Goal: Task Accomplishment & Management: Complete application form

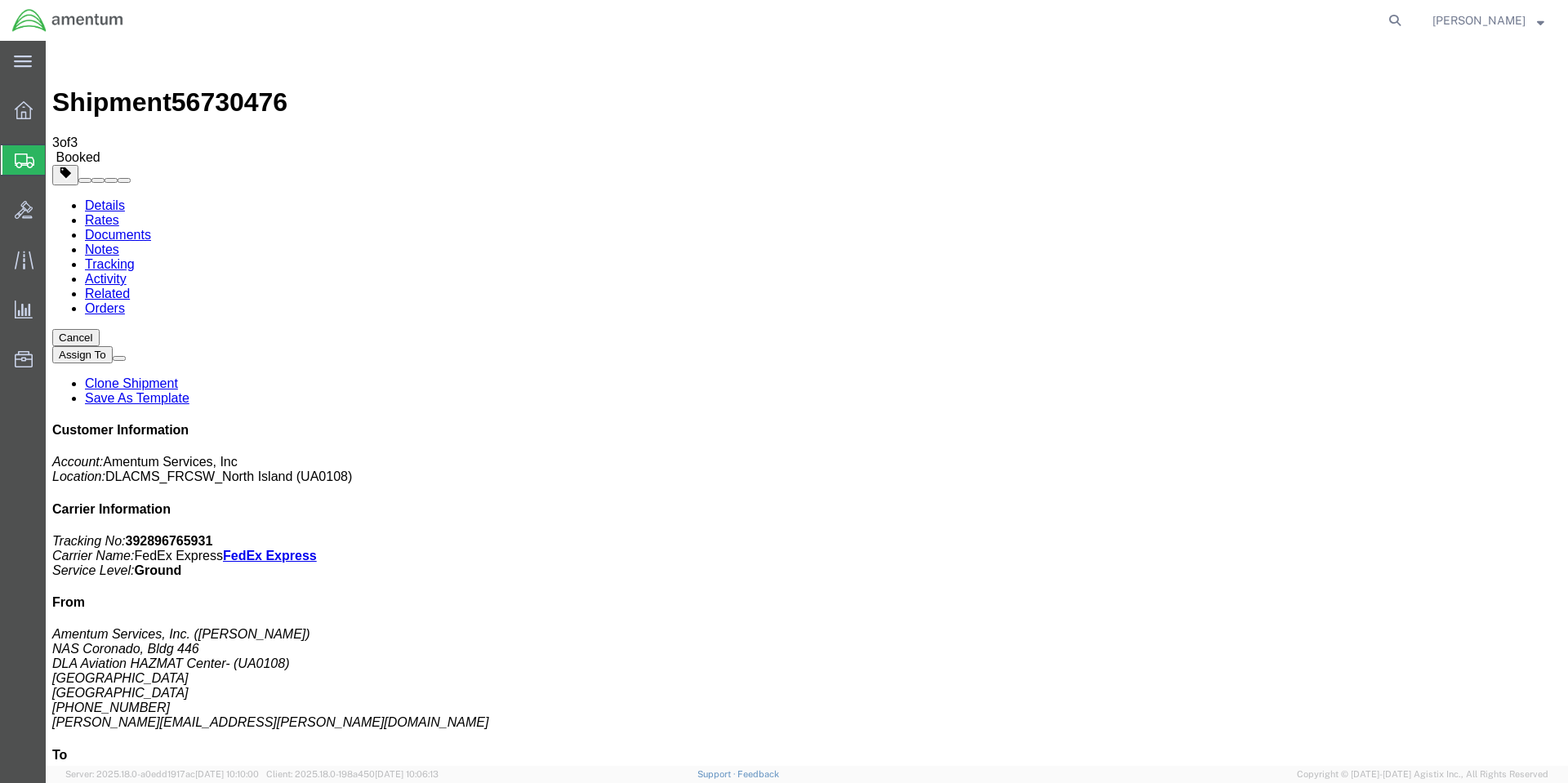
click at [0, 0] on span "Create Shipment" at bounding box center [0, 0] width 0 height 0
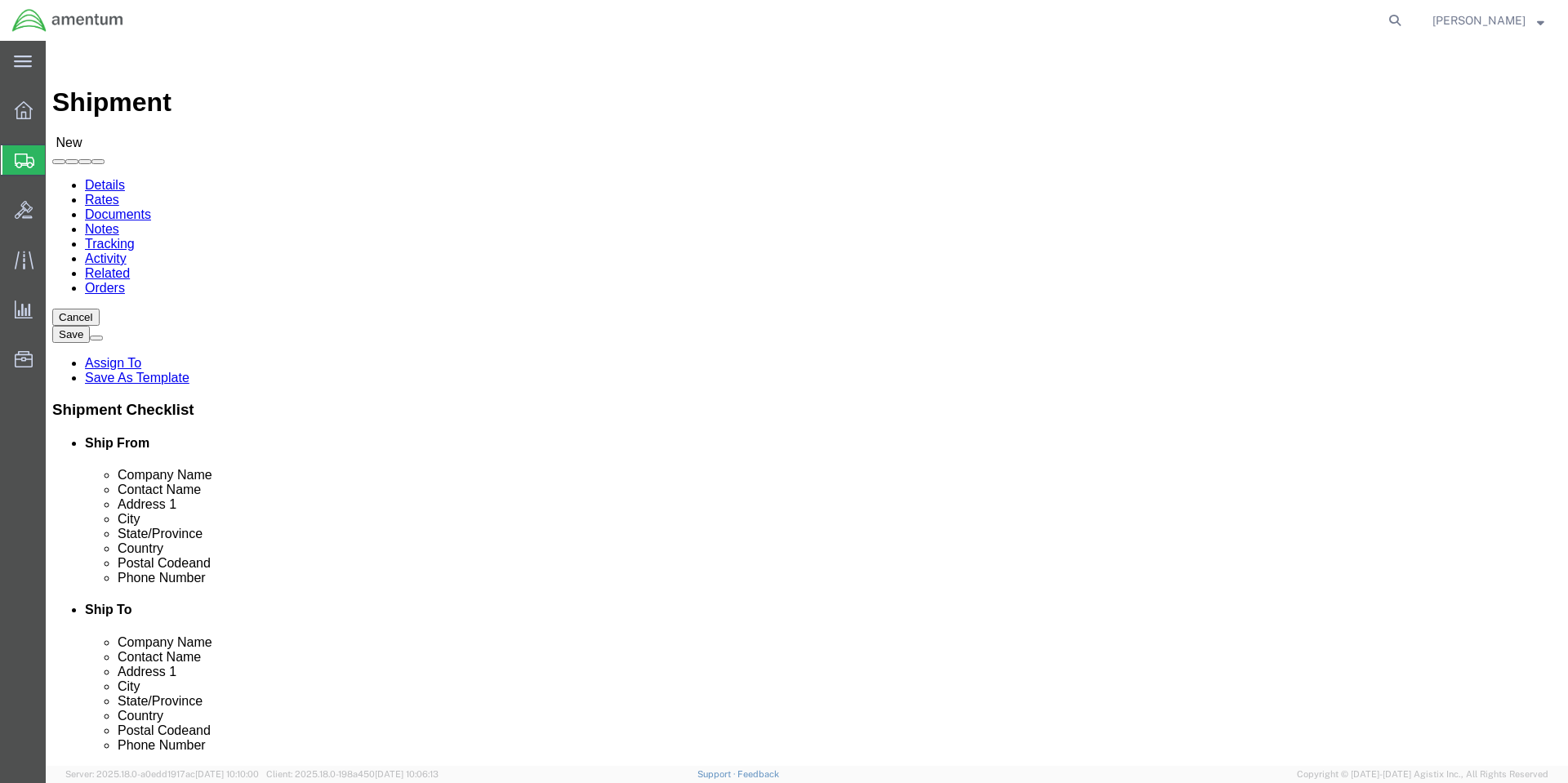
select select "MYPROFILE"
select select "CA"
click at [0, 0] on span "Shipment Manager" at bounding box center [0, 0] width 0 height 0
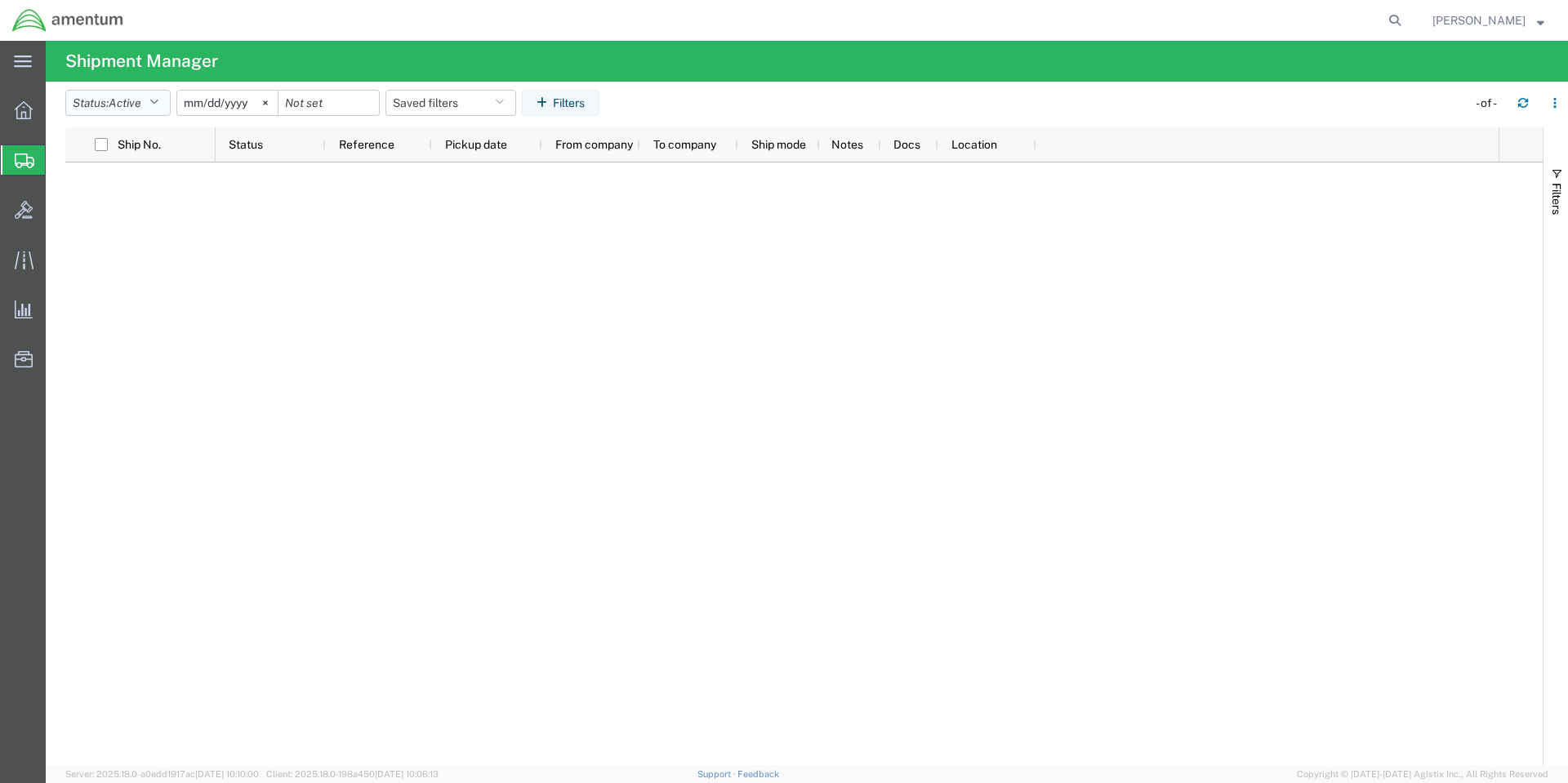
click at [159, 101] on icon "button" at bounding box center [153, 103] width 9 height 12
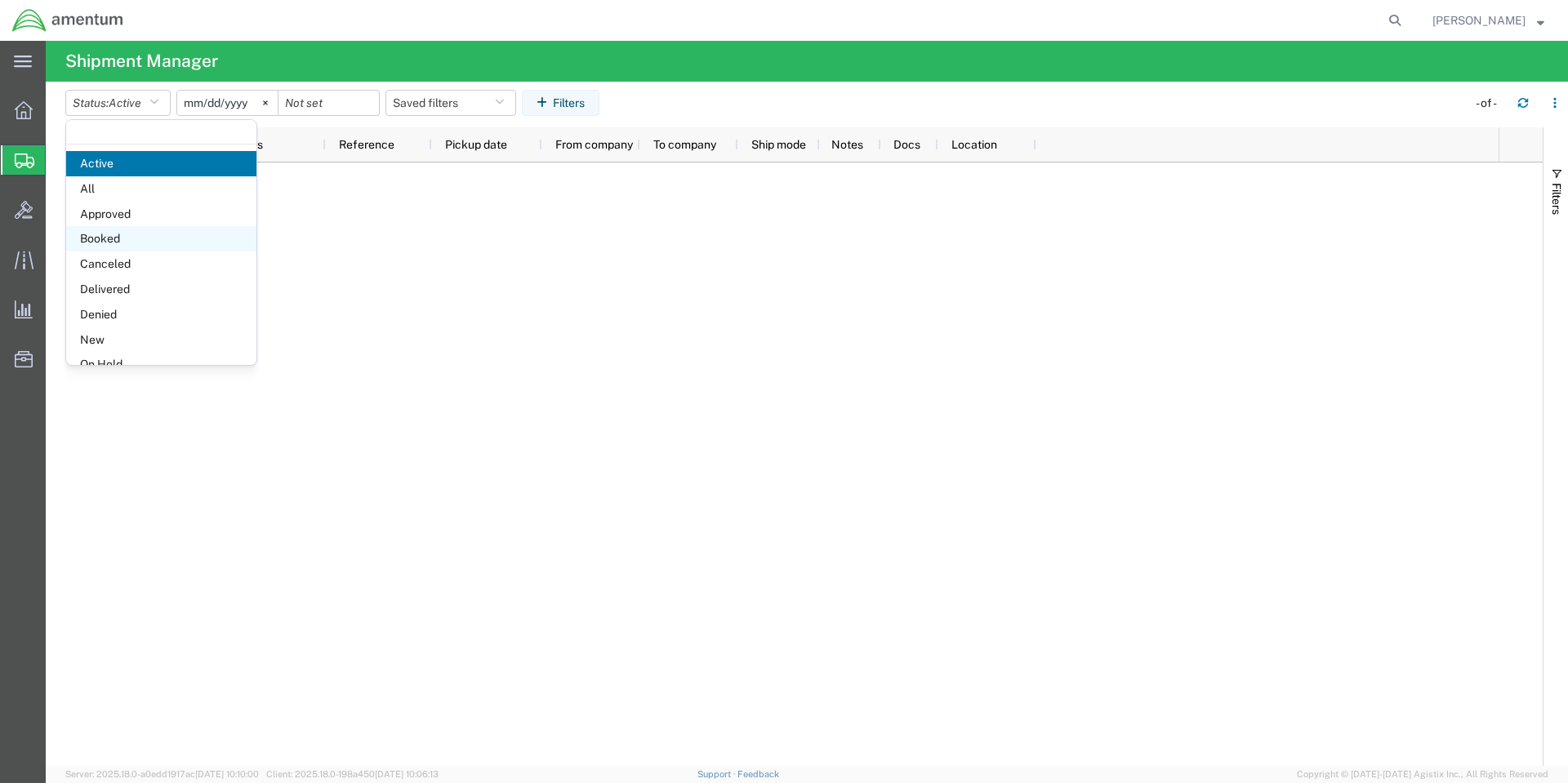
click at [113, 237] on span "Booked" at bounding box center [162, 239] width 190 height 25
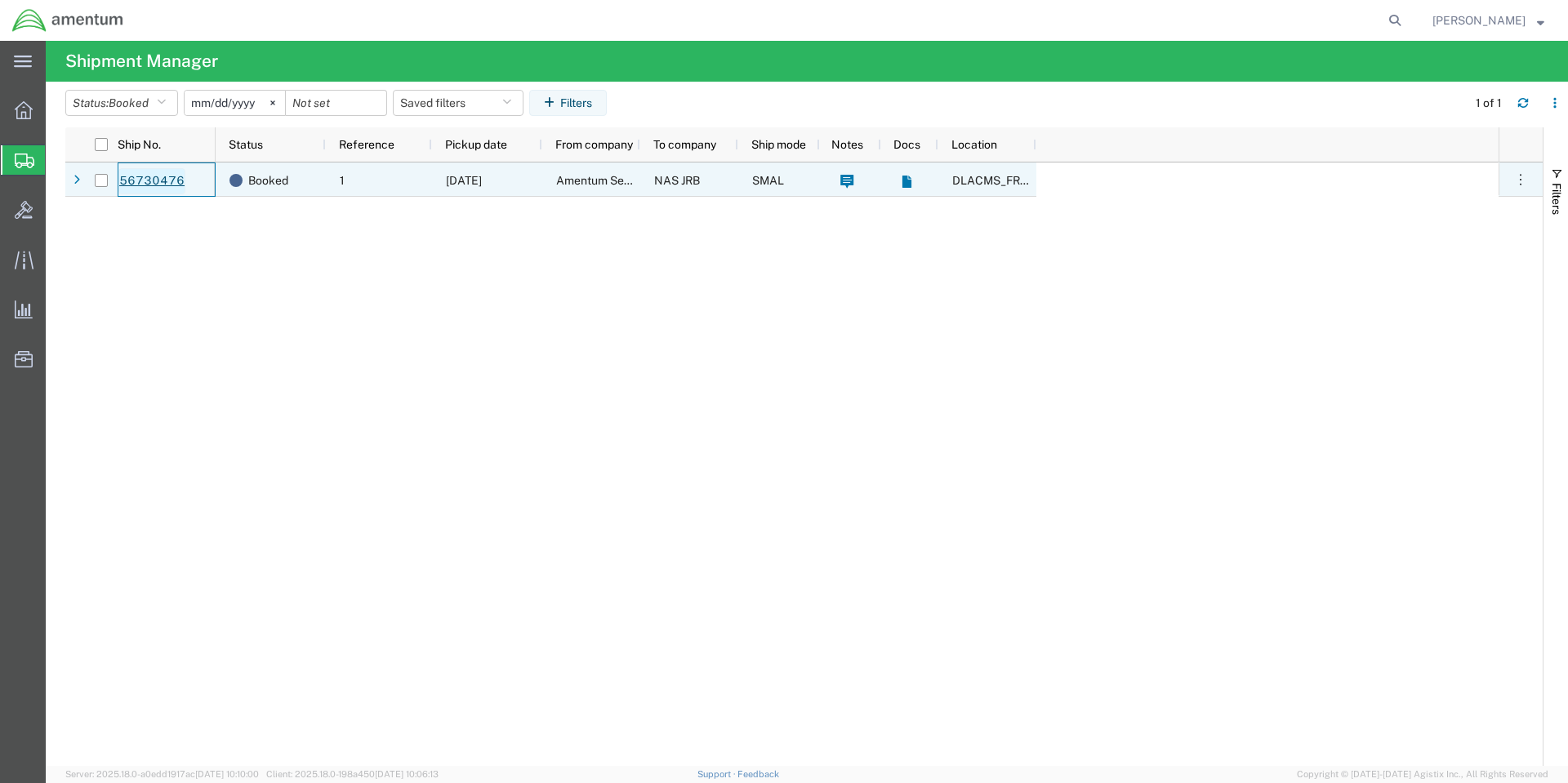
click at [145, 177] on link "56730476" at bounding box center [152, 181] width 67 height 26
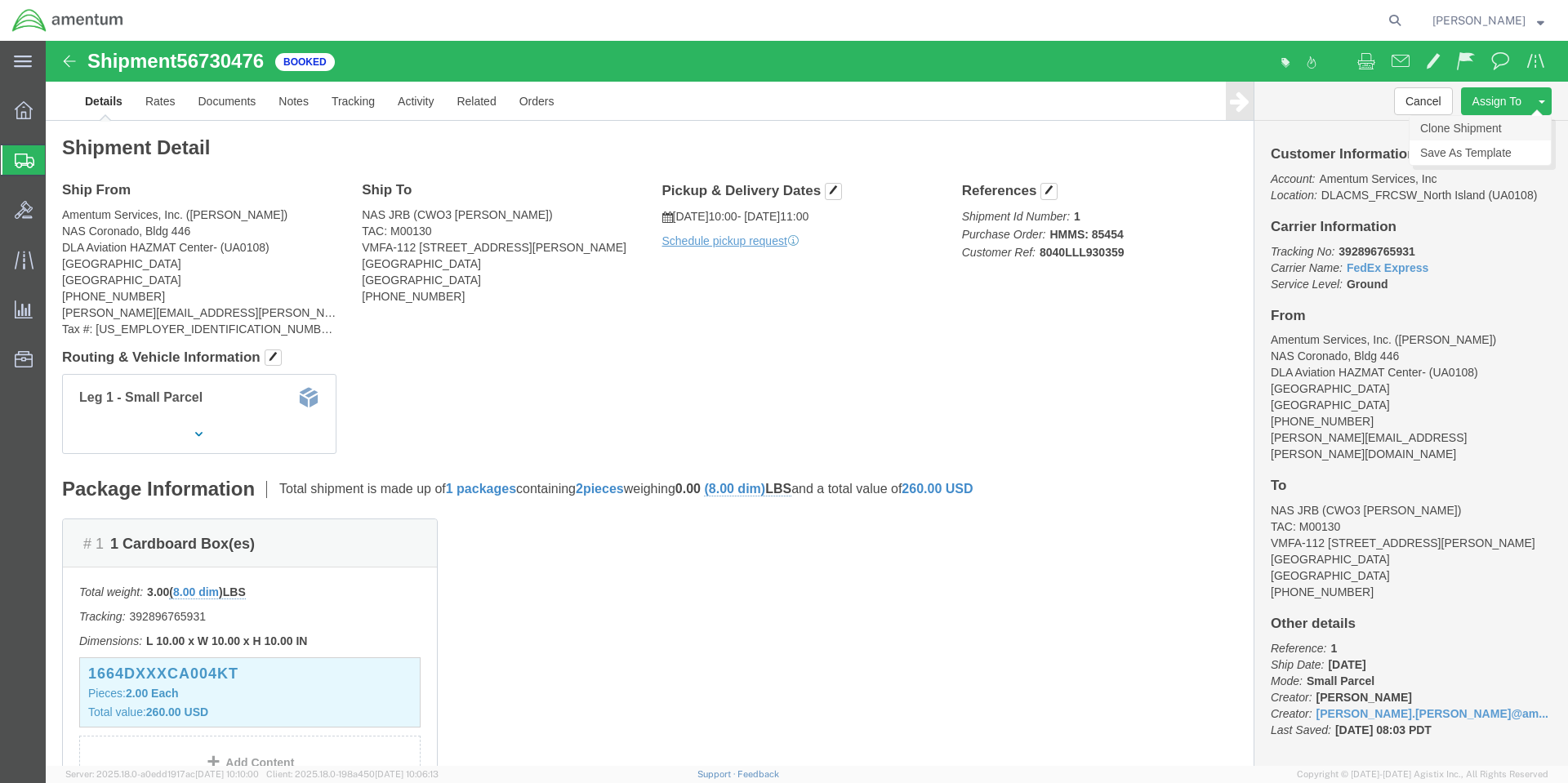
click link "Clone Shipment"
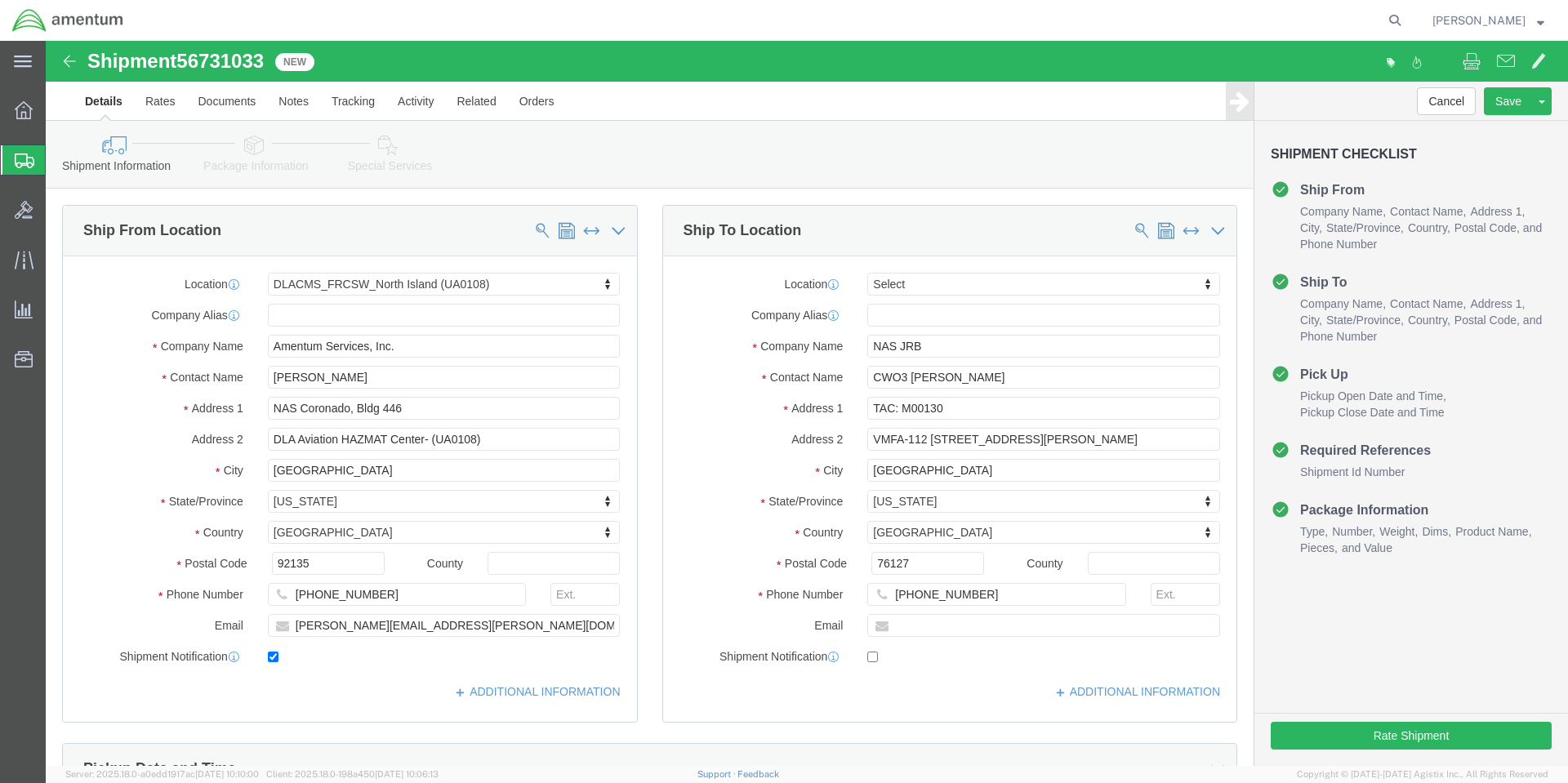
select select "56414"
select select
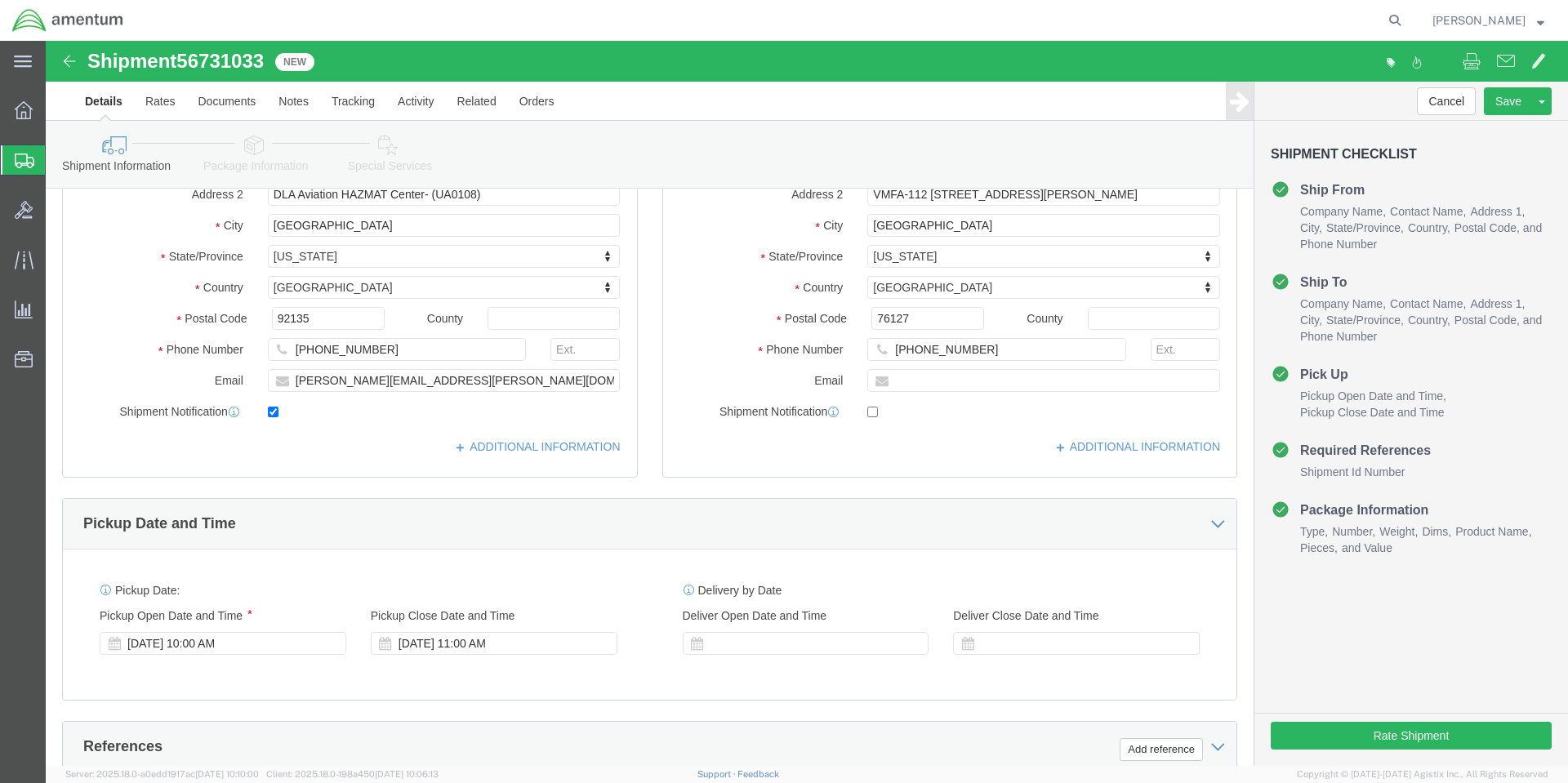
scroll to position [571, 0]
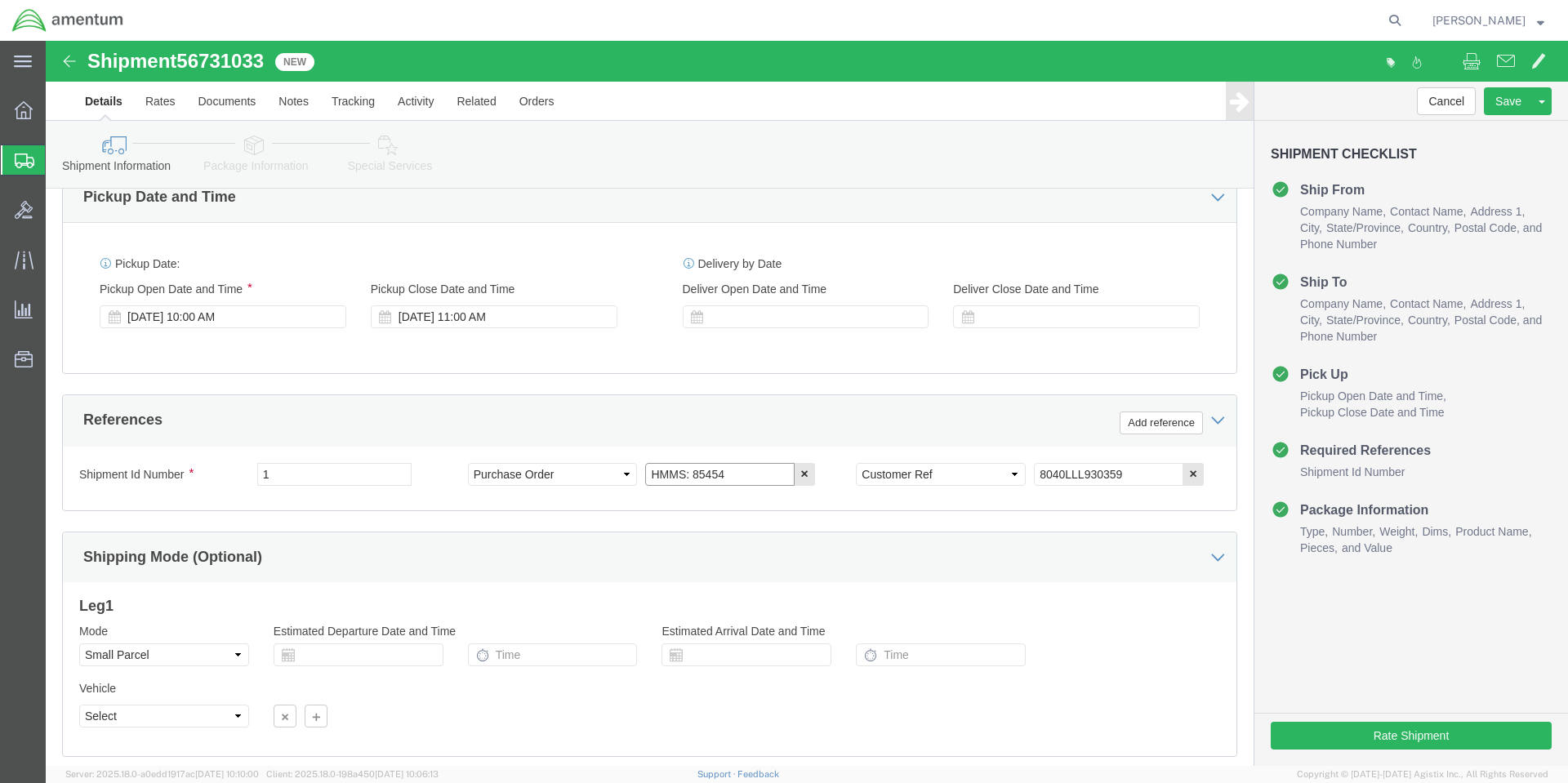
click input "HMMS: 85454"
type input "HMMS: 85455"
click input "8040LLL930359"
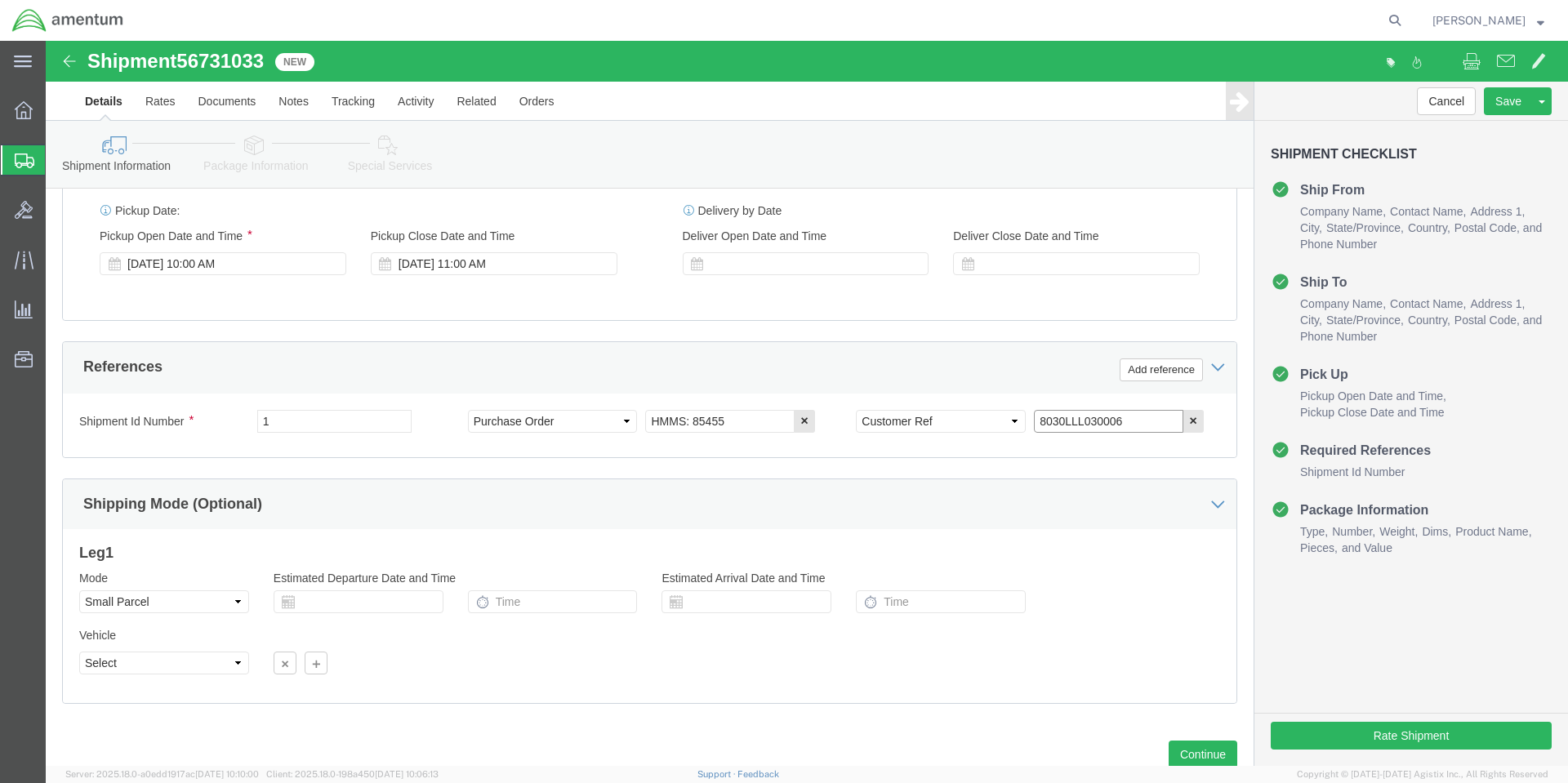
scroll to position [677, 0]
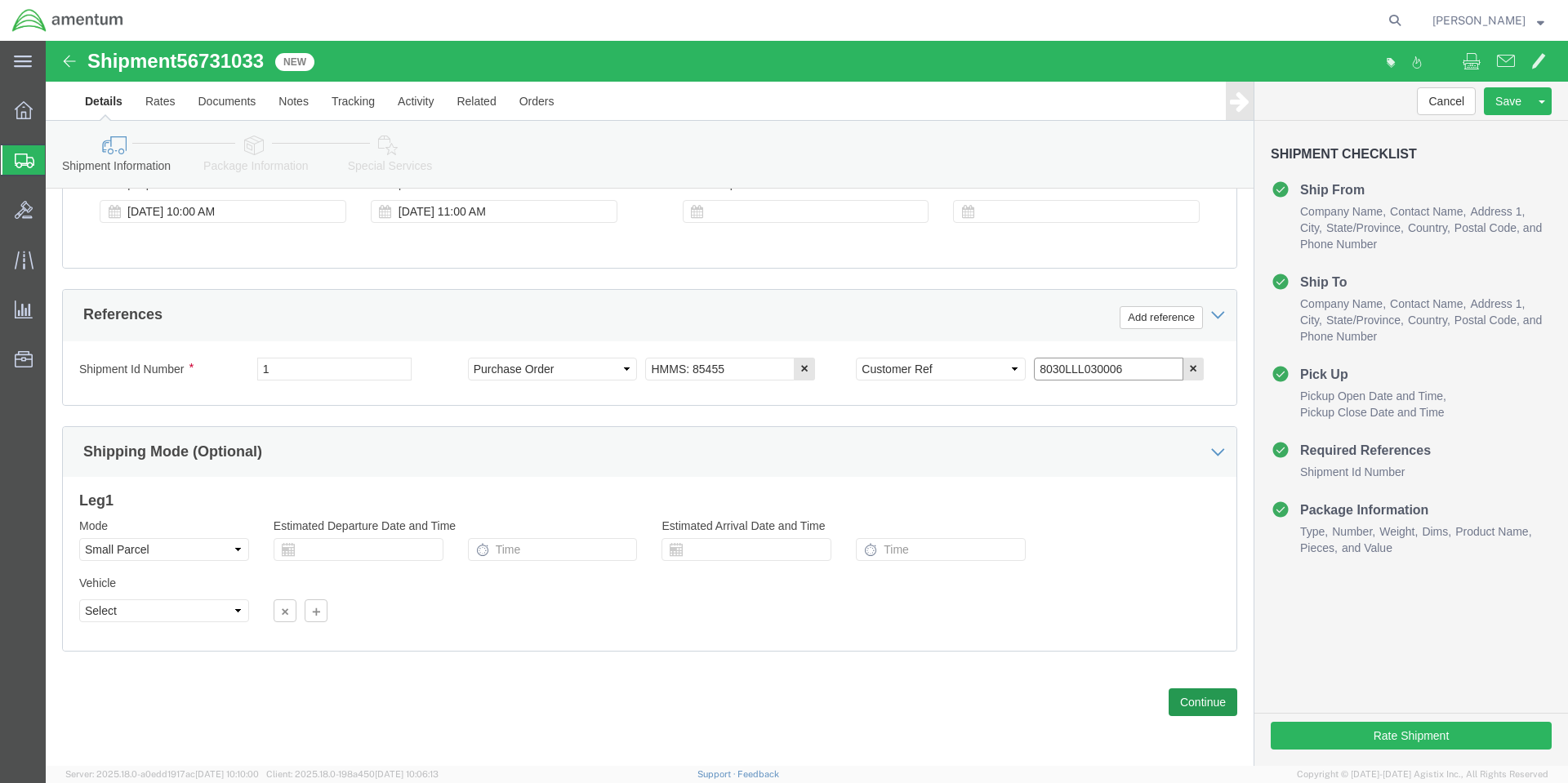
type input "8030LLL030006"
click button "Continue"
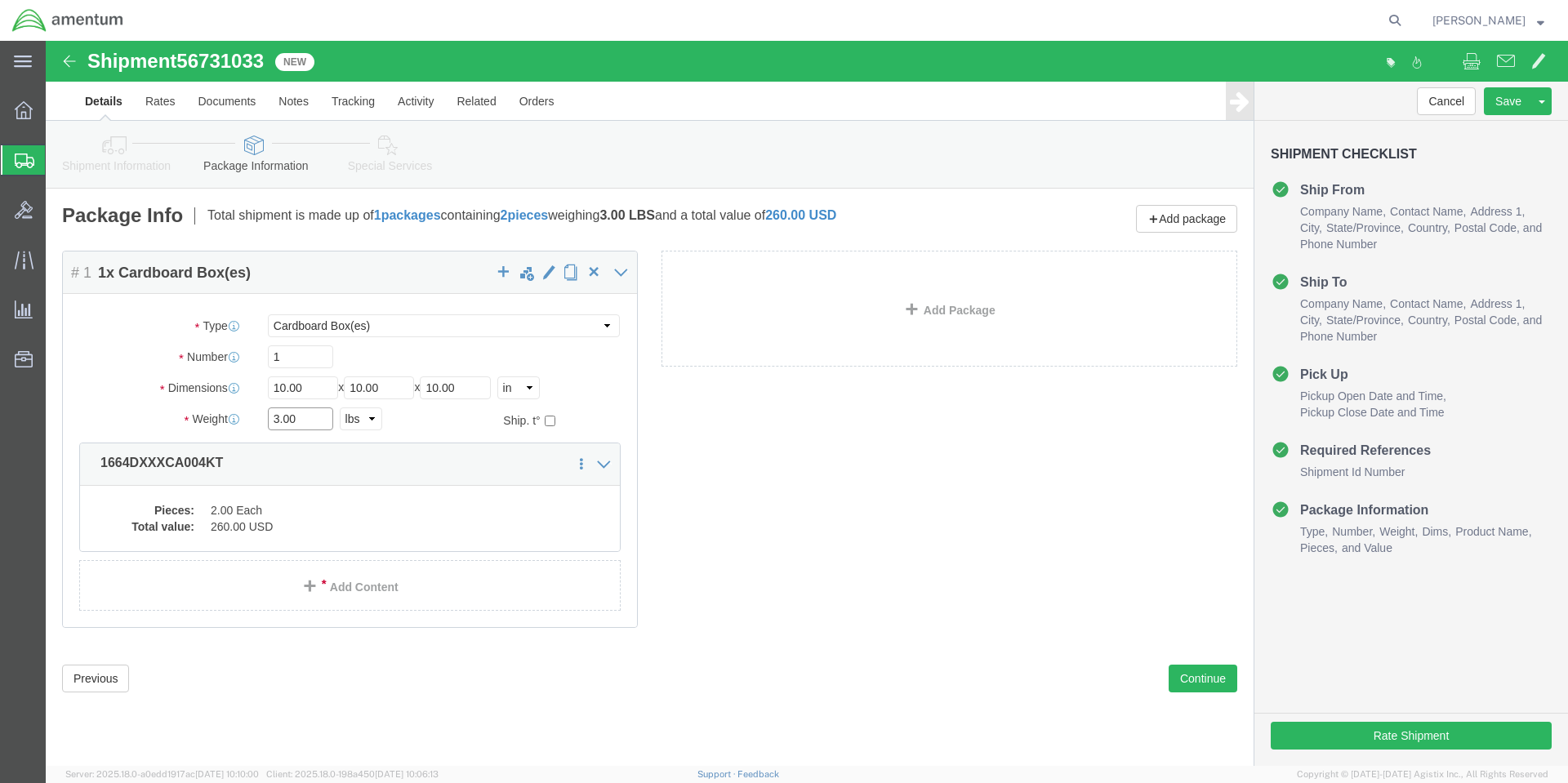
click input "3.00"
click div "Package Content # 1 1 x Cardboard Box(es) Package Type Select Bale(s) Basket(s)…"
click dd "2.00 Each"
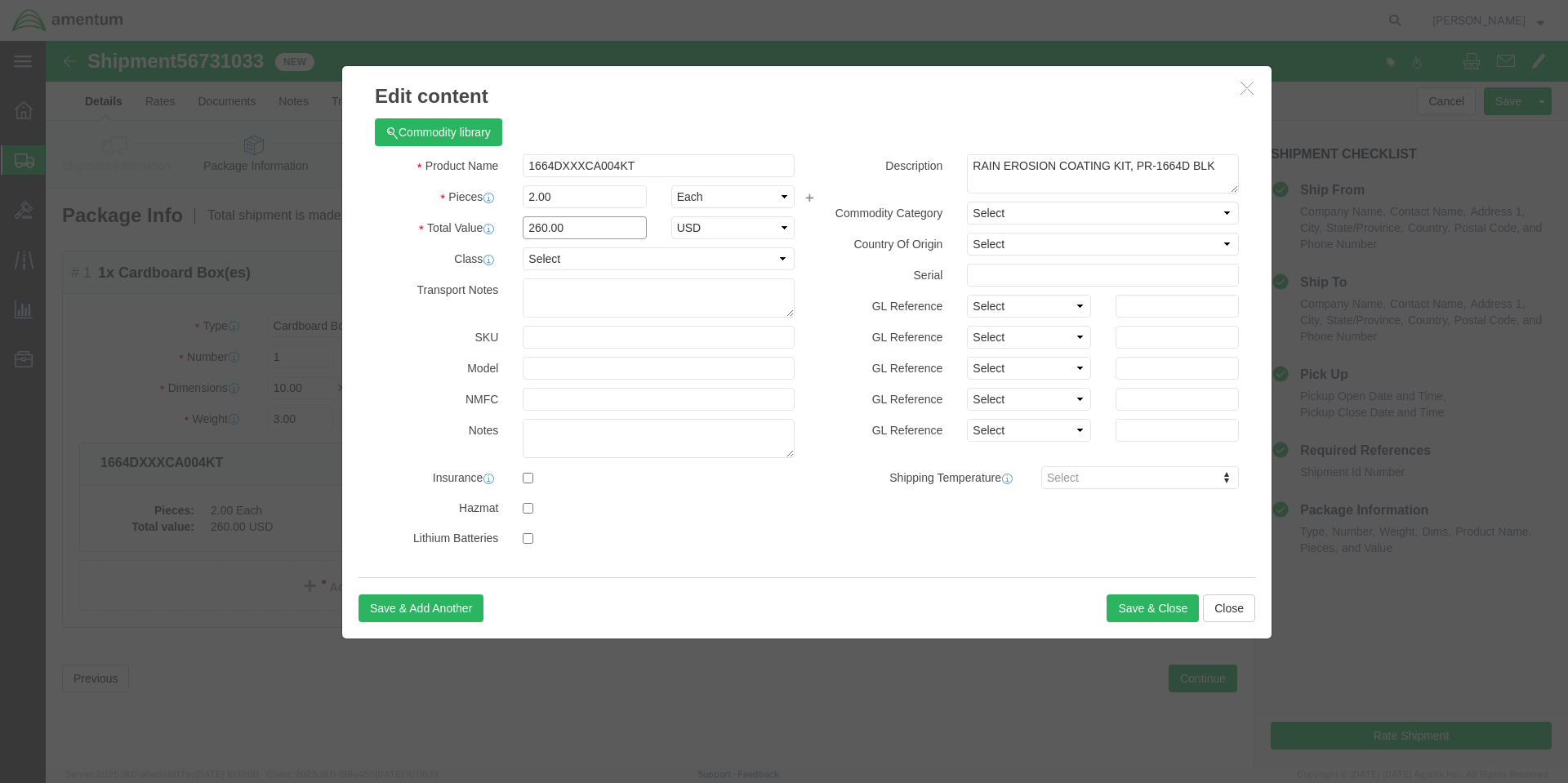
click input "260.00"
type input "2"
type input "554"
click button "Save & Close"
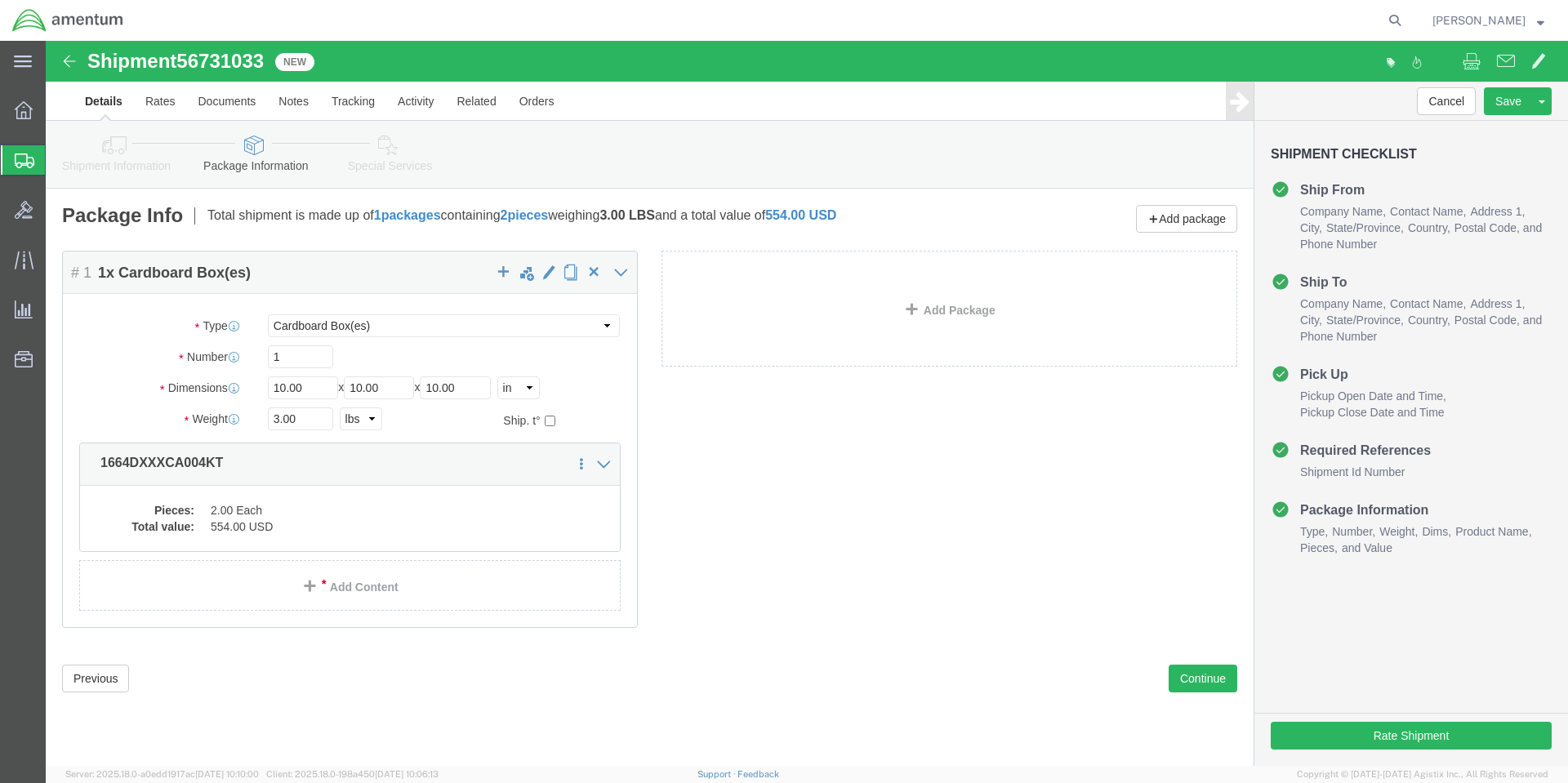
click div "Package Content # 1 1 x Cardboard Box(es) Package Type Select Bale(s) Basket(s)…"
click button "Continue"
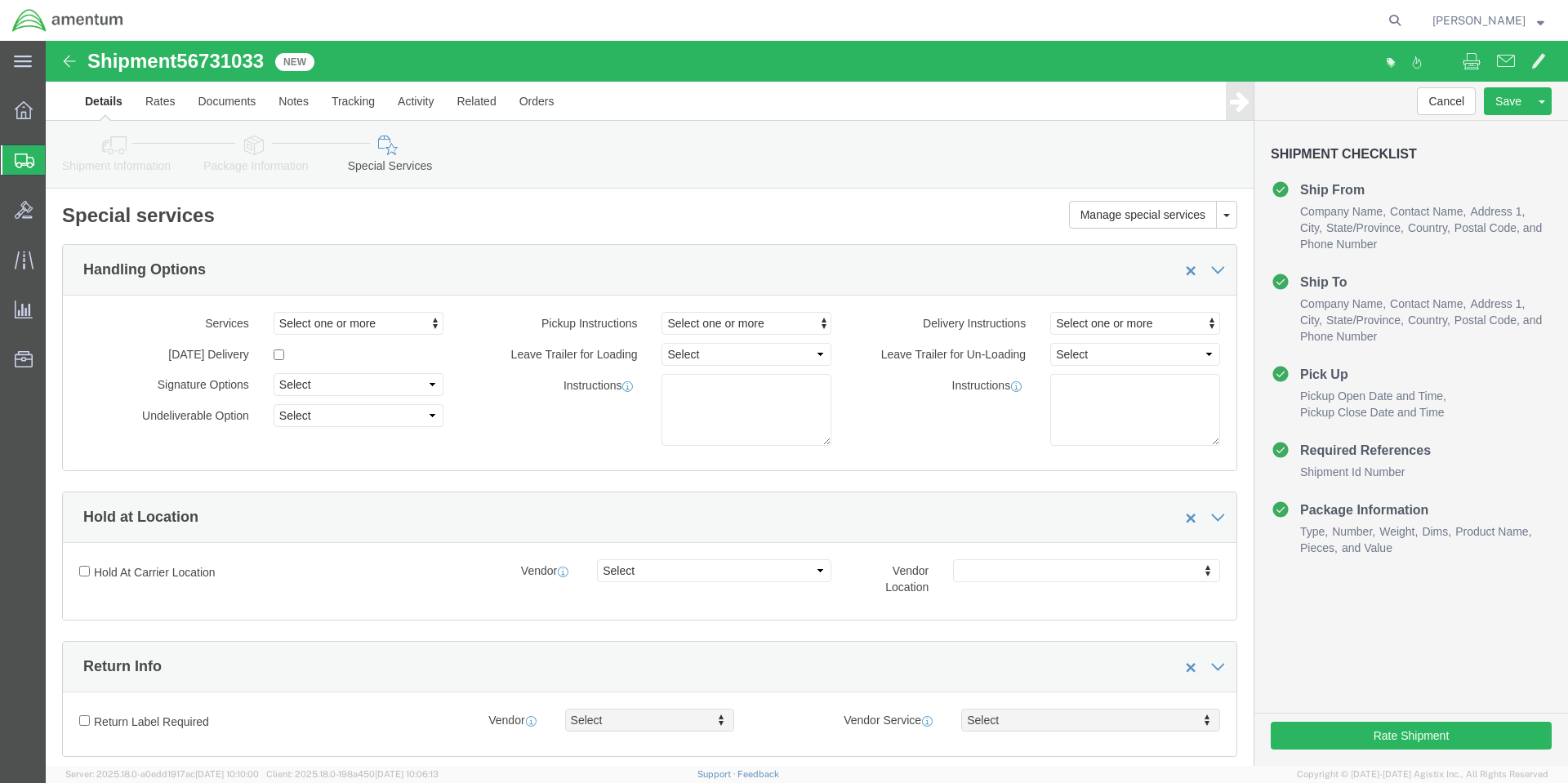
click div "Hold at Location"
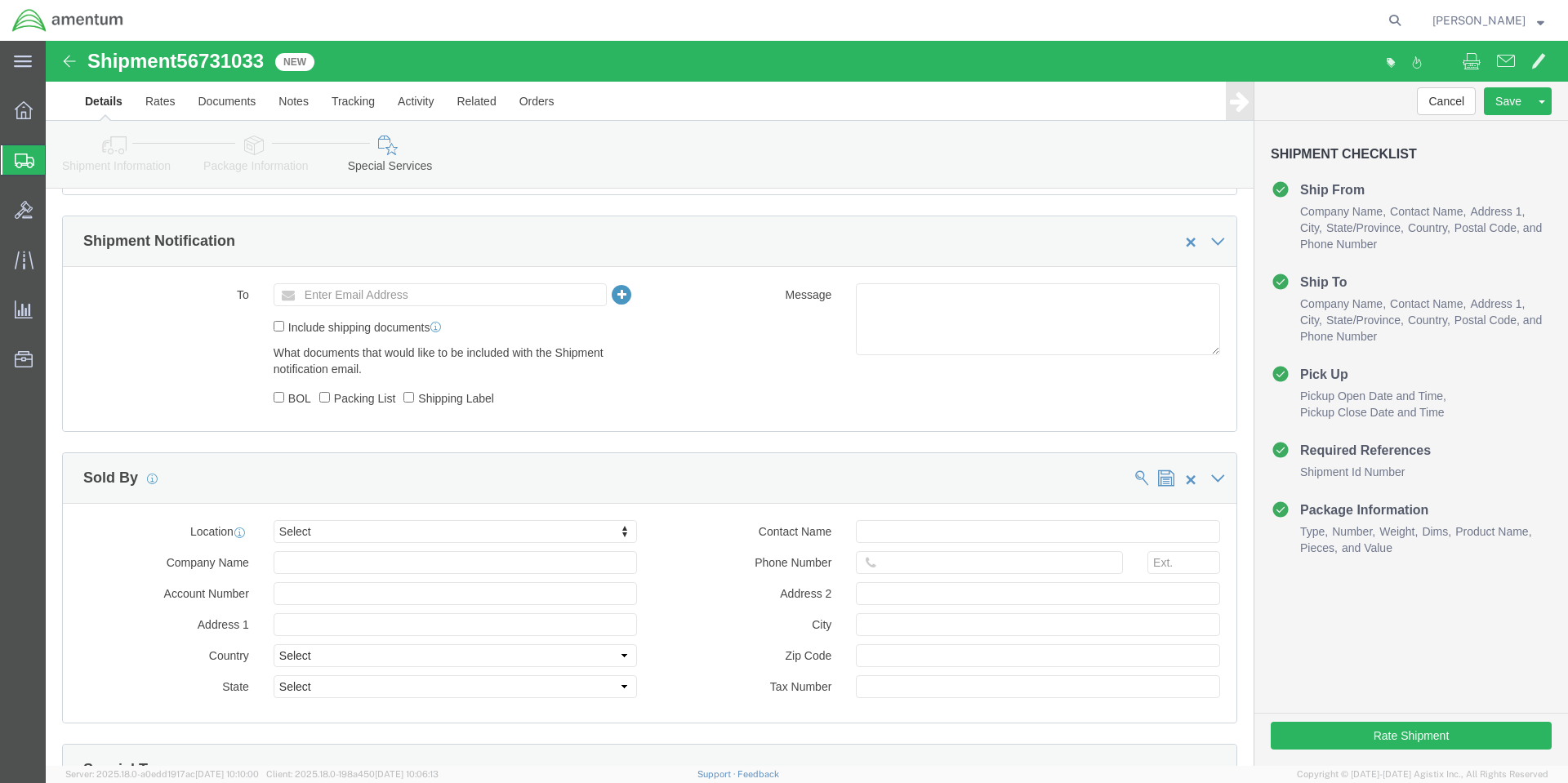
scroll to position [1388, 0]
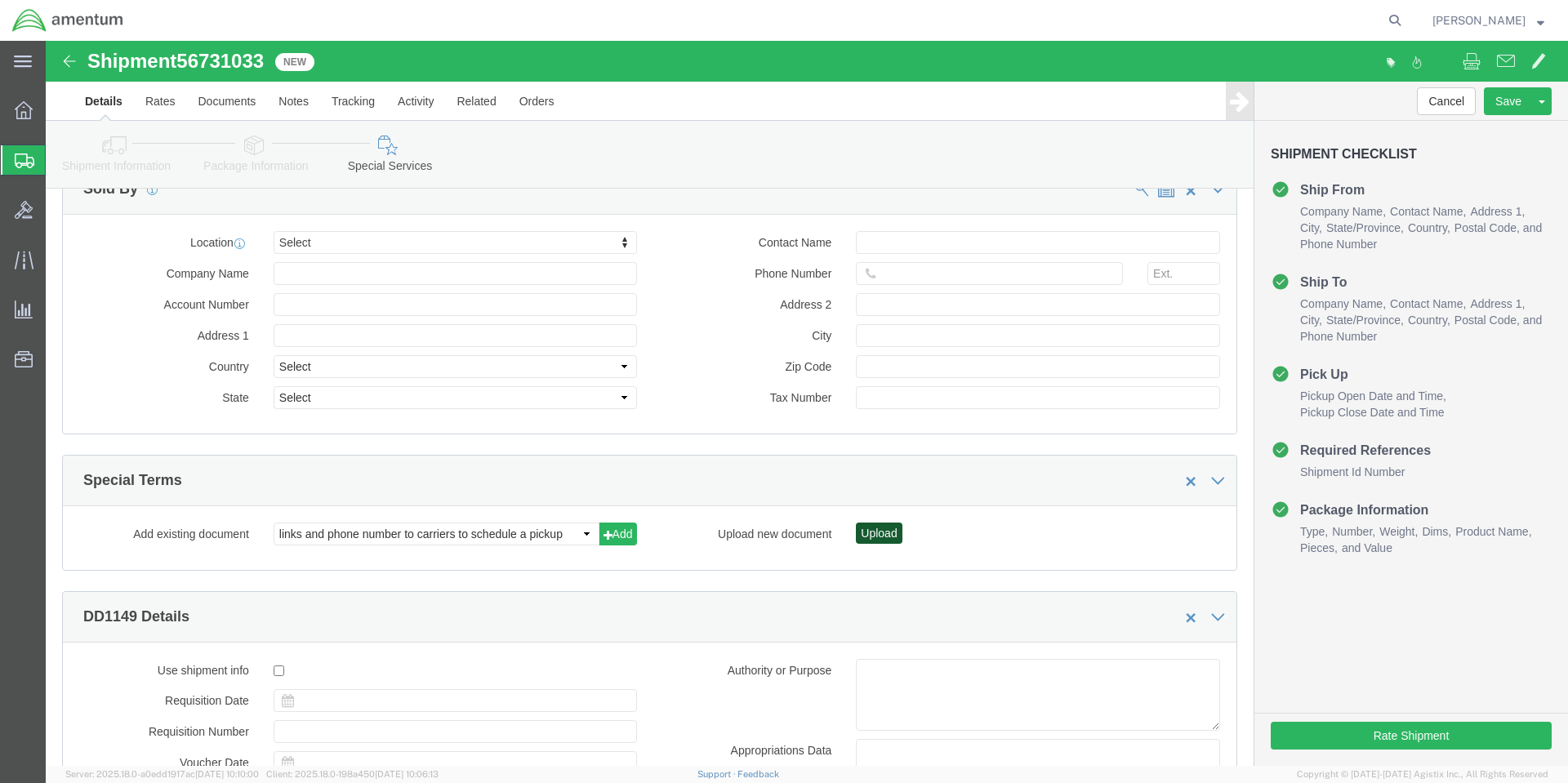
click button "Upload"
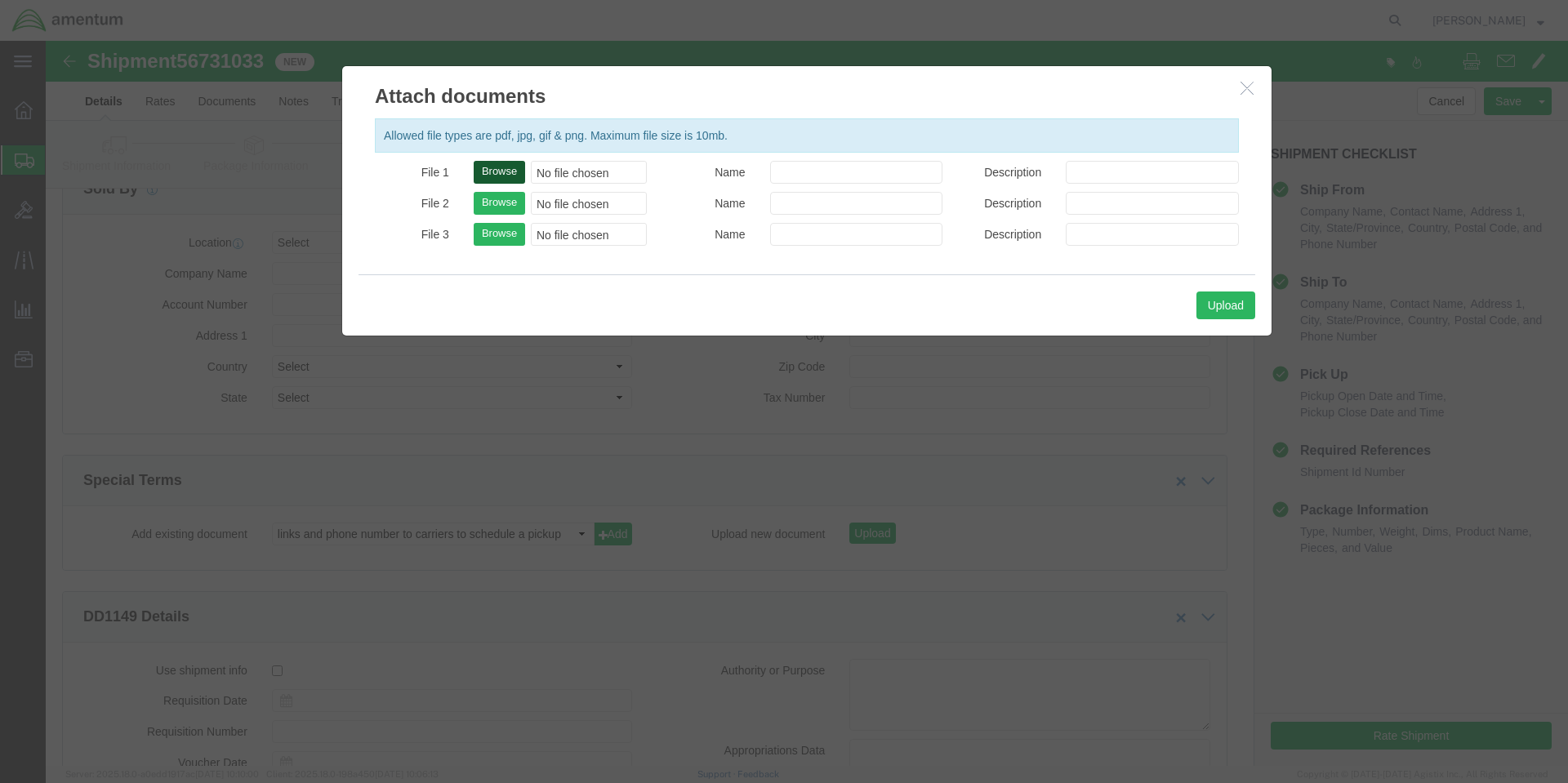
click button "Browse"
type input "C:\fakepath\8030LLL030006 PART B.PDF"
click button "Upload"
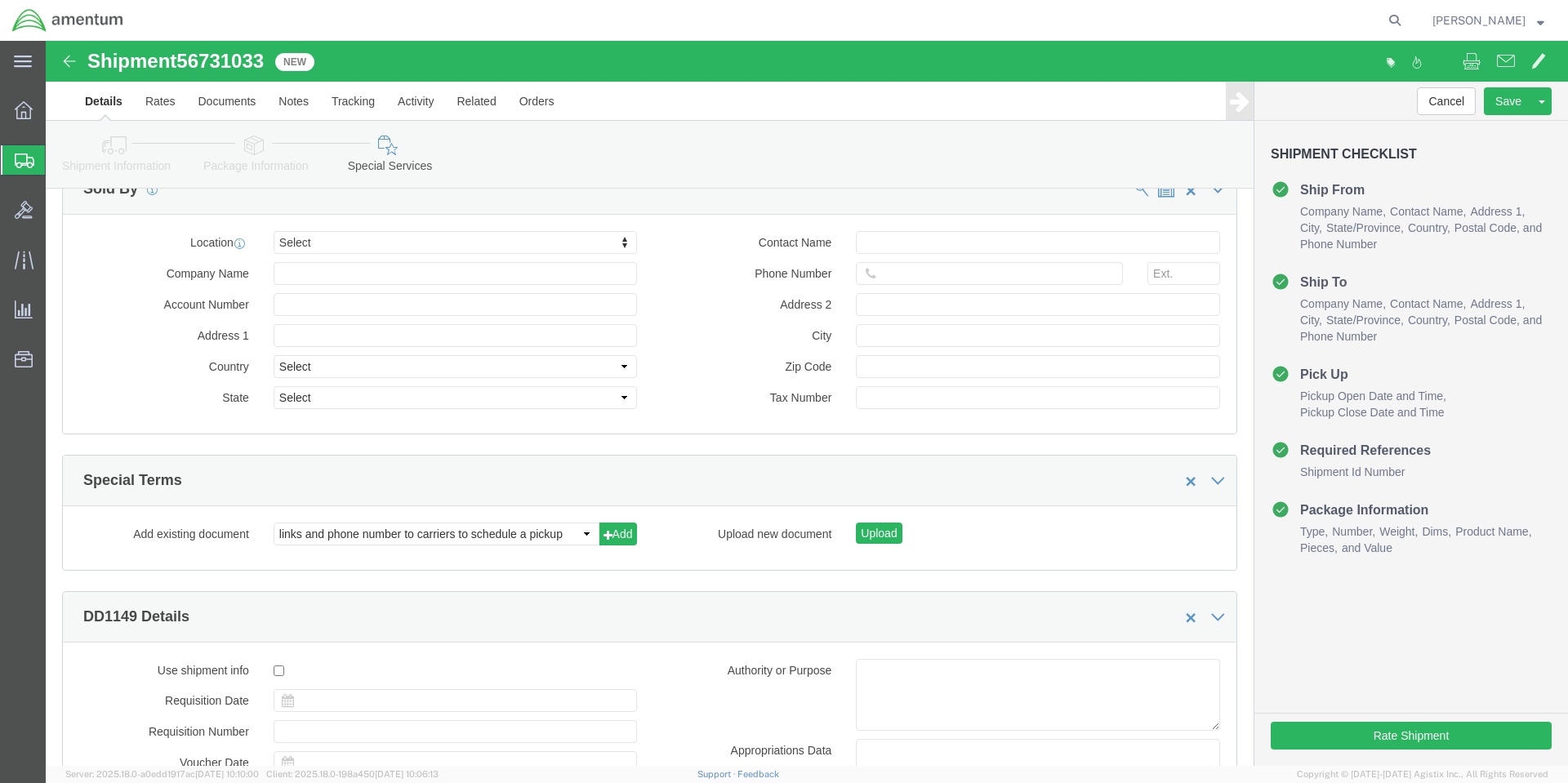
click label "Zip Code"
click input "Zip Code"
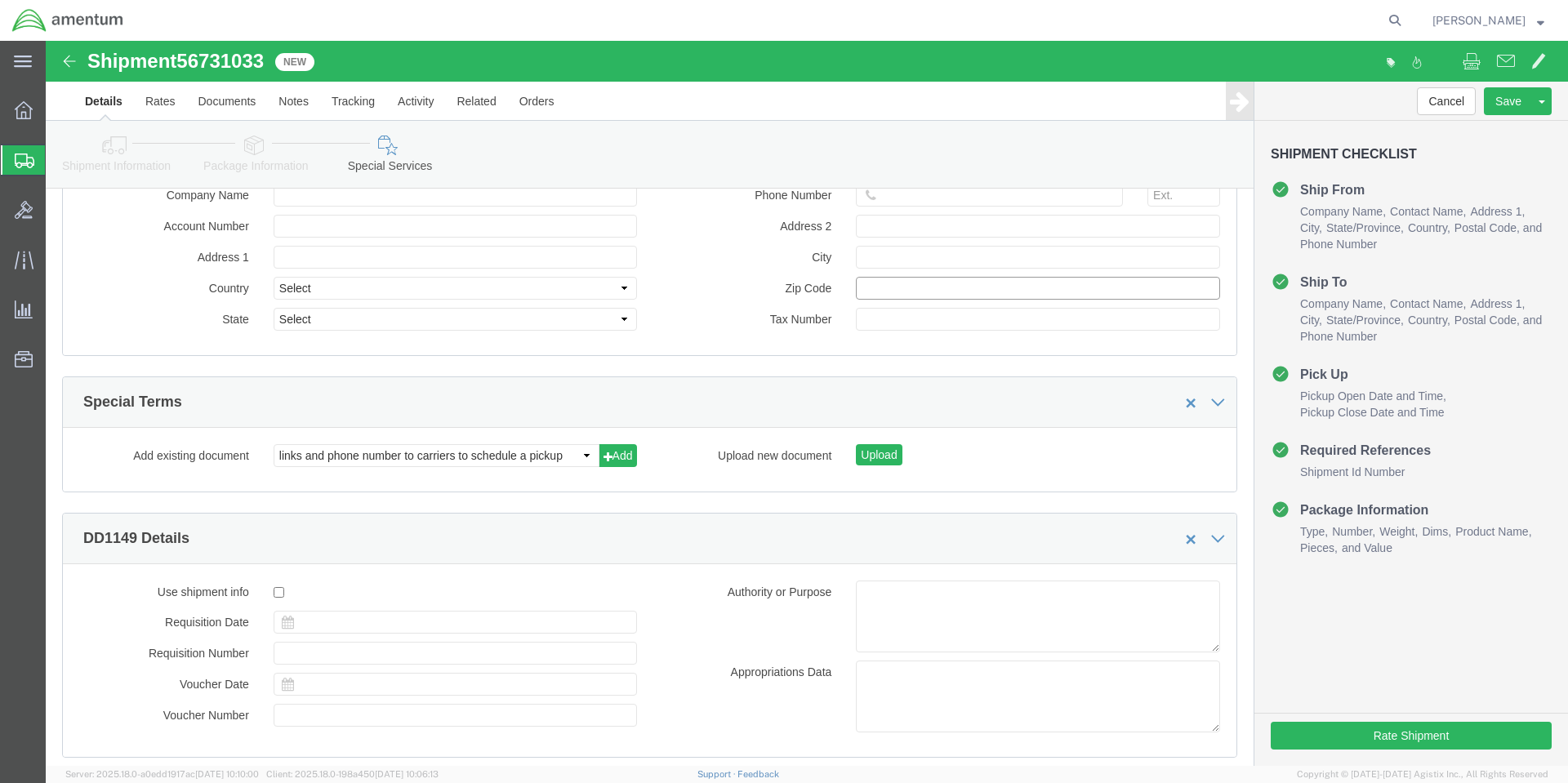
scroll to position [1573, 0]
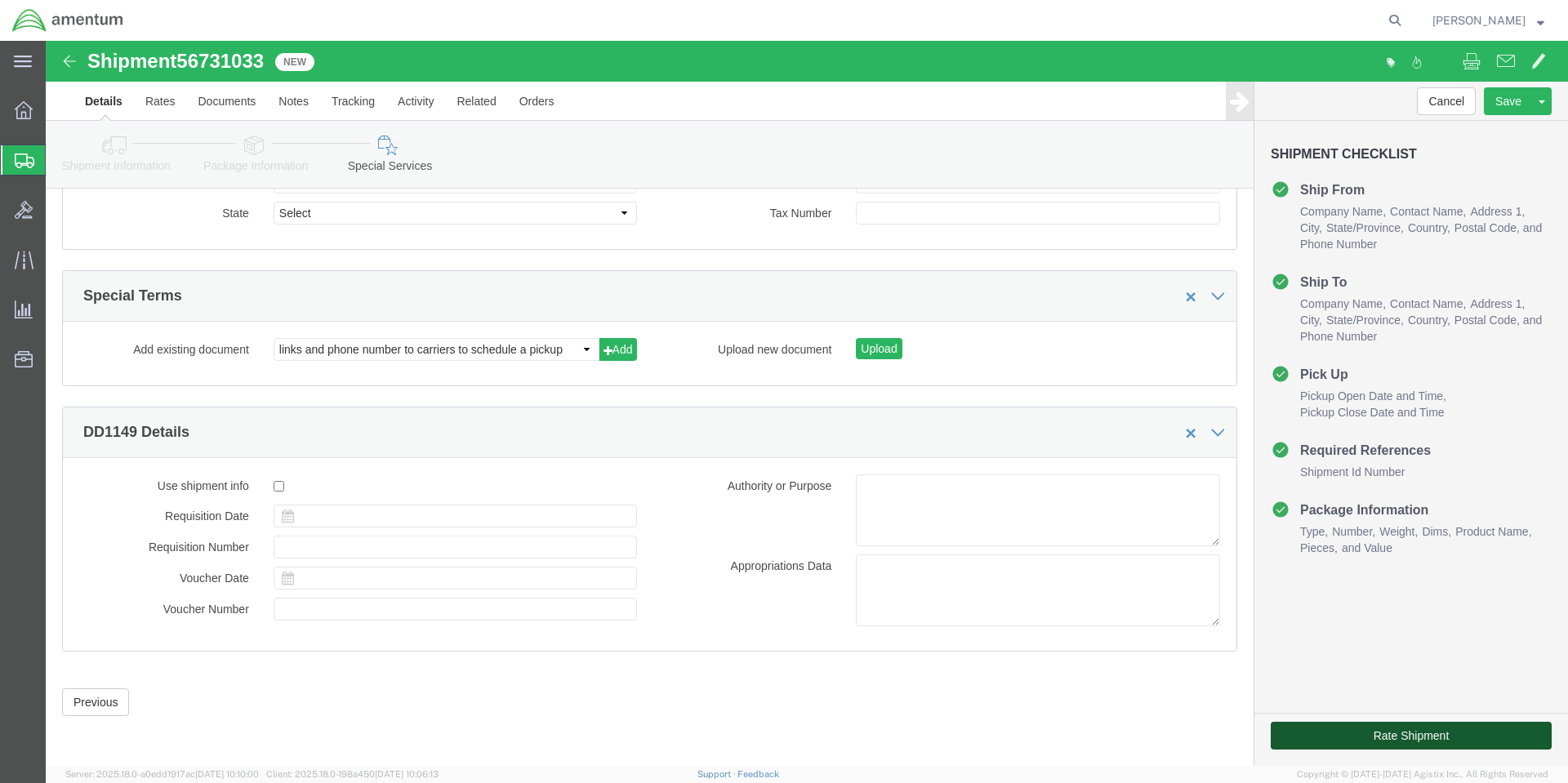
click button "Rate Shipment"
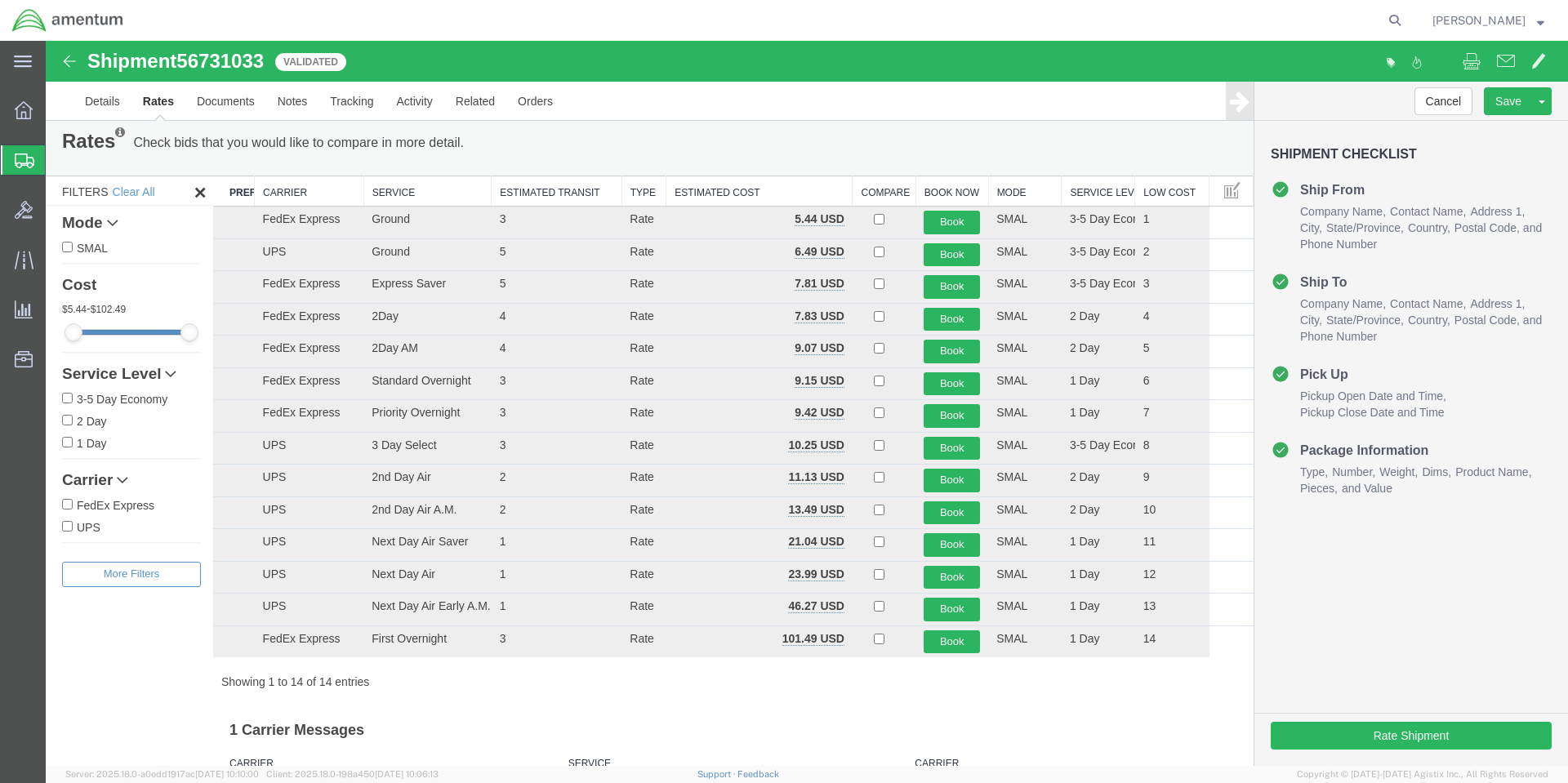
scroll to position [0, 0]
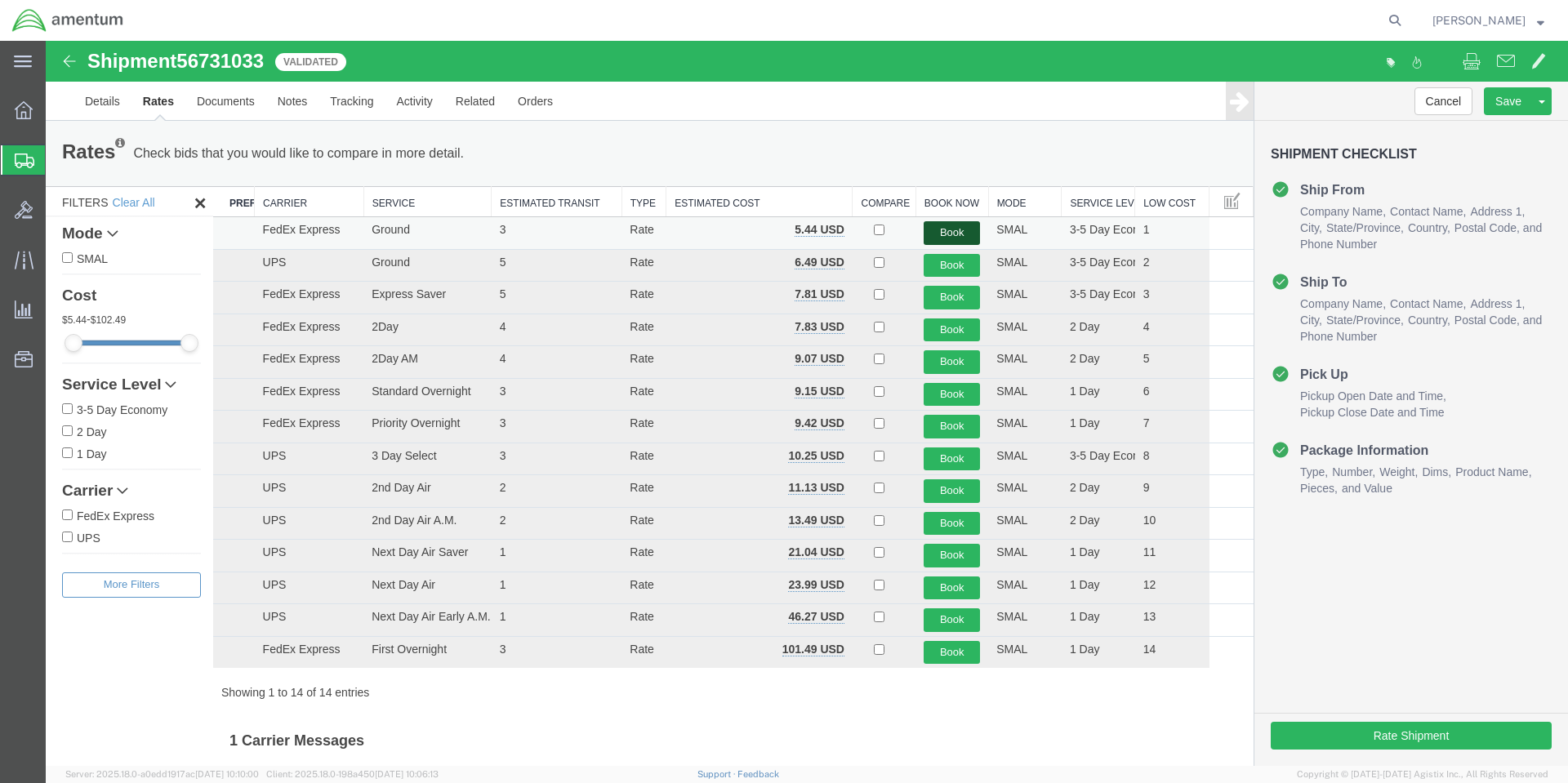
click at [932, 232] on button "Book" at bounding box center [951, 233] width 57 height 24
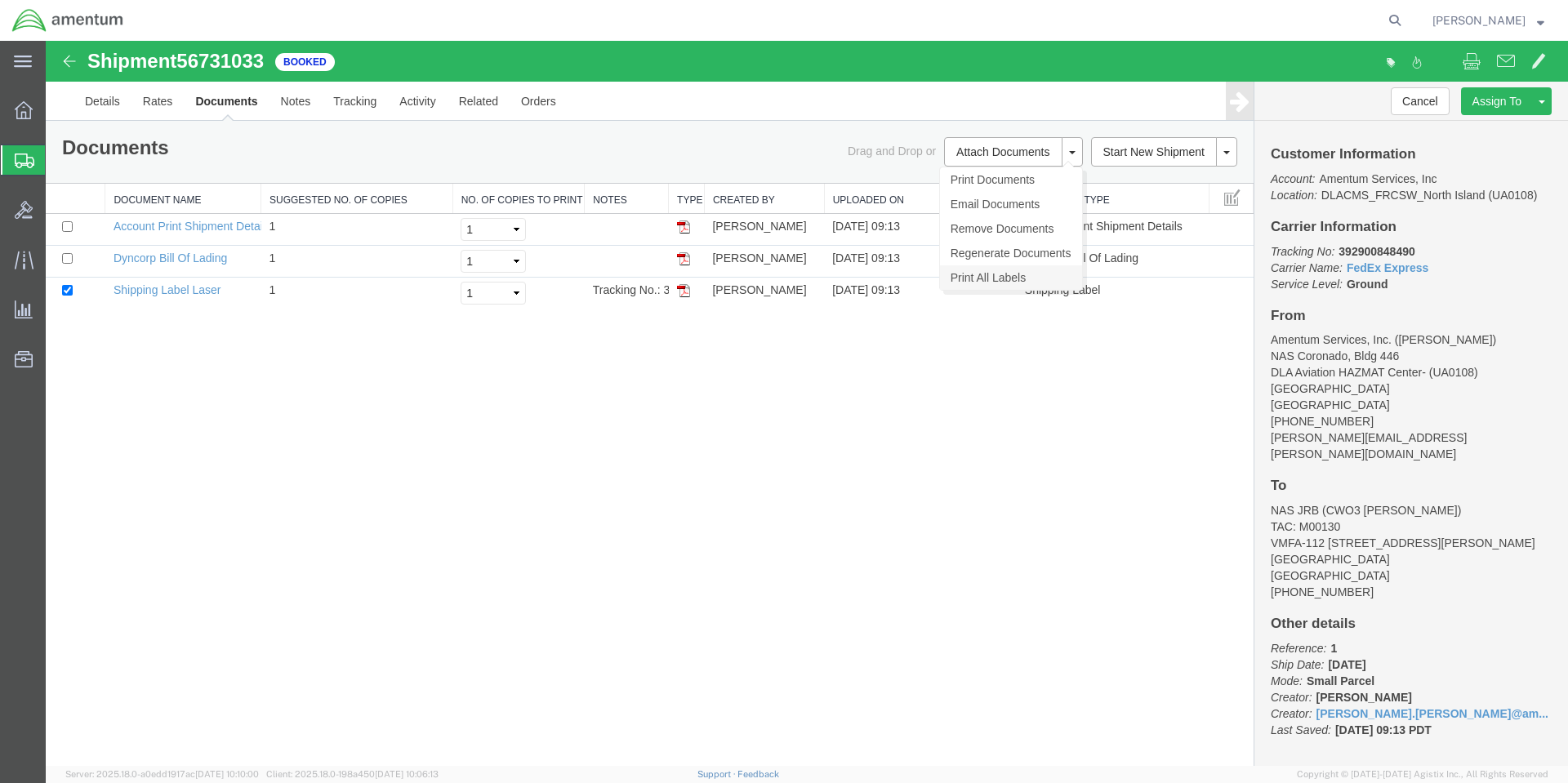
click at [964, 279] on link "Print All Labels" at bounding box center [1011, 277] width 142 height 24
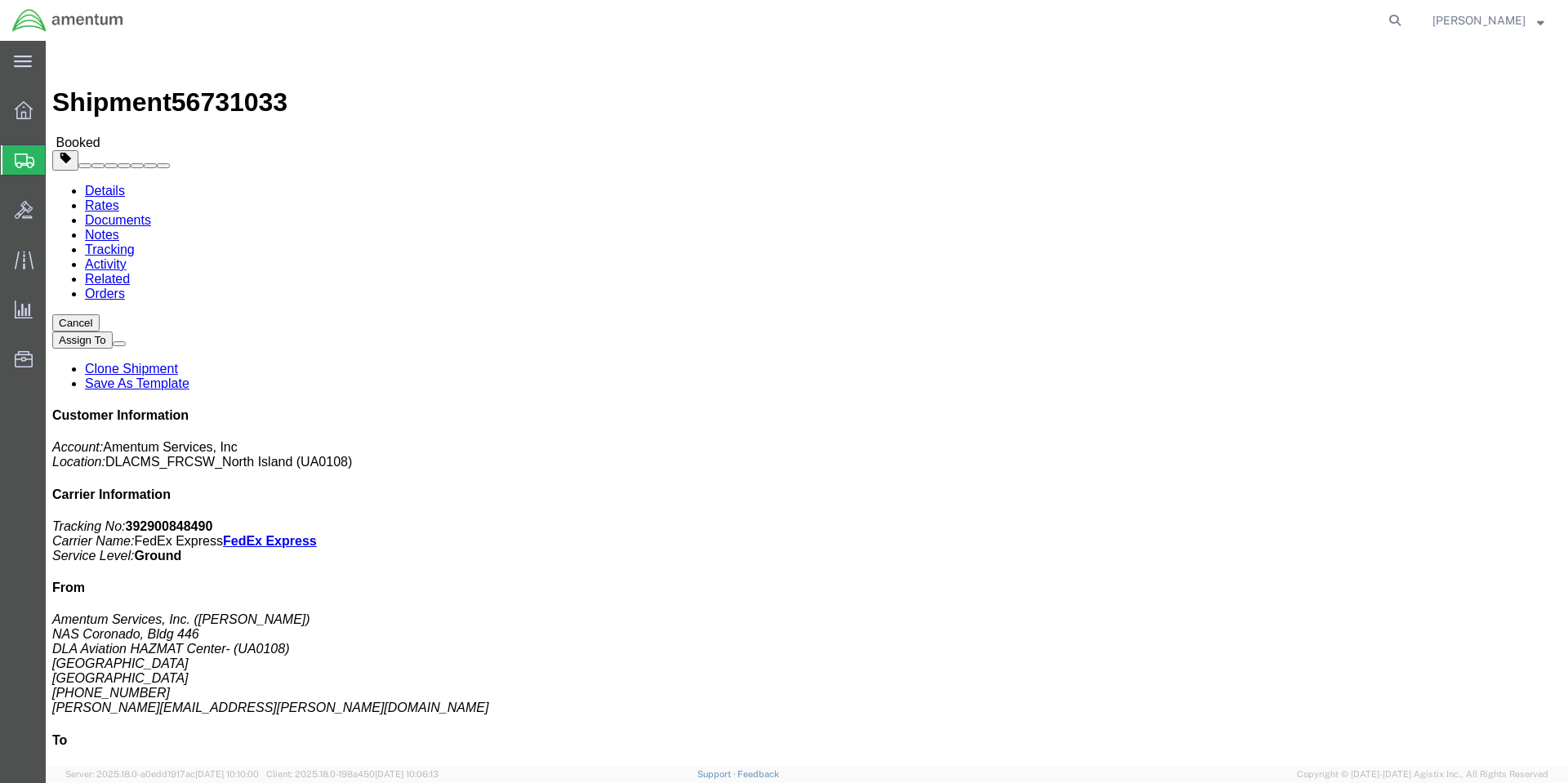
click link "Clone Shipment"
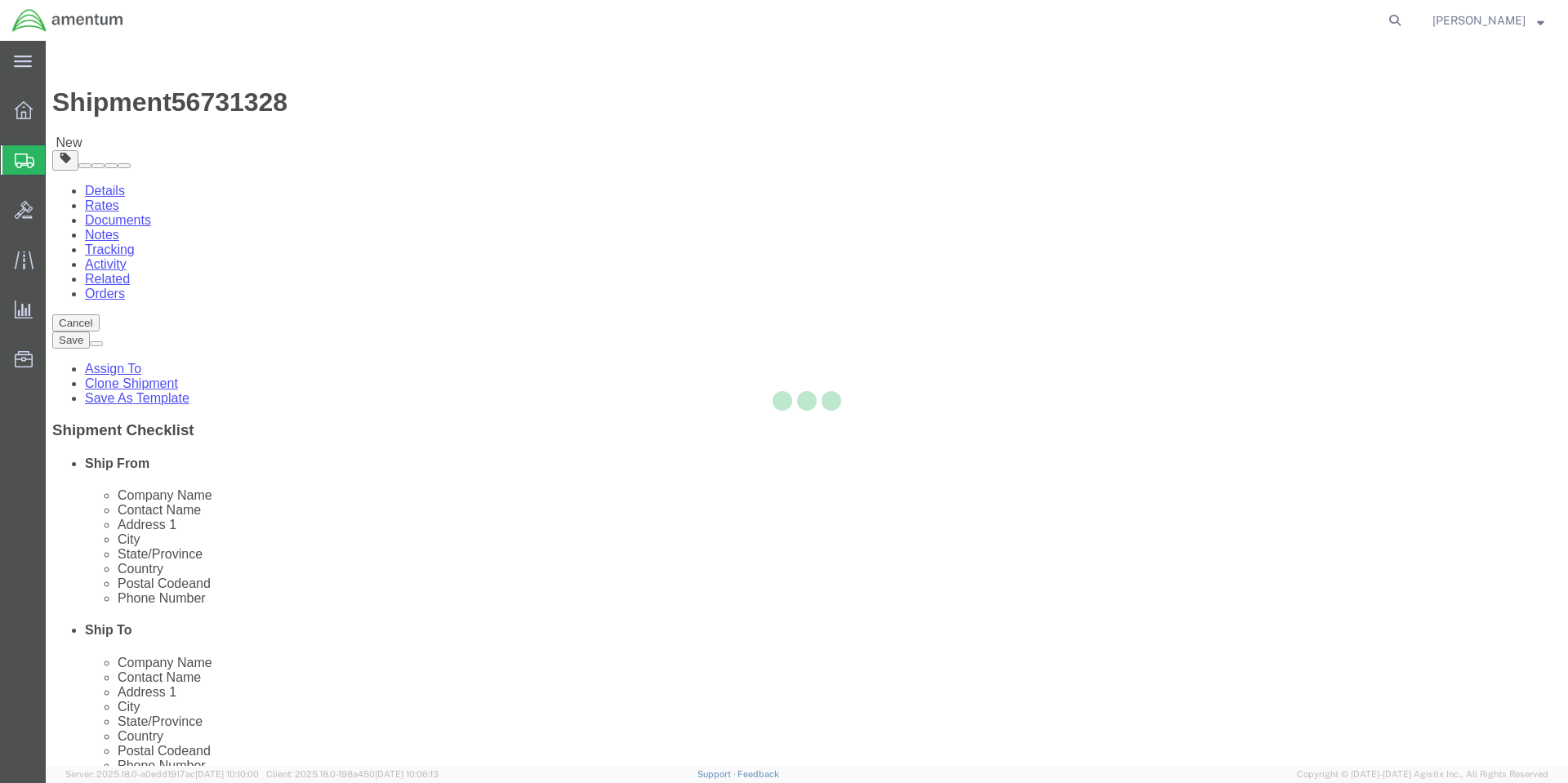
select select "56414"
select select
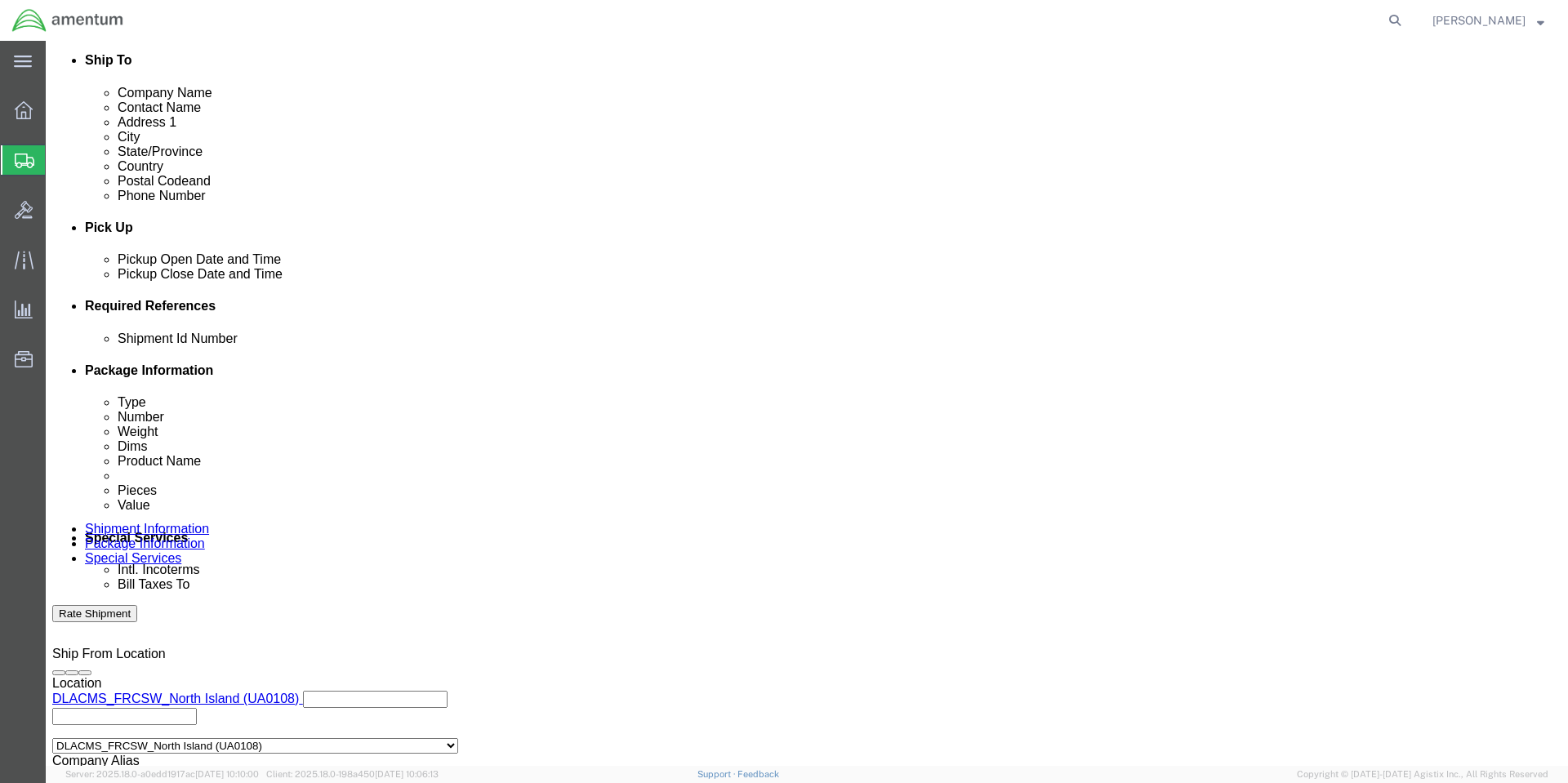
scroll to position [571, 0]
click input "HMMS: 85455"
type input "HMMS: 85456"
click input "8030LLL030006"
type input "8"
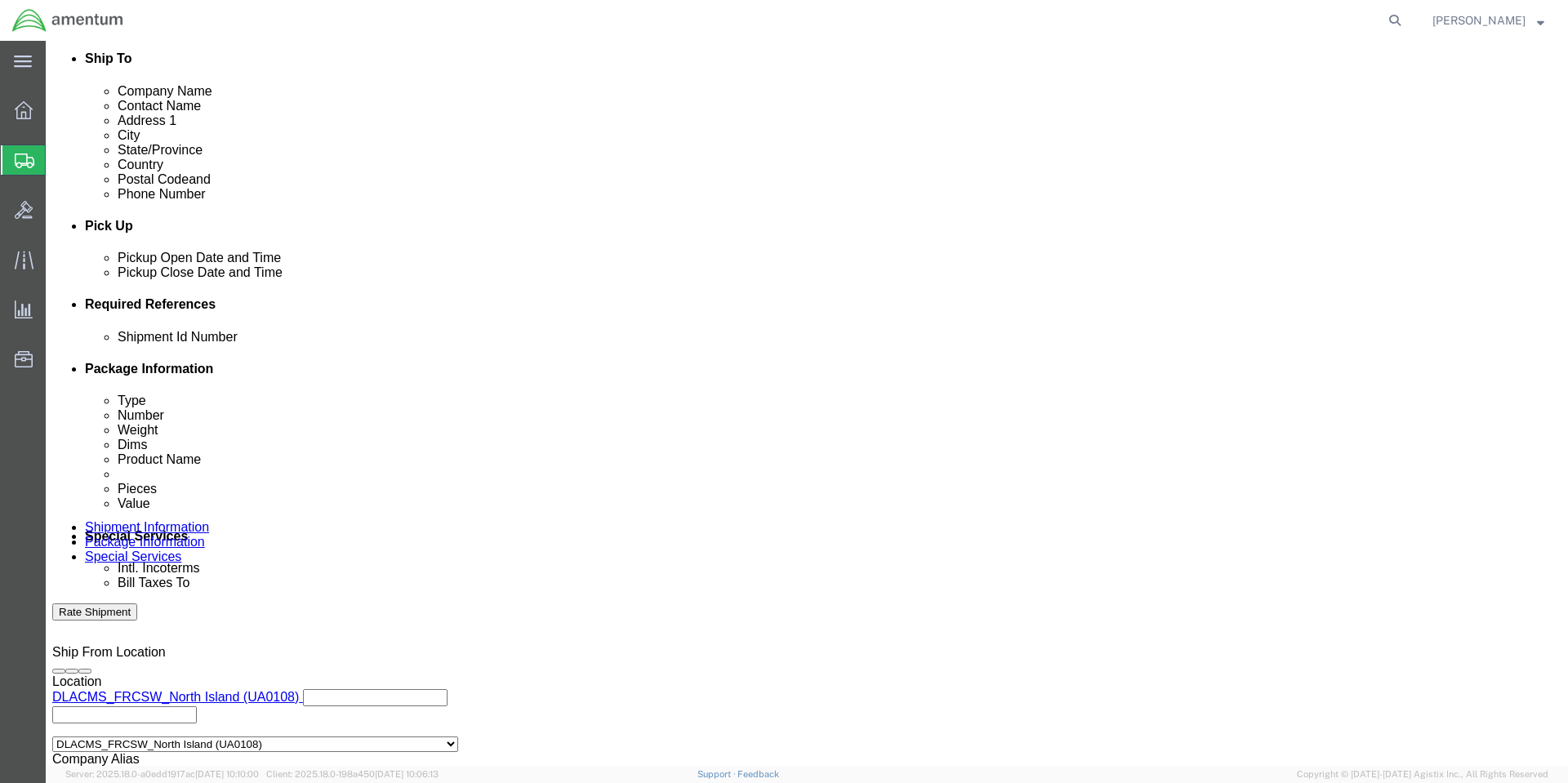
type input "8010012180858"
click div "Leg 1 Mode Select Air Less than Truckload Multi-Leg Ocean Freight Rail Small Pa…"
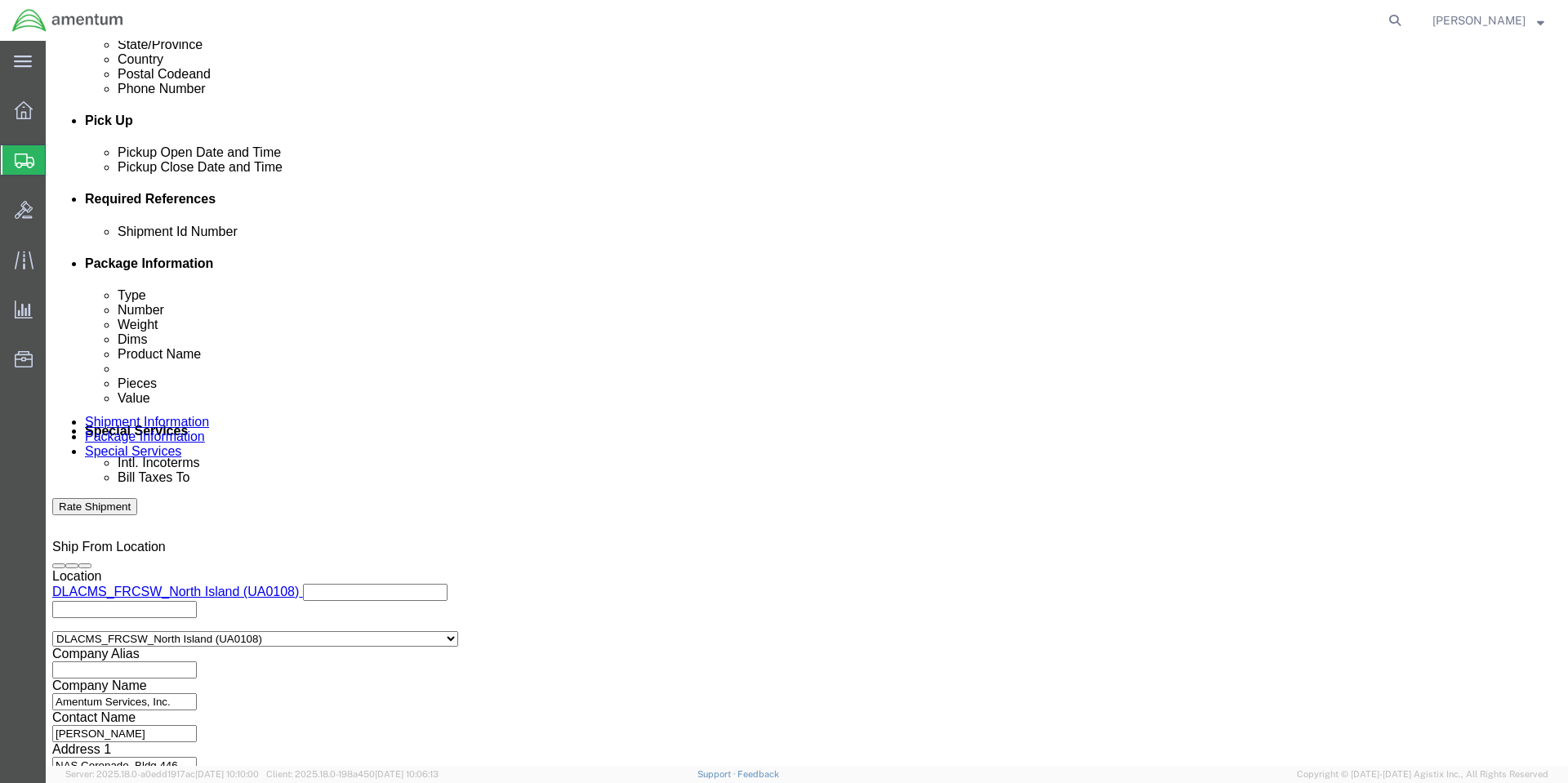
click button "Continue"
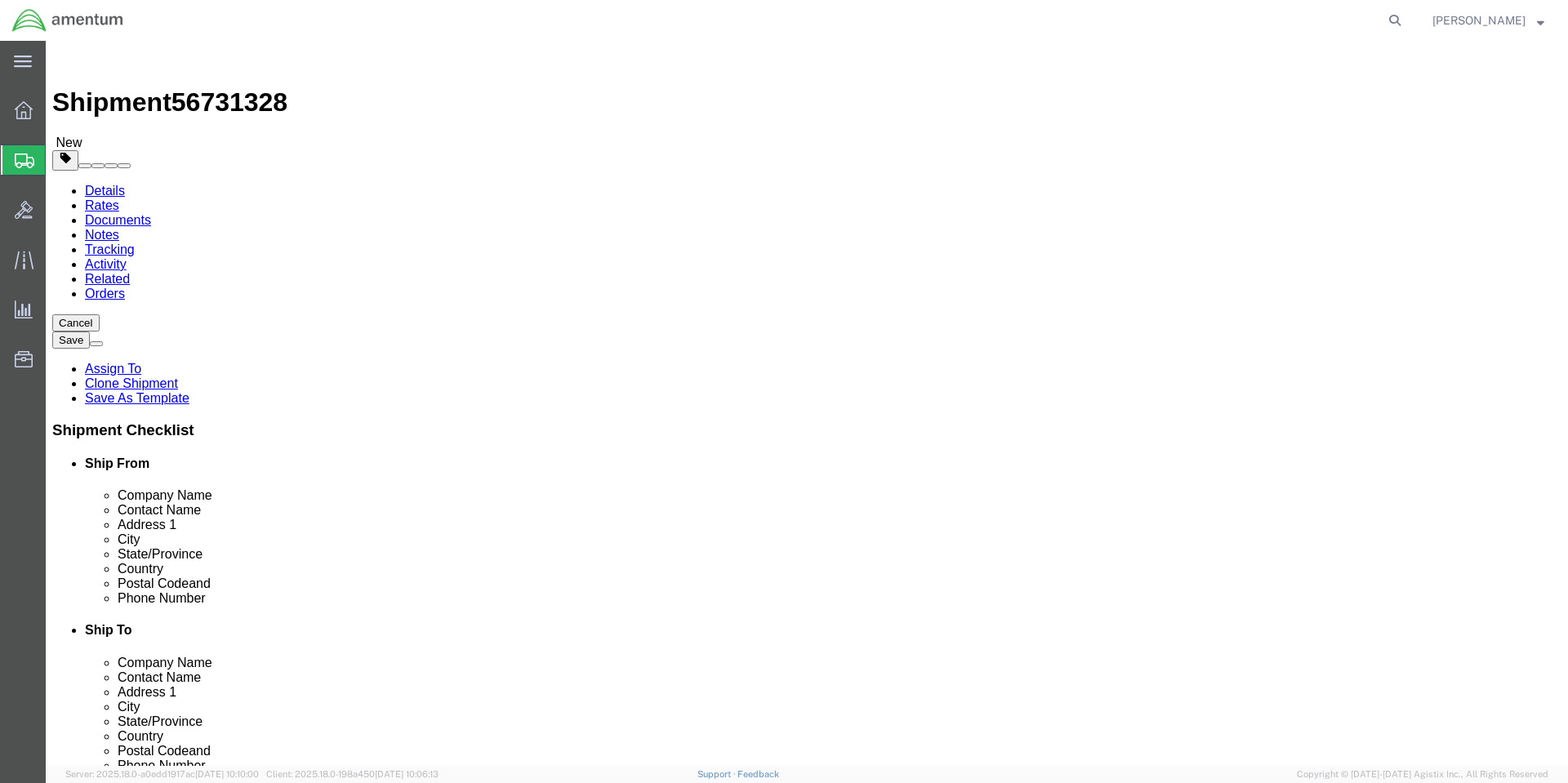
click input "10.00"
type input "1"
type input "9"
type input "5"
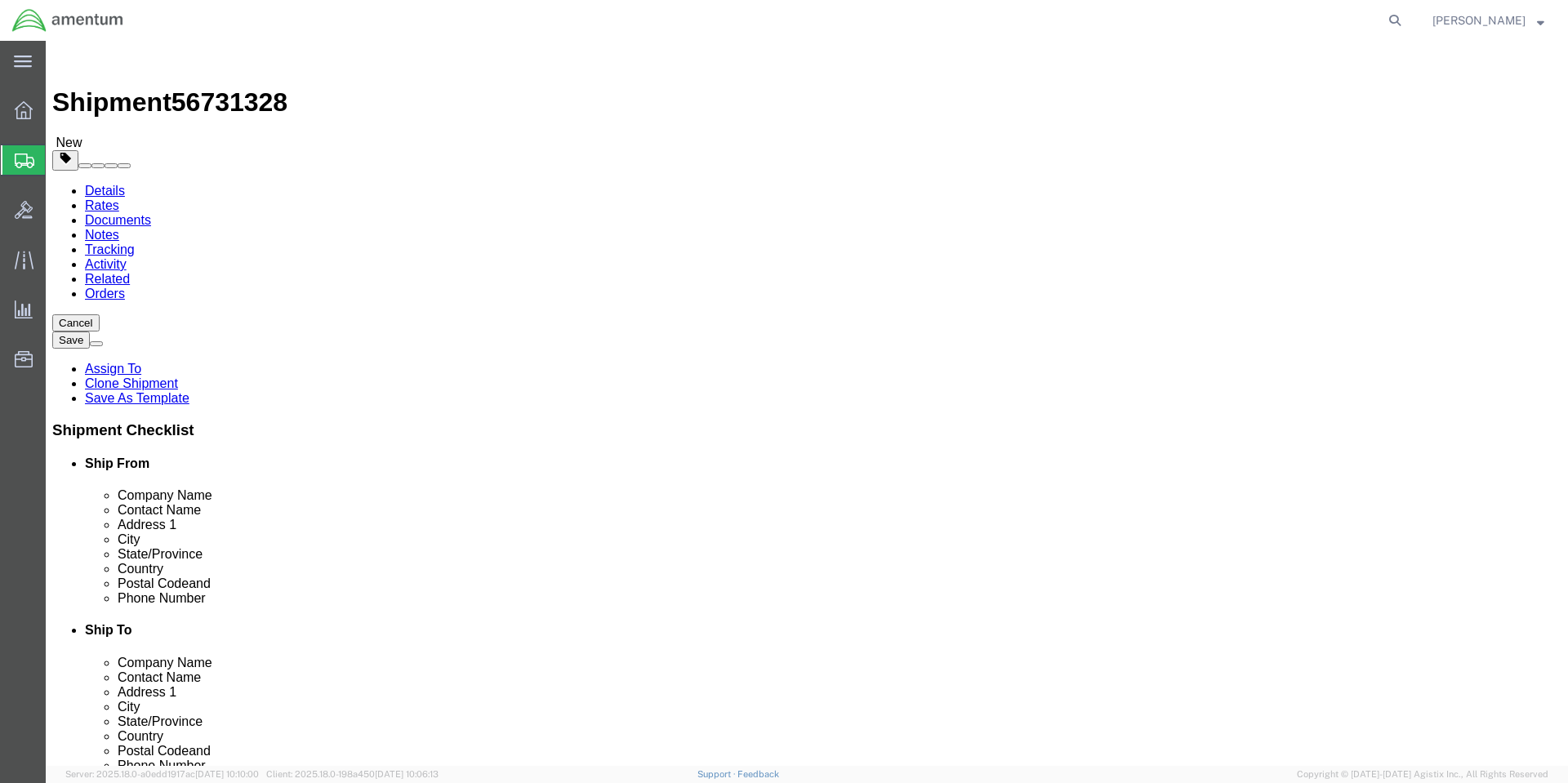
type input "8"
click dd "2.00 Each"
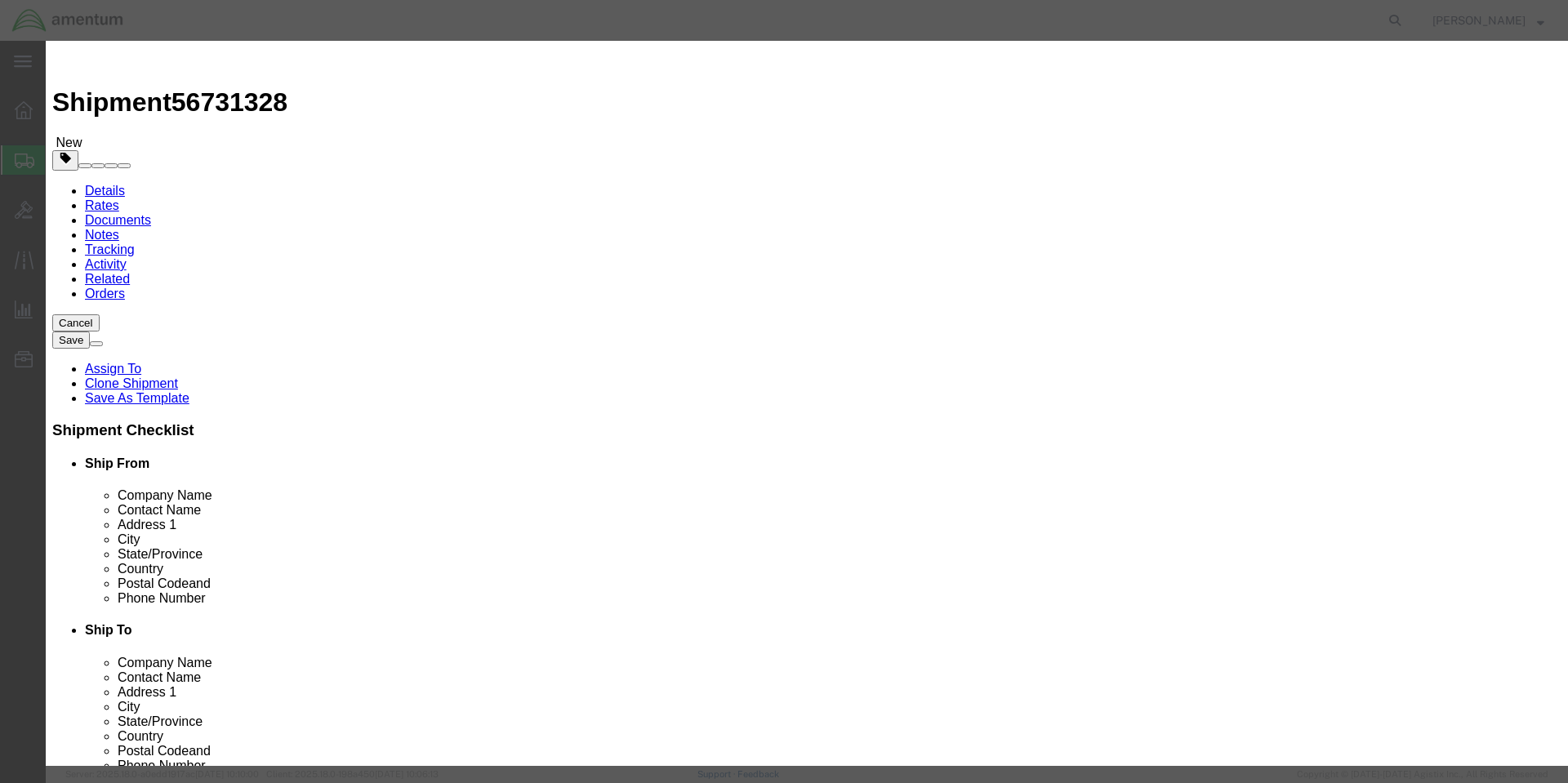
drag, startPoint x: 633, startPoint y: 120, endPoint x: 205, endPoint y: 95, distance: 428.7
click div "Edit content Commodity library Product Name 1664DXXXCA004KT Pieces 2.00 Select …"
click input "text"
paste input "DE44GN008AMPX22K"
type input "DE44GN008AMPX22K"
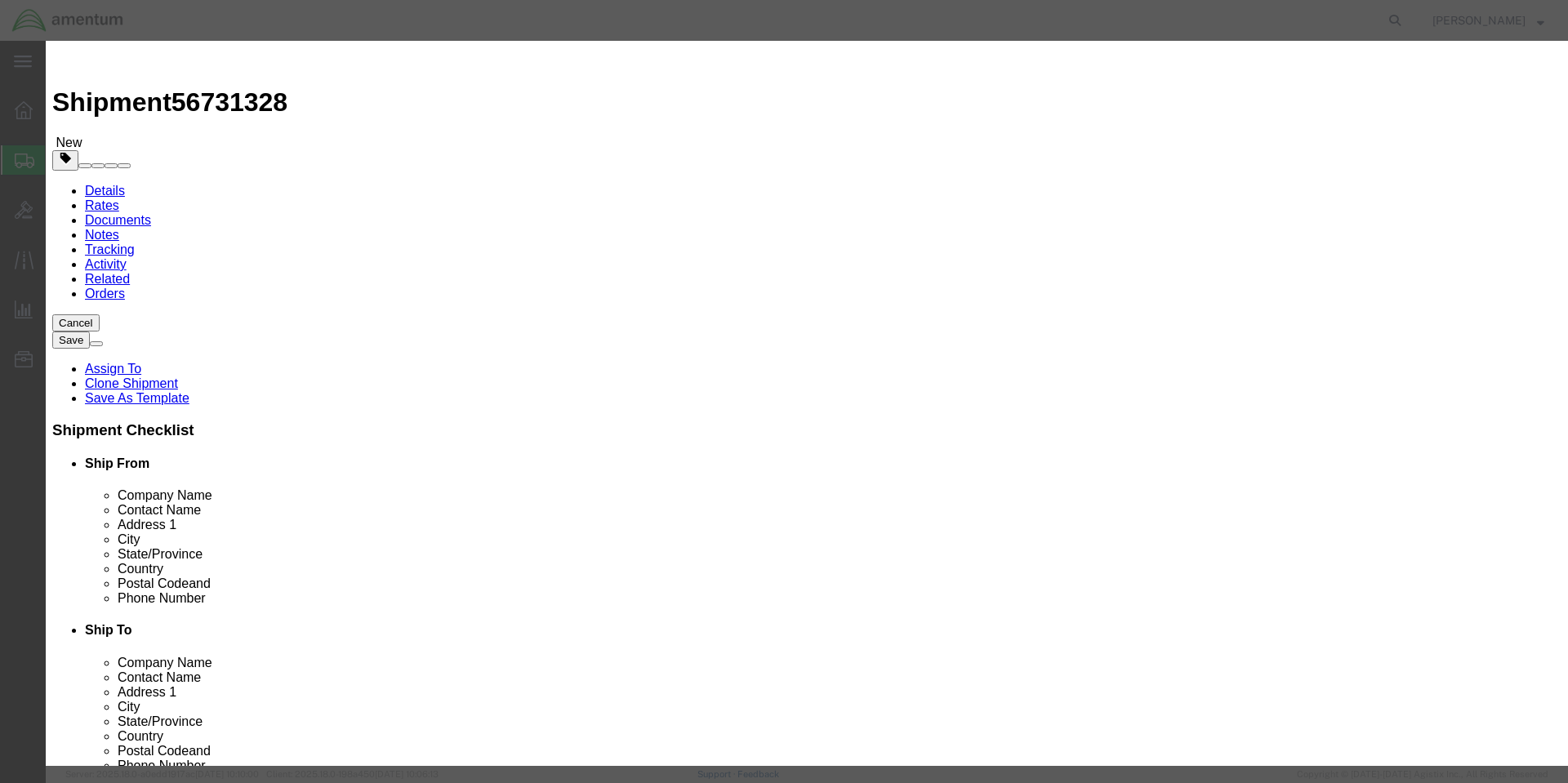
drag, startPoint x: 1172, startPoint y: 129, endPoint x: 860, endPoint y: 121, distance: 312.1
click div "Description RAIN EROSION COATING KIT, PR-1664D BLK"
click textarea "RAIN EROSION COATING KIT, PR-1664D BLK"
paste textarea "EPOXY PRIMER COATING, 44GN008A, DARK GREEN, (QT)"
type textarea "EPOXY PRIMER COATING, 44GN008A, DARK GREEN, (QT)"
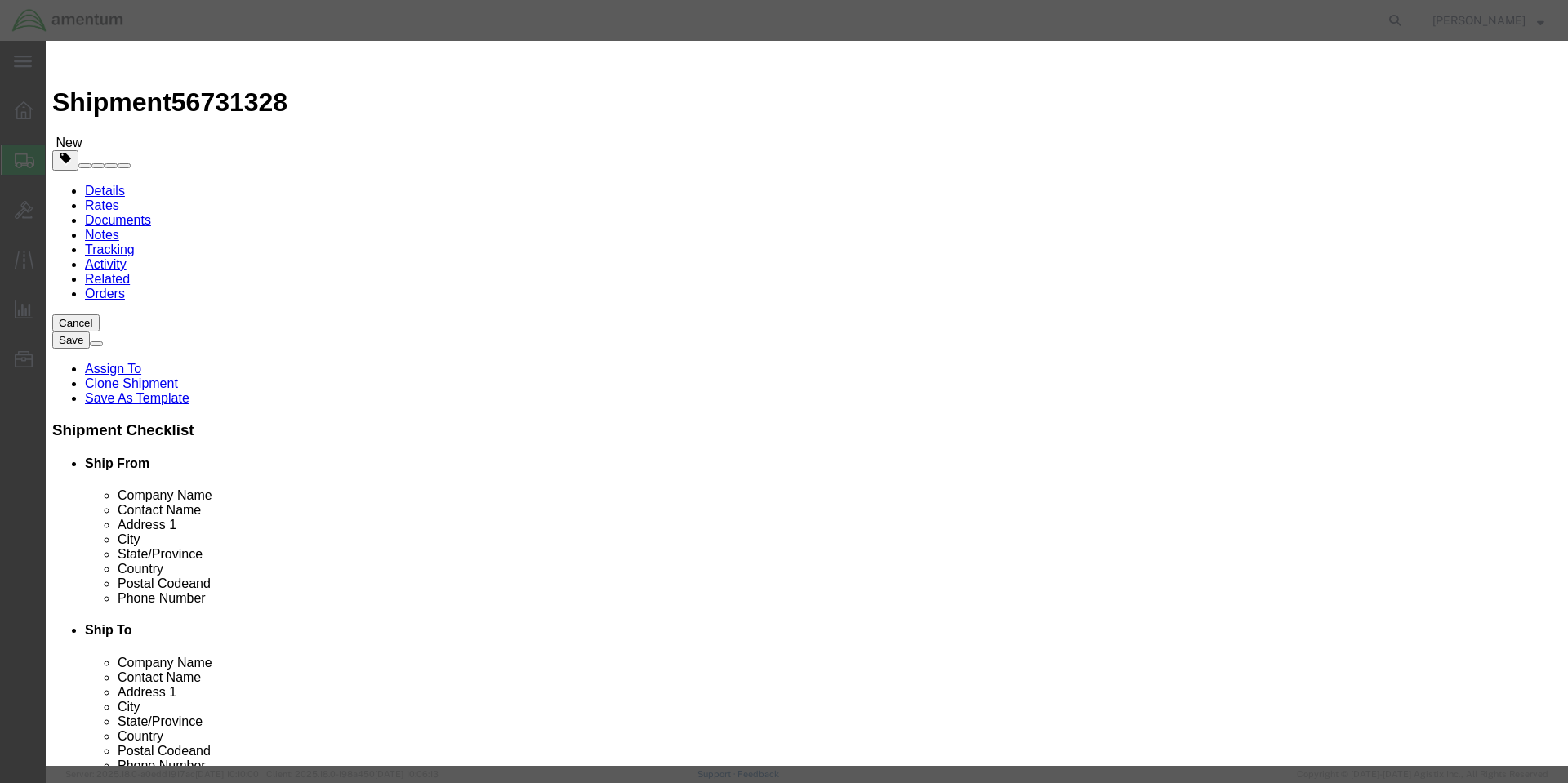
click input "2.00"
click input "554.00"
type input "5"
click input "text"
type input "200"
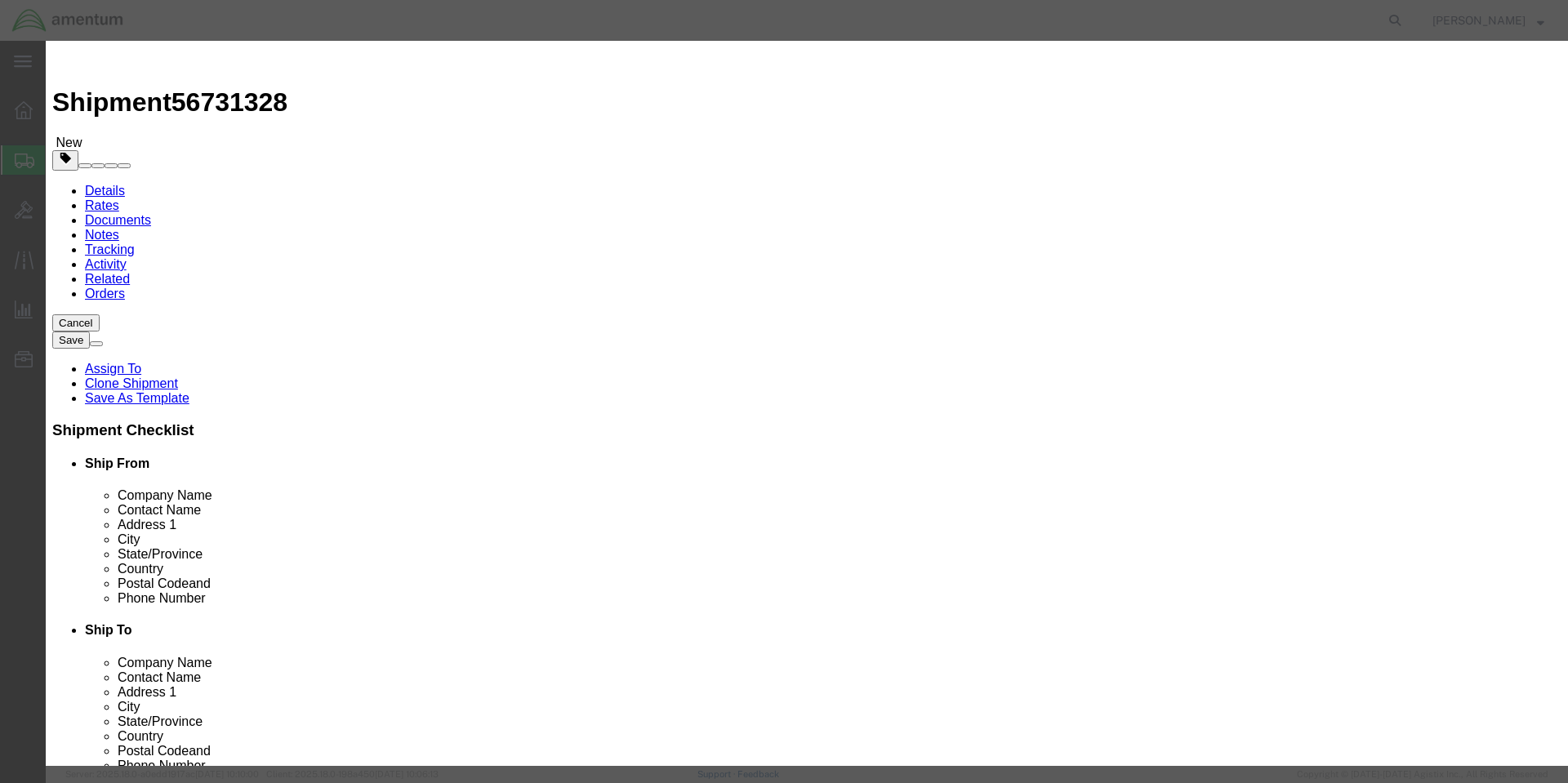
click div "Commodity library Product Name DE44GN008AMPX22K Pieces 2.00 Select Bag Barrels …"
click button "Save & Close"
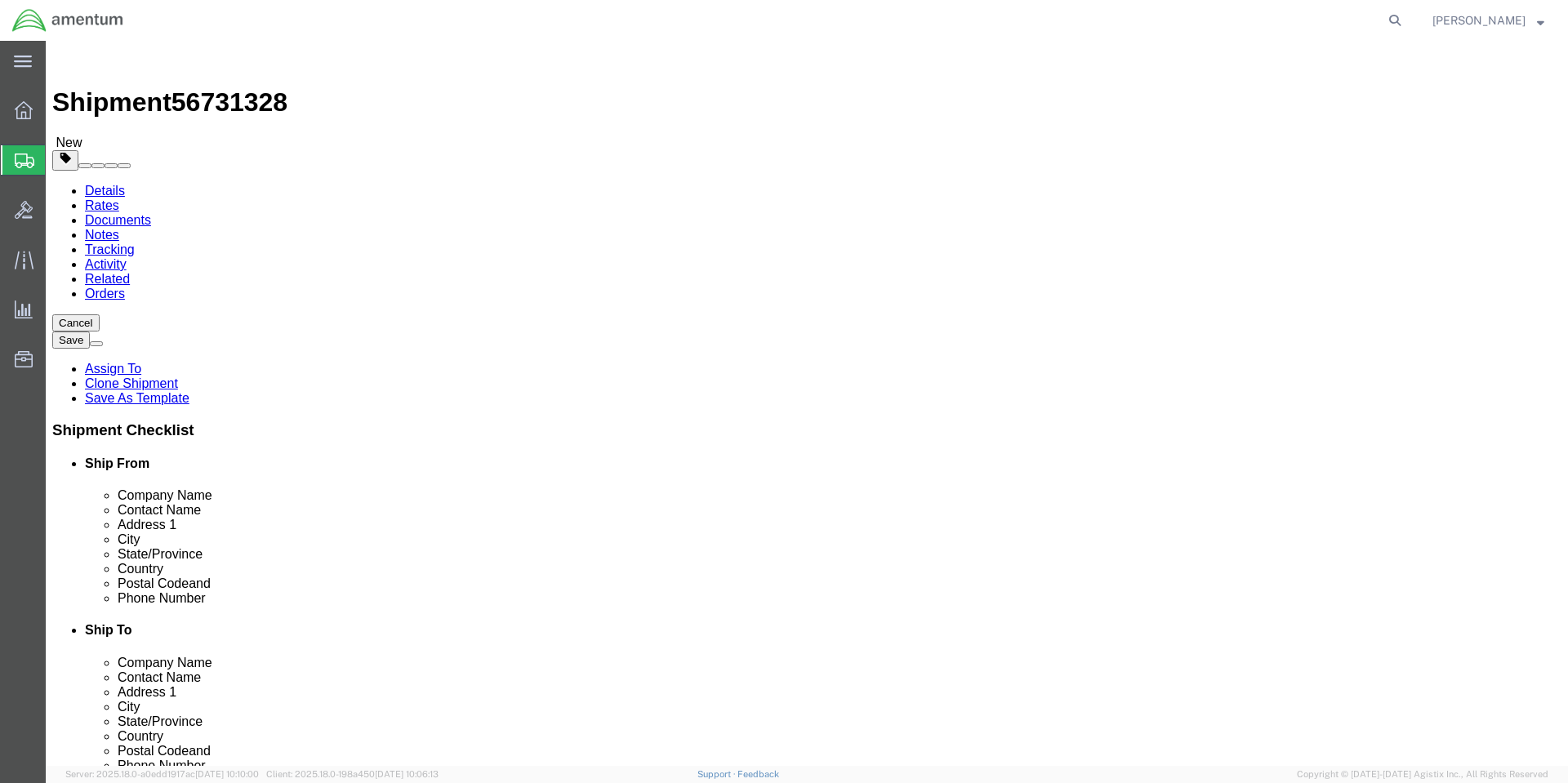
click div "Package Content # 1 1 x Cardboard Box(es) Package Type Select Bale(s) Basket(s)…"
click button "Continue"
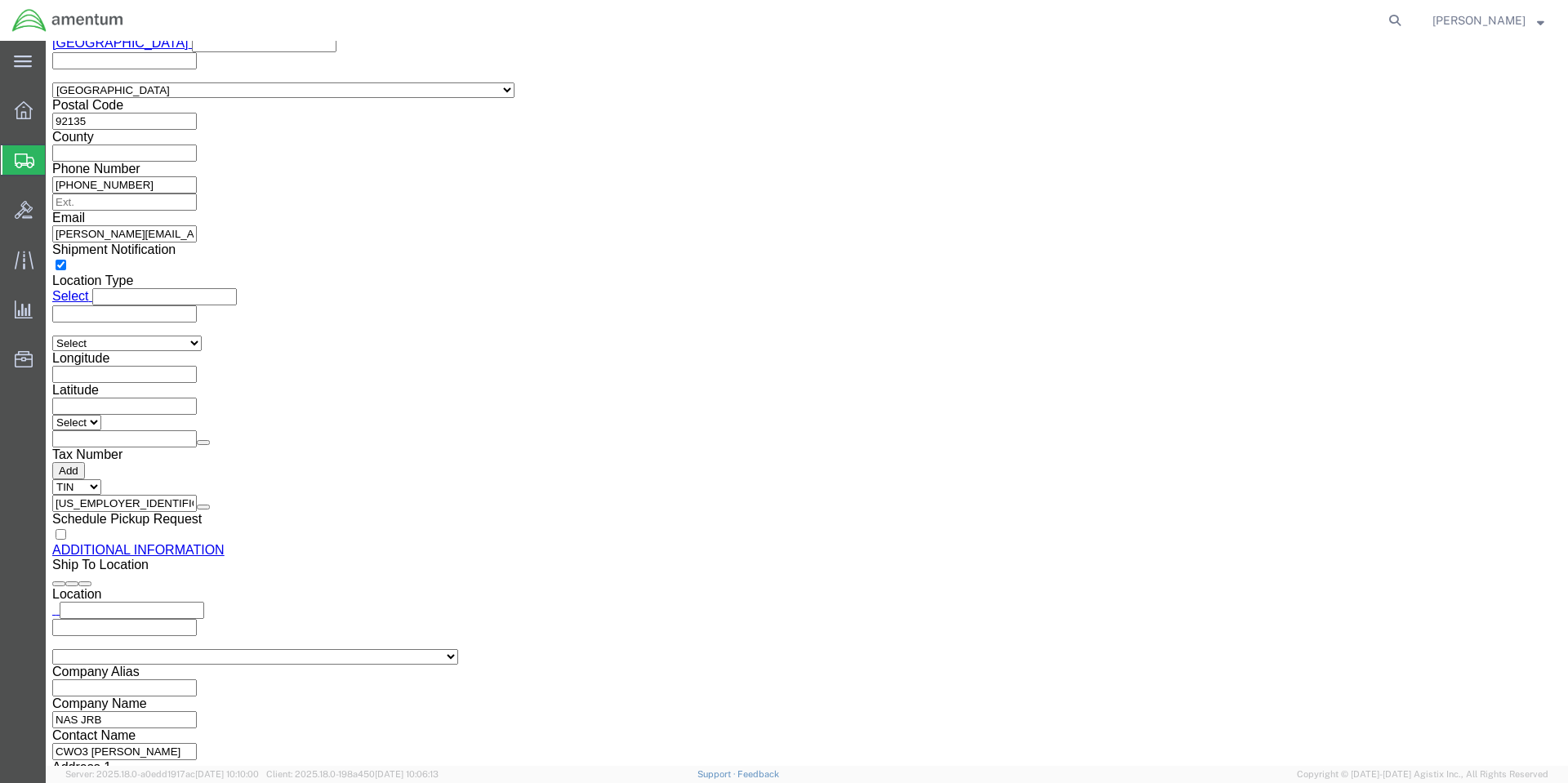
scroll to position [1573, 0]
click div "Add existing document links and phone number to carriers to schedule a pickup i…"
click button "Upload"
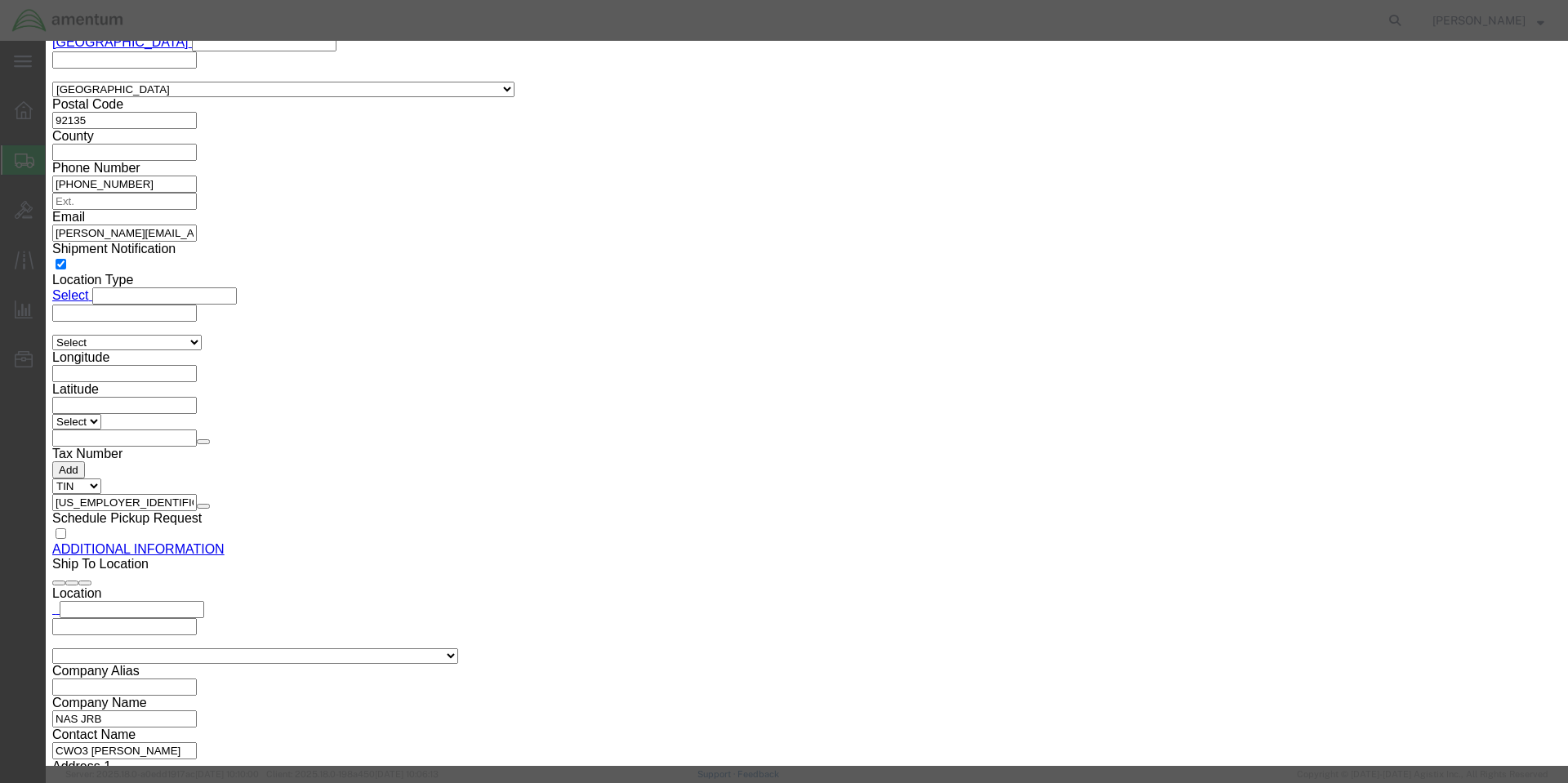
click button "Browse"
click icon "button"
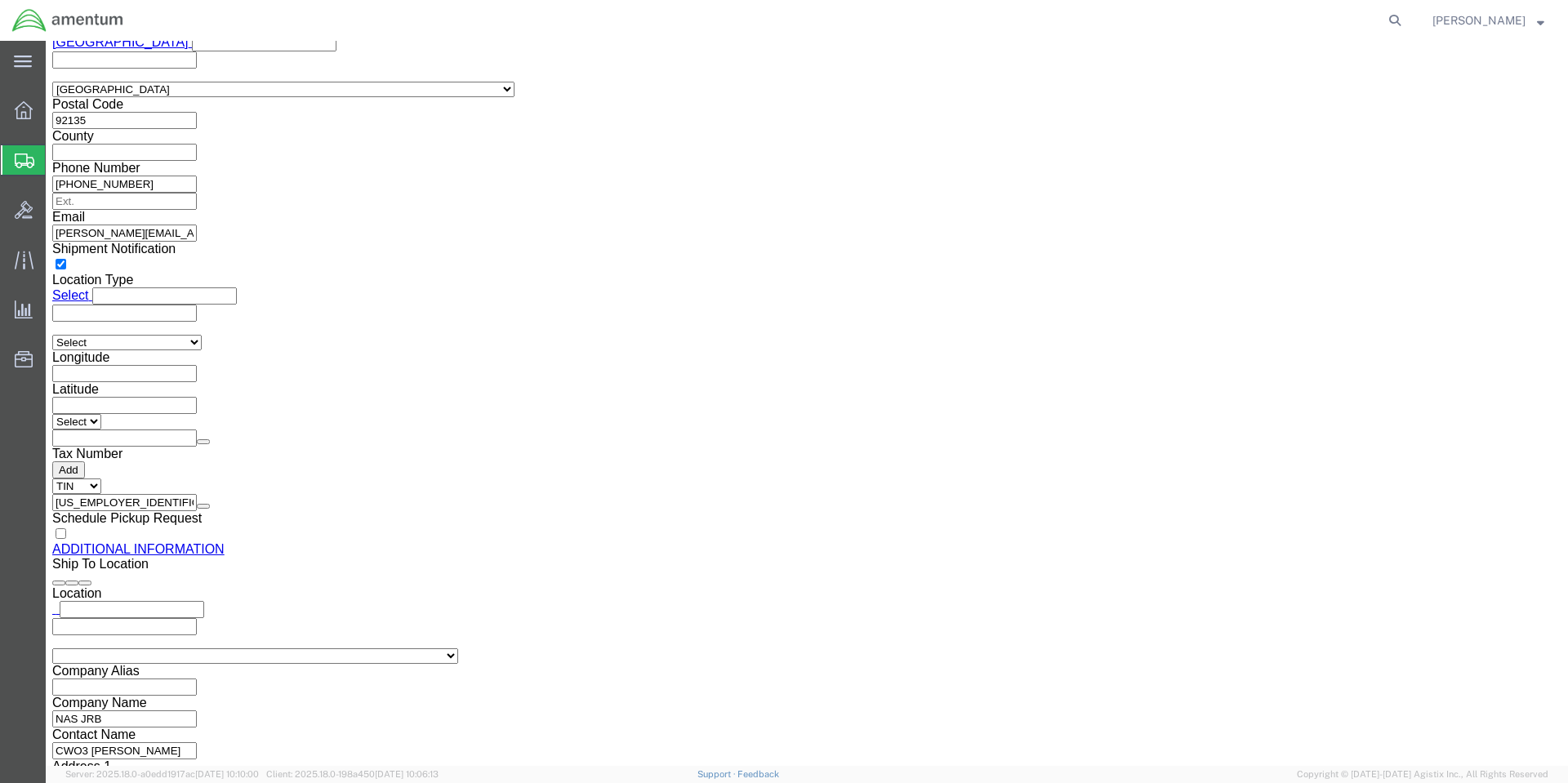
click button "Rate Shipment"
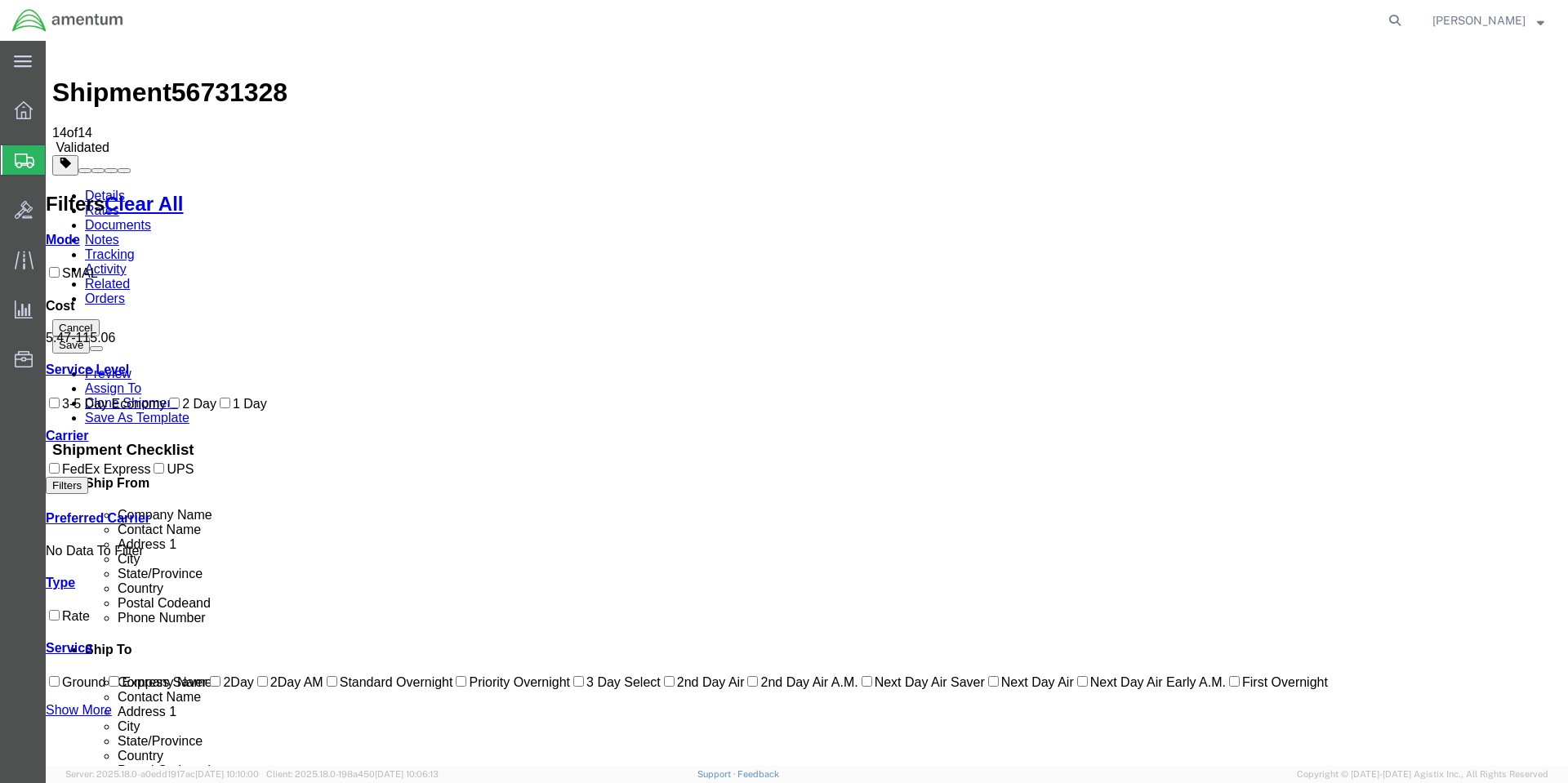
scroll to position [0, 0]
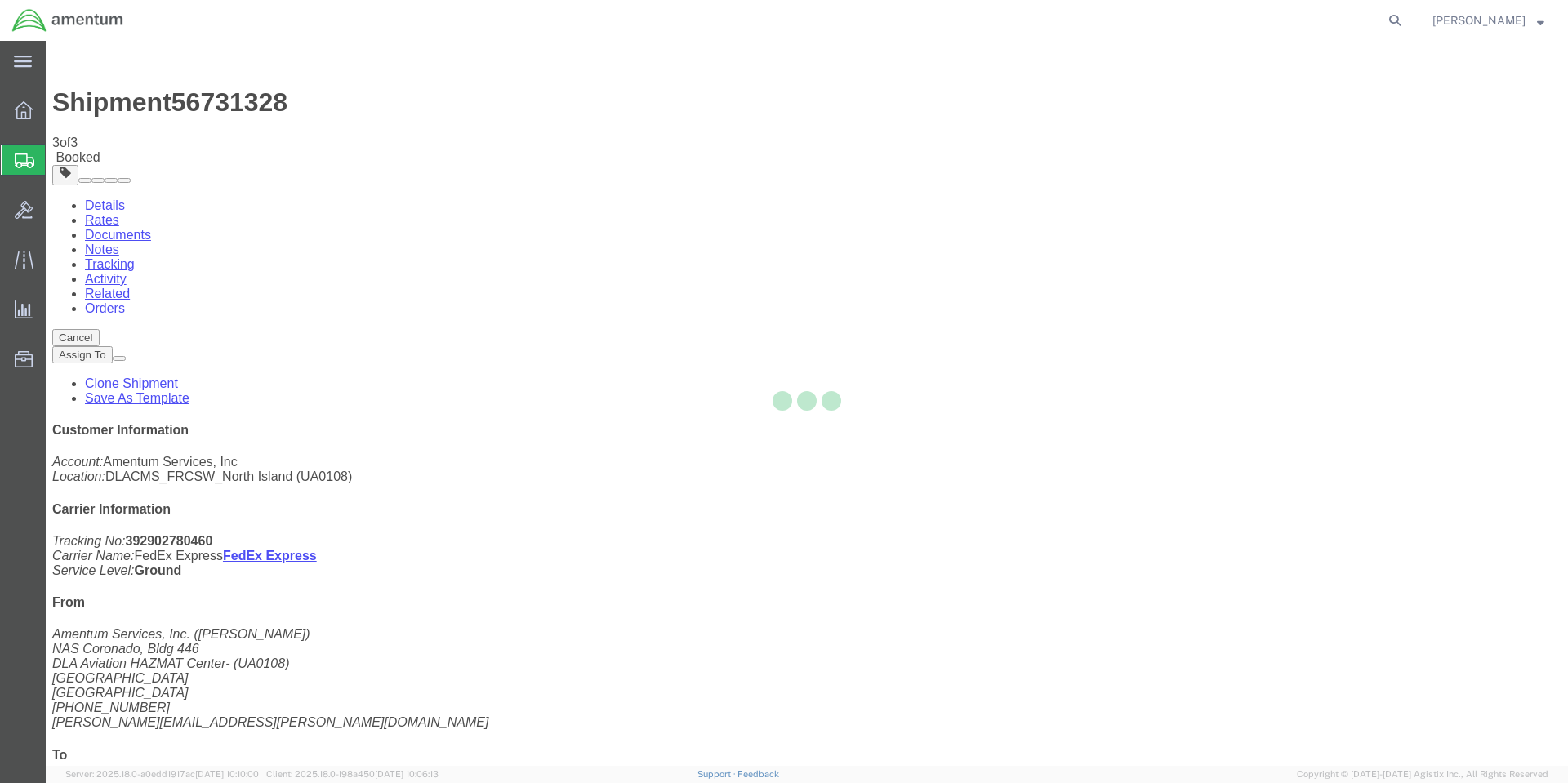
select select "56414"
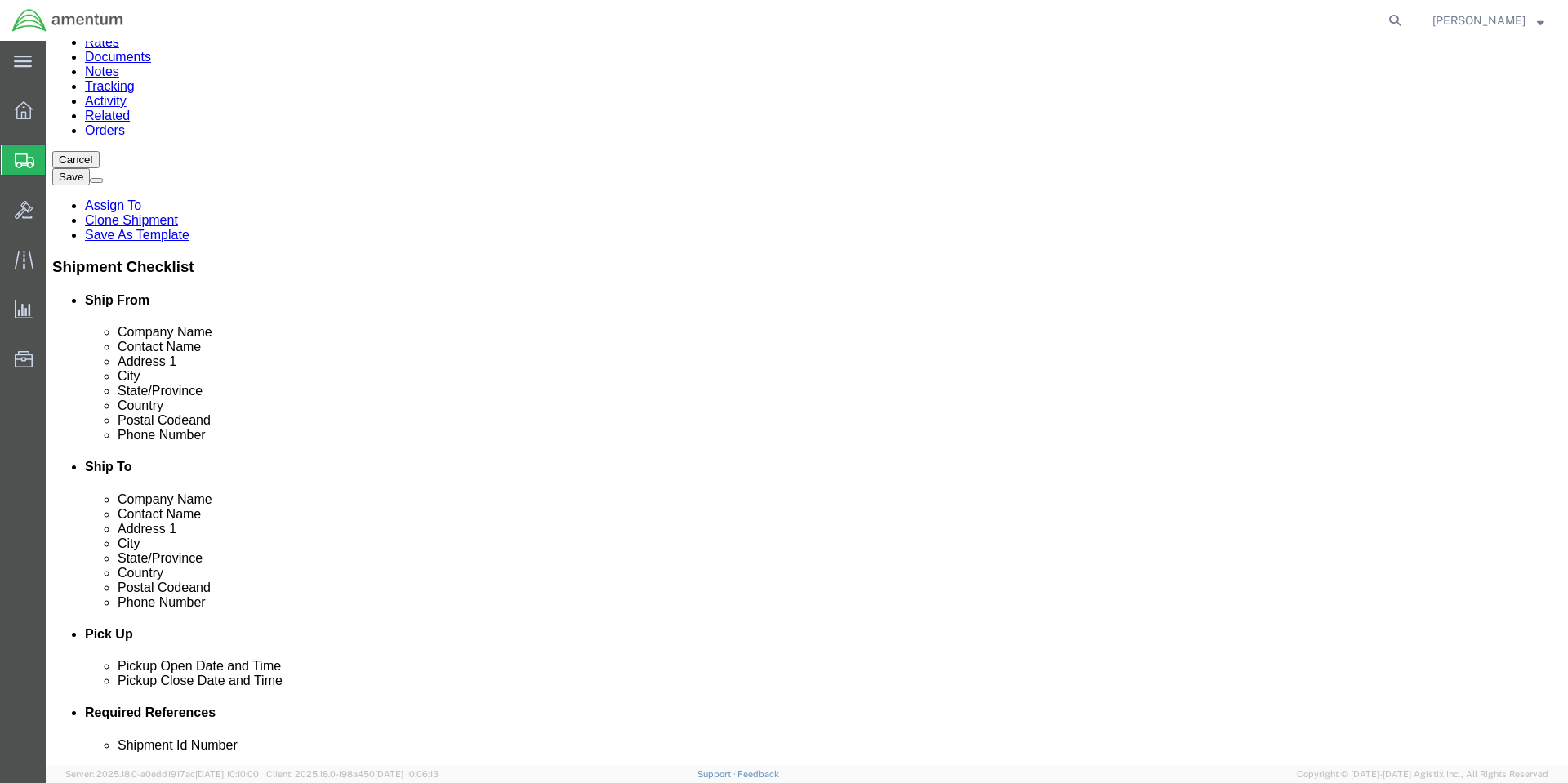
scroll to position [571, 0]
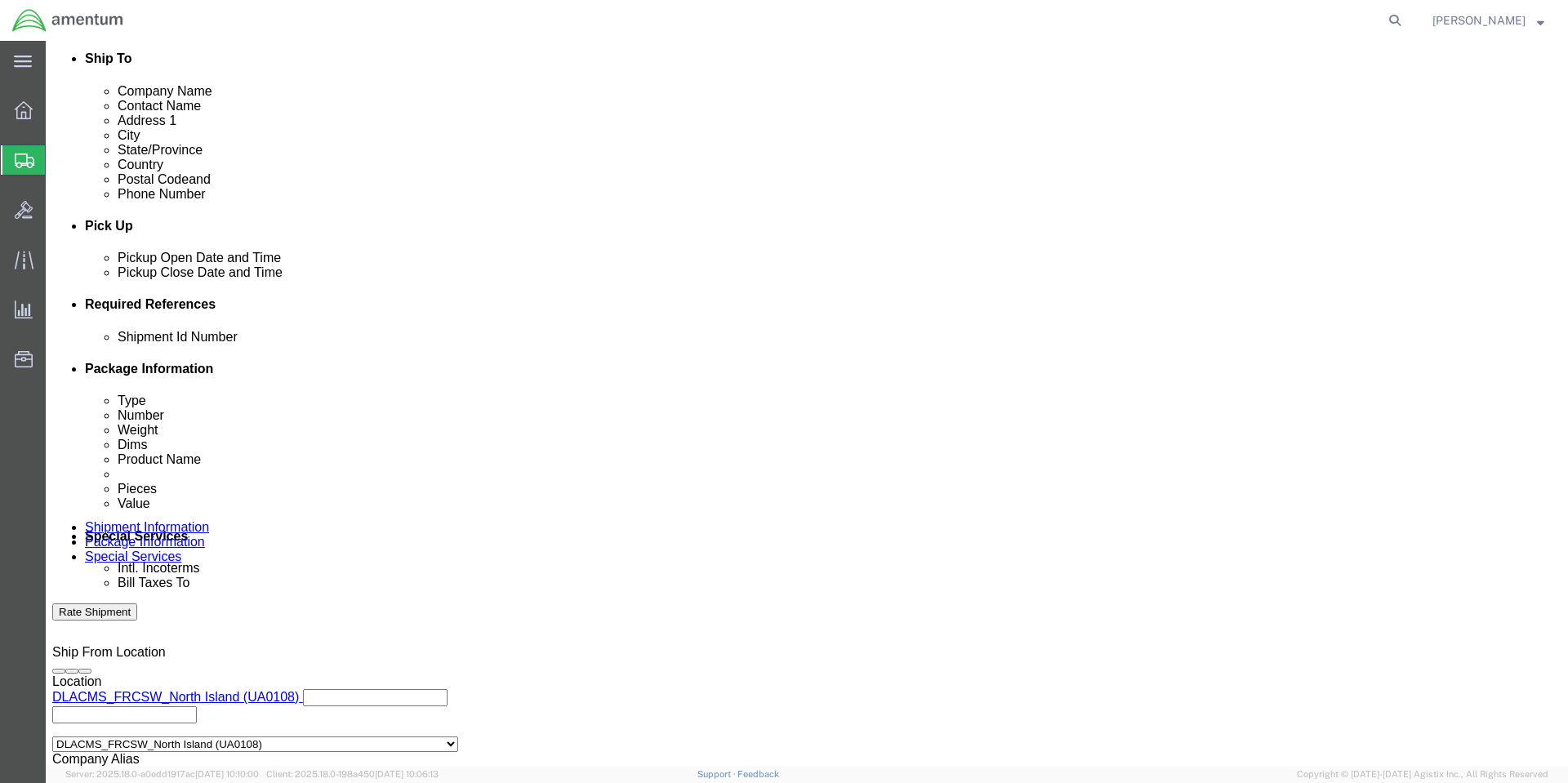
click div "[DATE] 11:06 AM"
type input "12:06 AM"
click button "Apply"
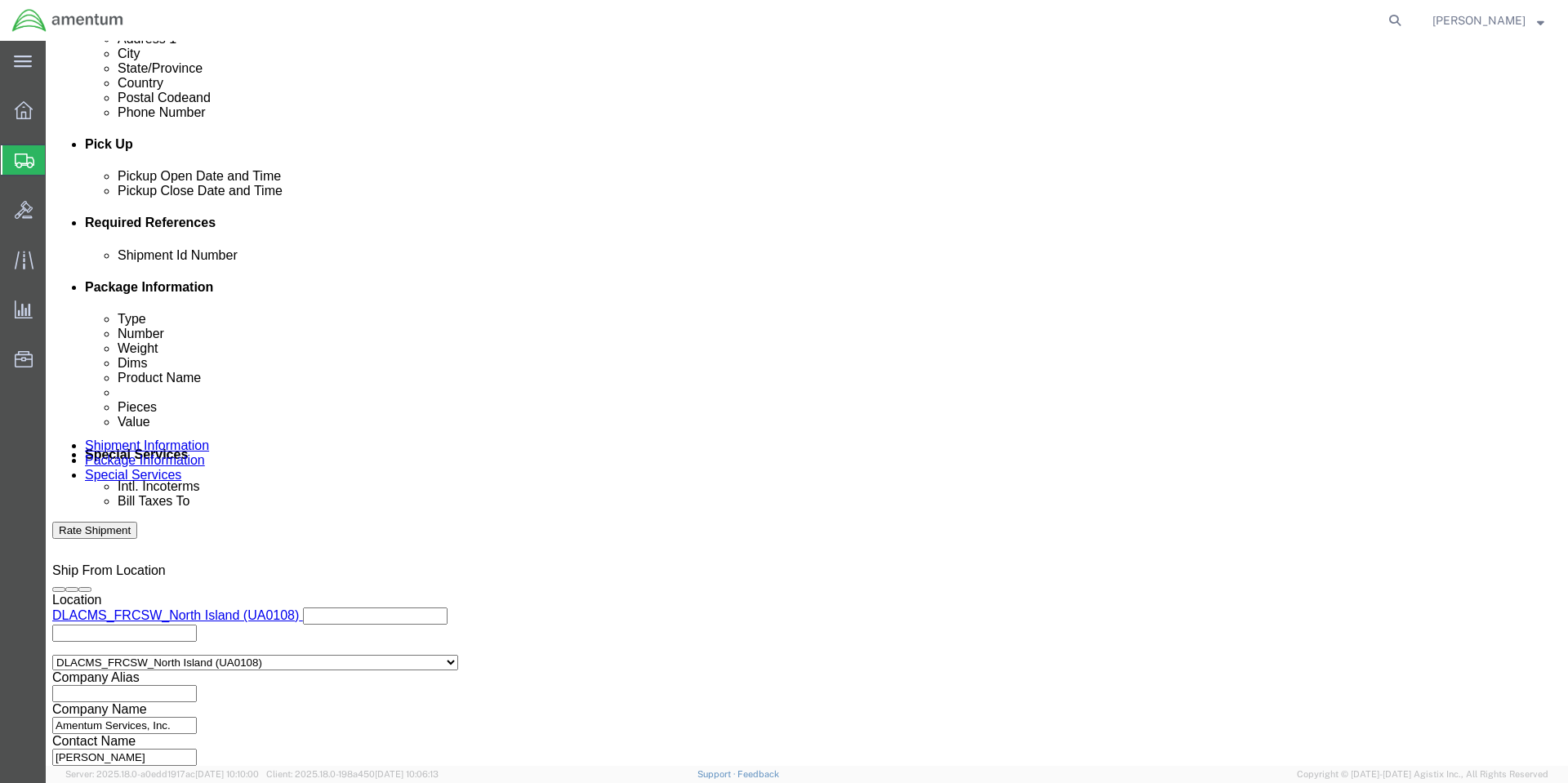
click input "HMMS: 85456"
type input "HMMS: 85457"
click input "8010012180858"
type input "8"
type input "8010012659145"
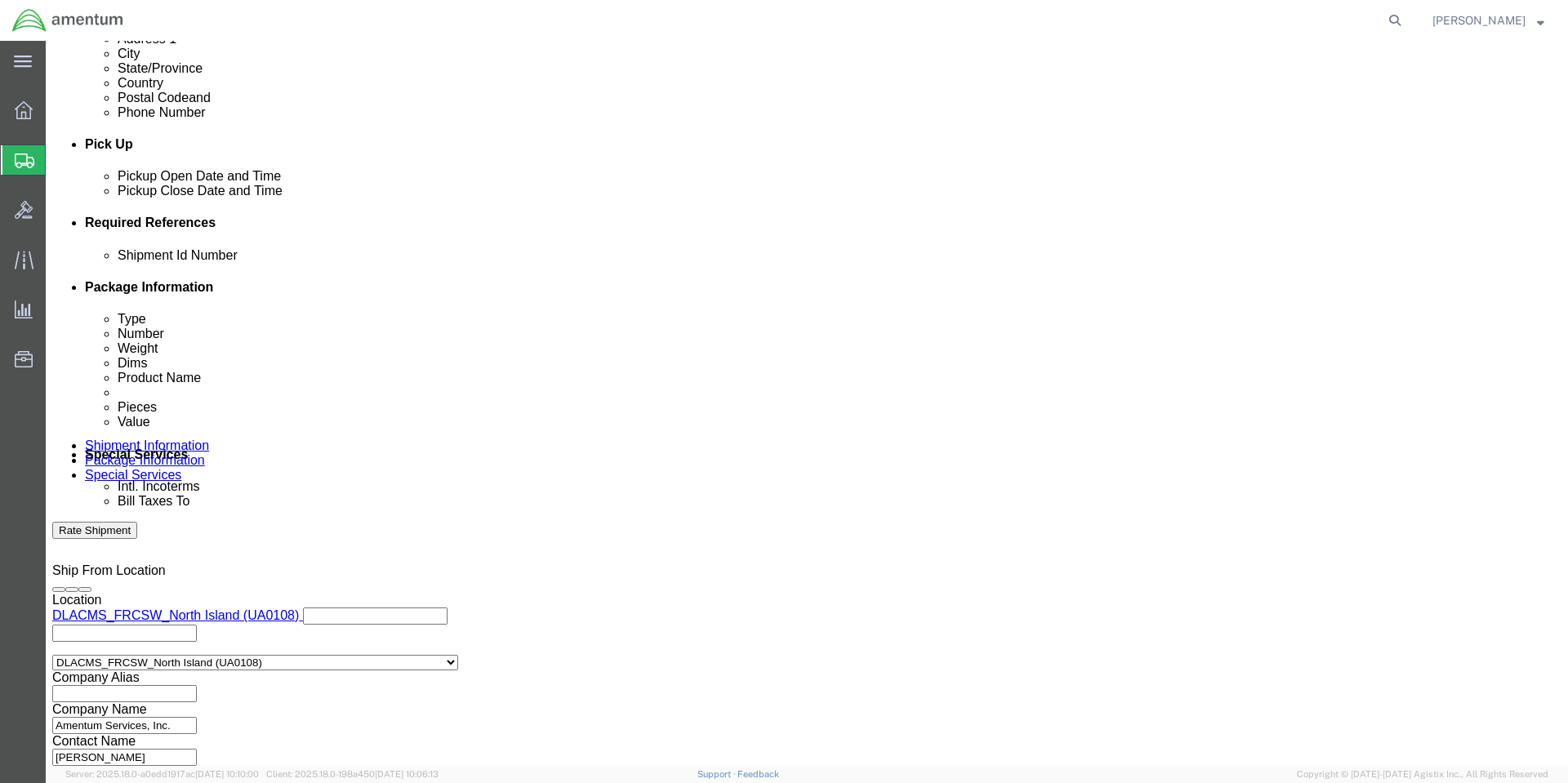
click div "Shipping Mode (Optional)"
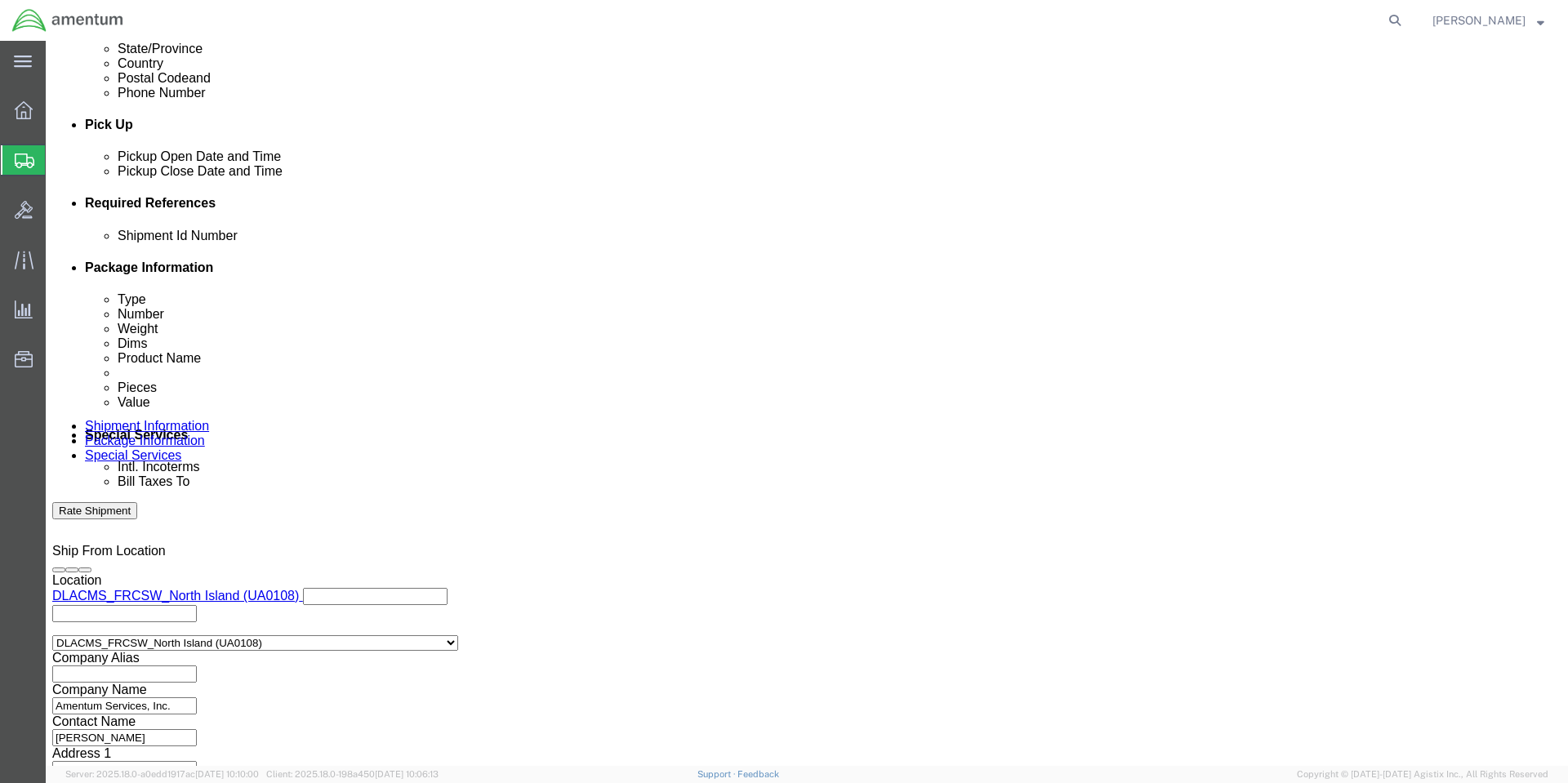
scroll to position [677, 0]
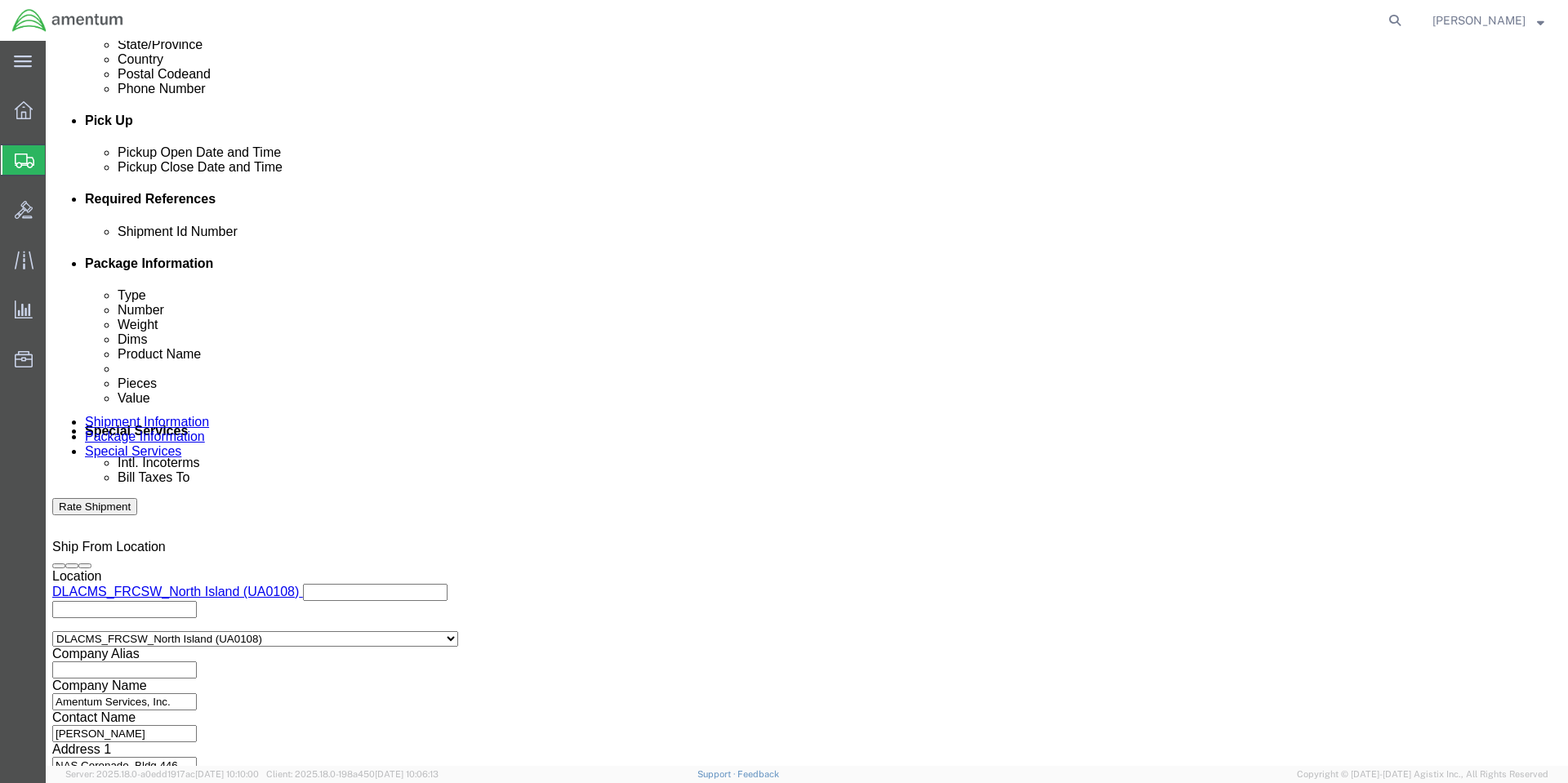
click button "Continue"
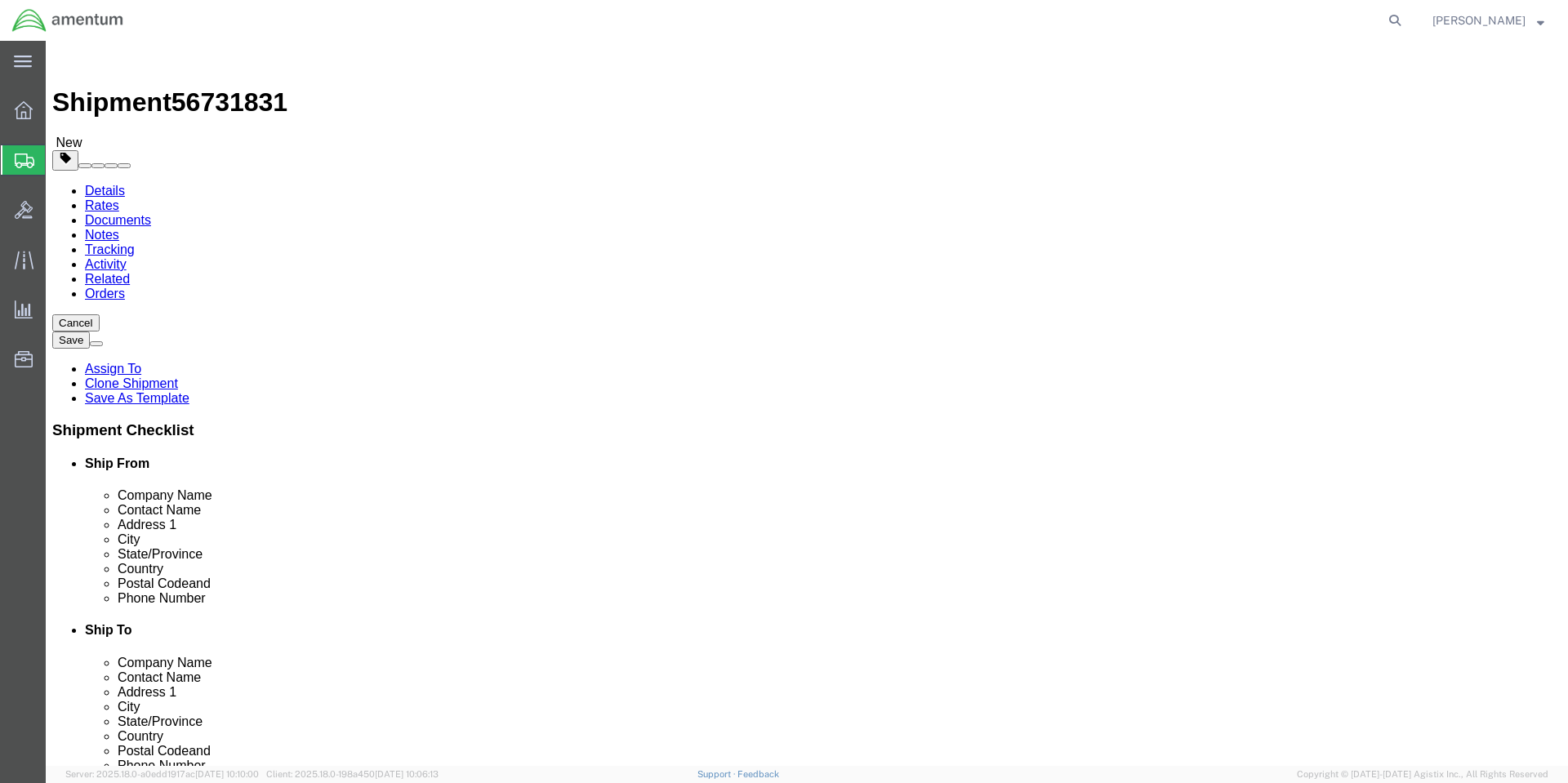
click input "9.00"
type input "9"
type input "14"
type input "9"
type input "5"
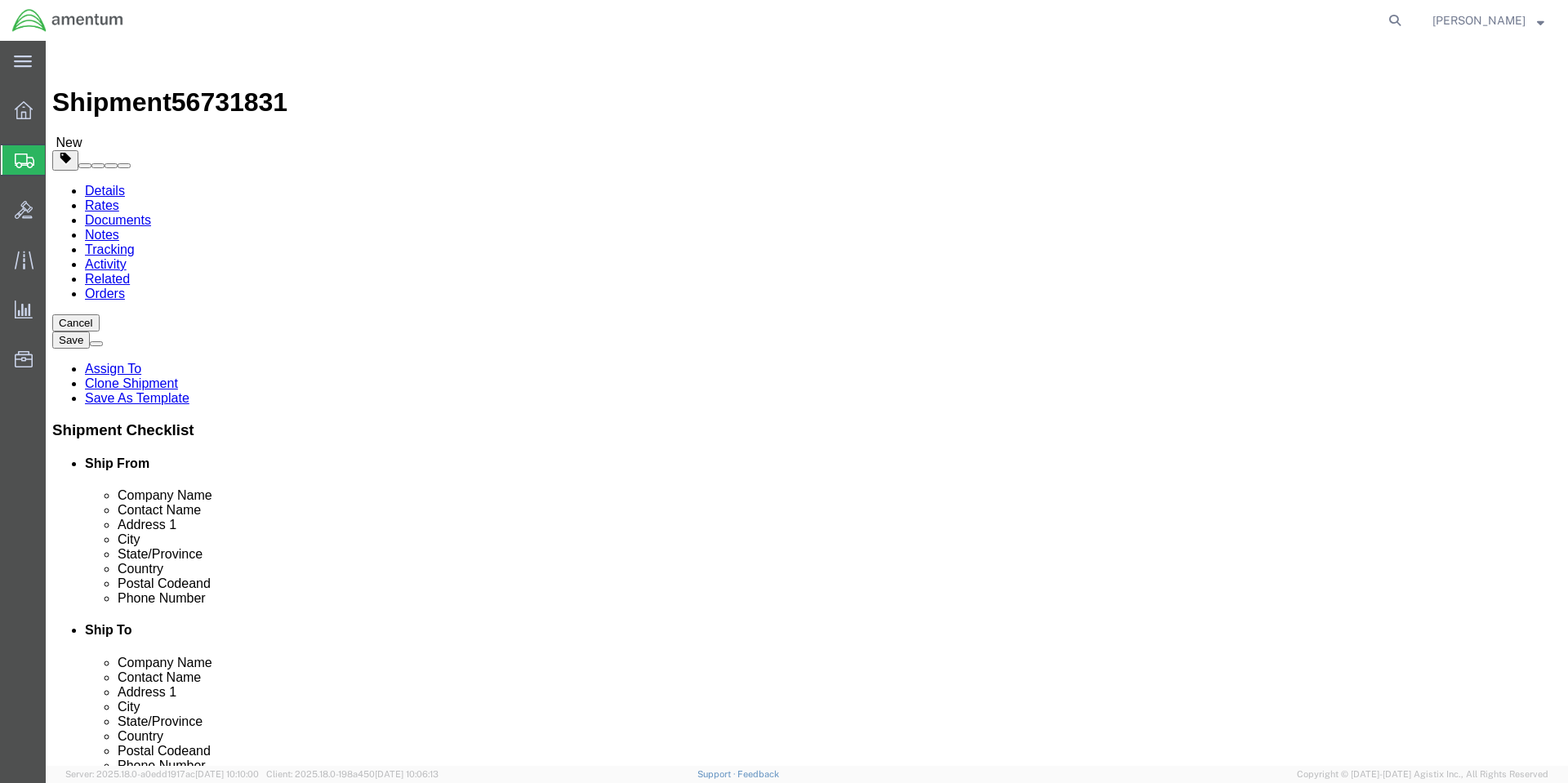
type input "8"
click dd "2.00 Each"
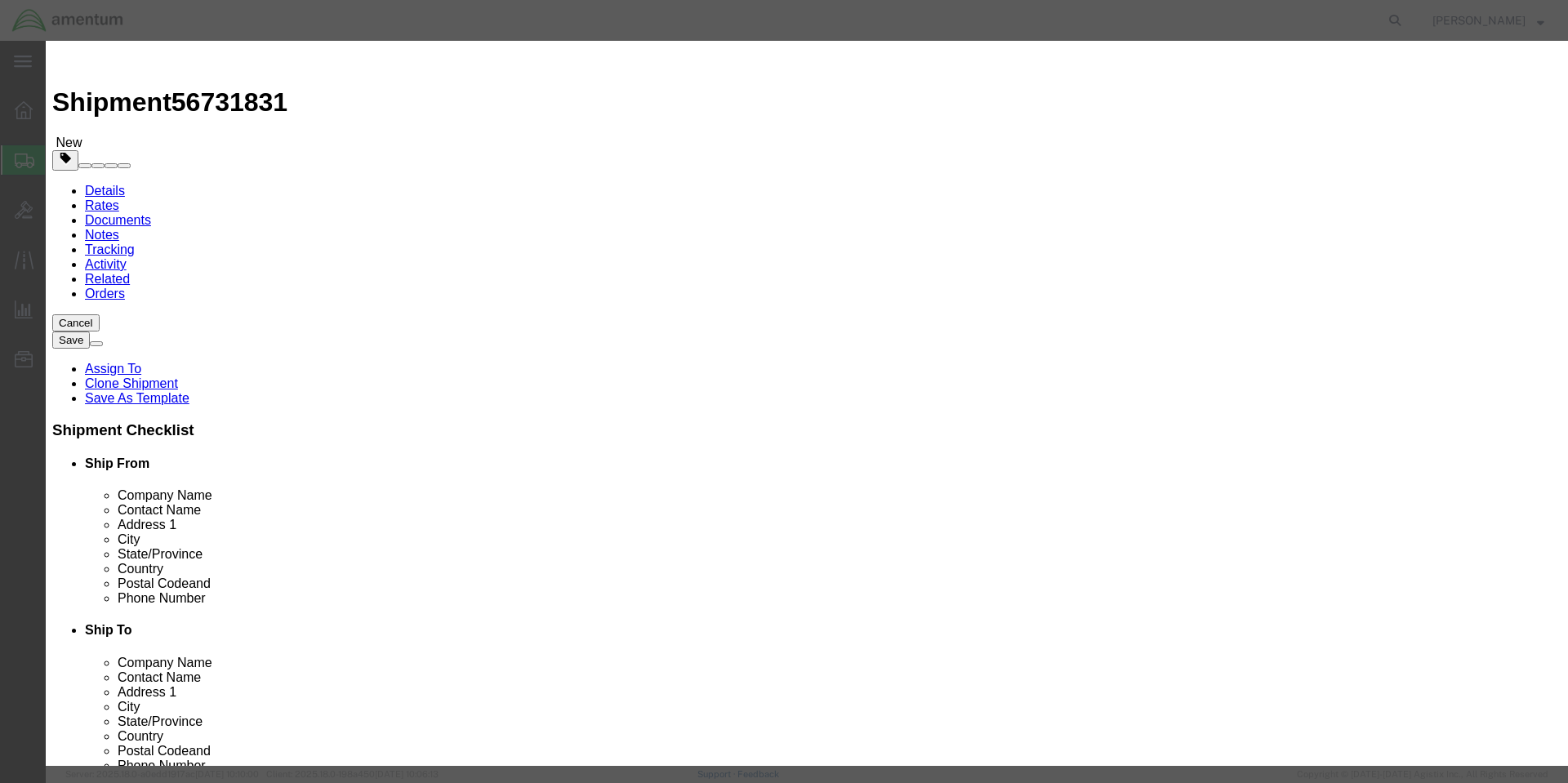
drag, startPoint x: 619, startPoint y: 126, endPoint x: 404, endPoint y: 121, distance: 215.1
click div "Product Name DE44GN008AMPX22K"
paste input "DE03GY292XZZX42K"
type input "DE03GY292XZZX42K"
drag, startPoint x: 1026, startPoint y: 139, endPoint x: 922, endPoint y: 123, distance: 105.2
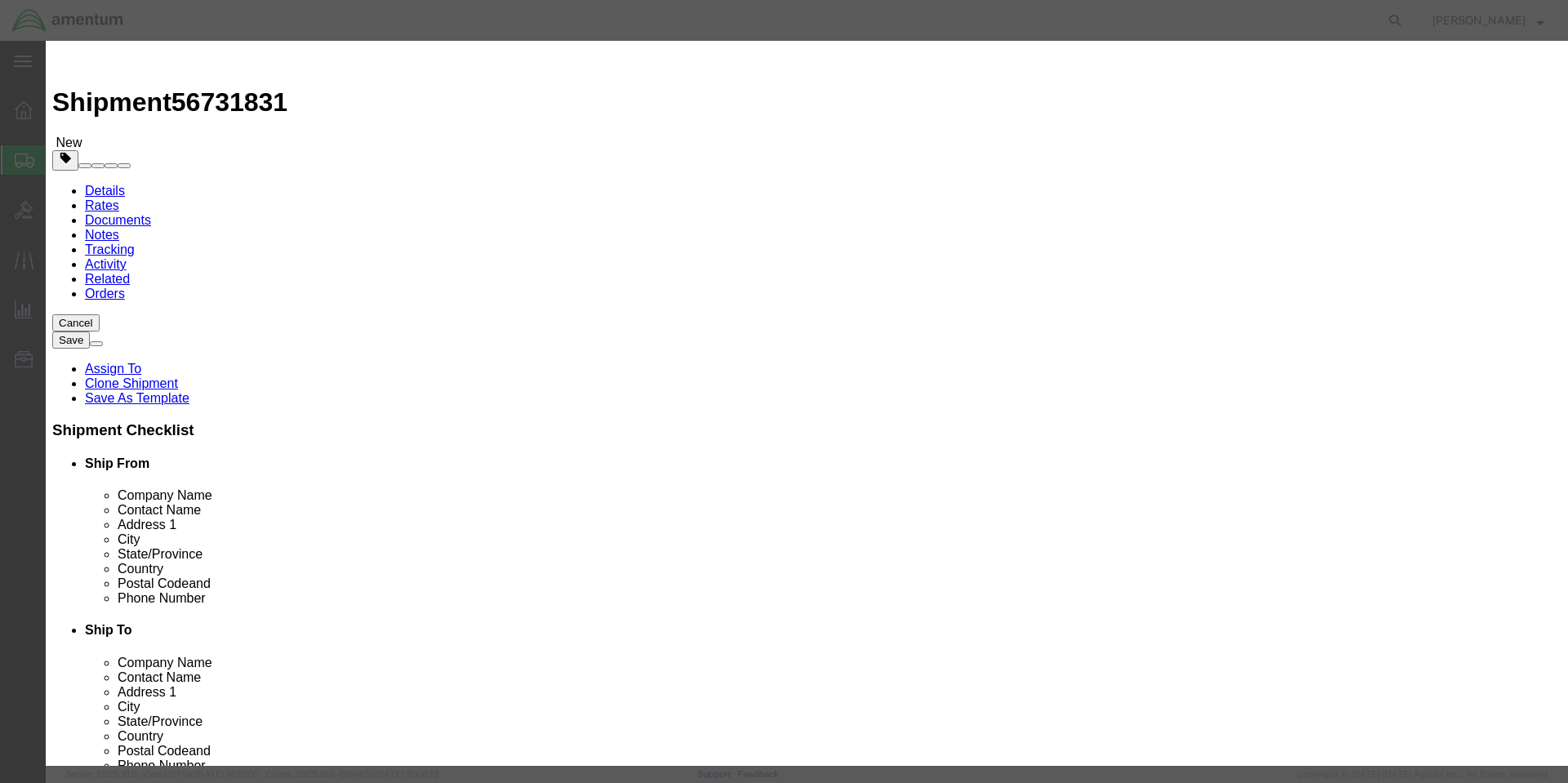
click textarea "EPOXY PRIMER COATING, 44GN008A, DARK GREEN, (QT)"
paste textarea "POLYURETHANE COATING, 03GY292, GRAY, 2-QT"
type textarea "POLYURETHANE COATING, 03GY292, GRAY, 2-QT"
click input "2.00"
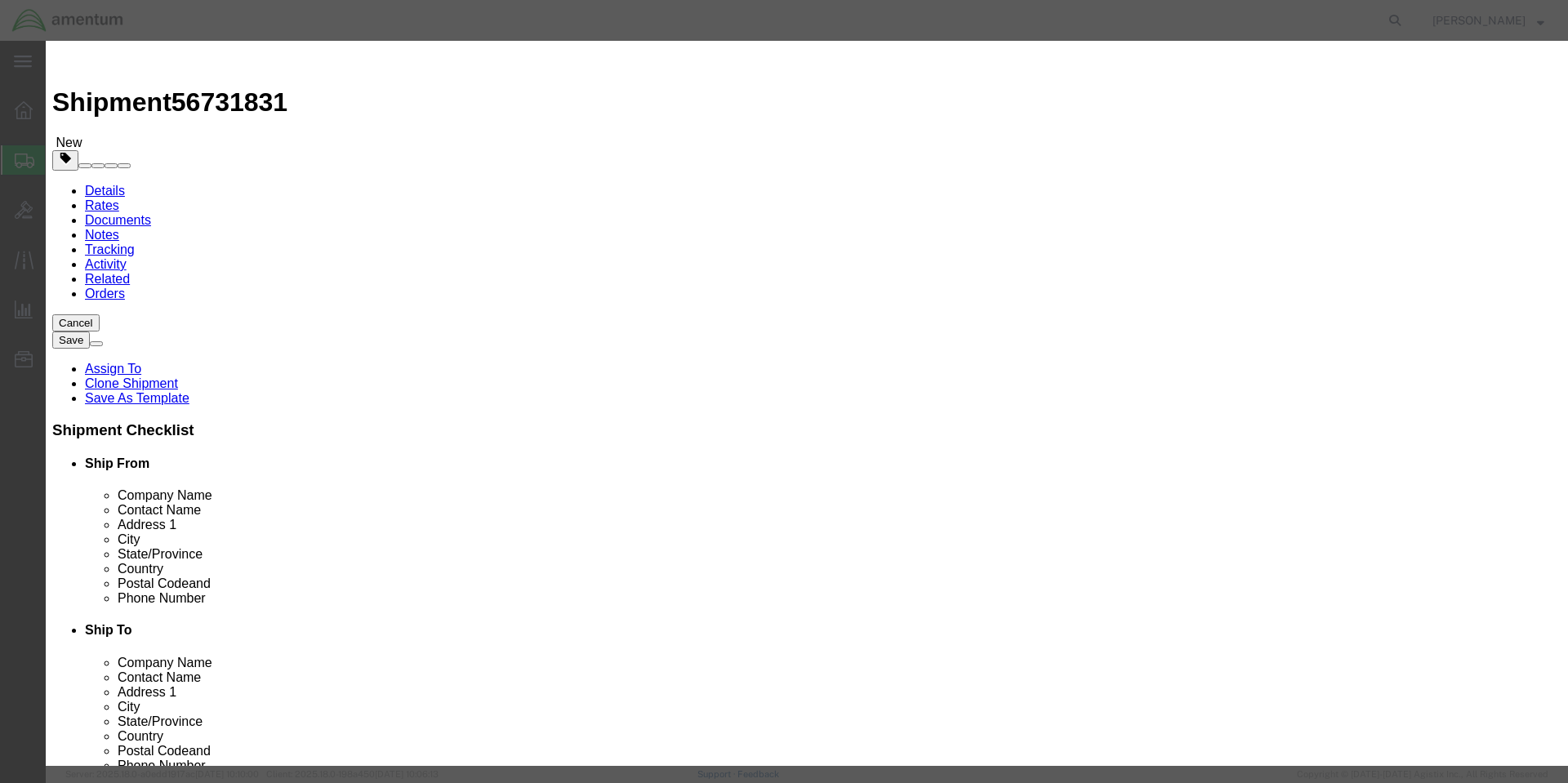
click input "200.00"
type input "2"
type input "325"
select select "USD"
click button "Save & Close"
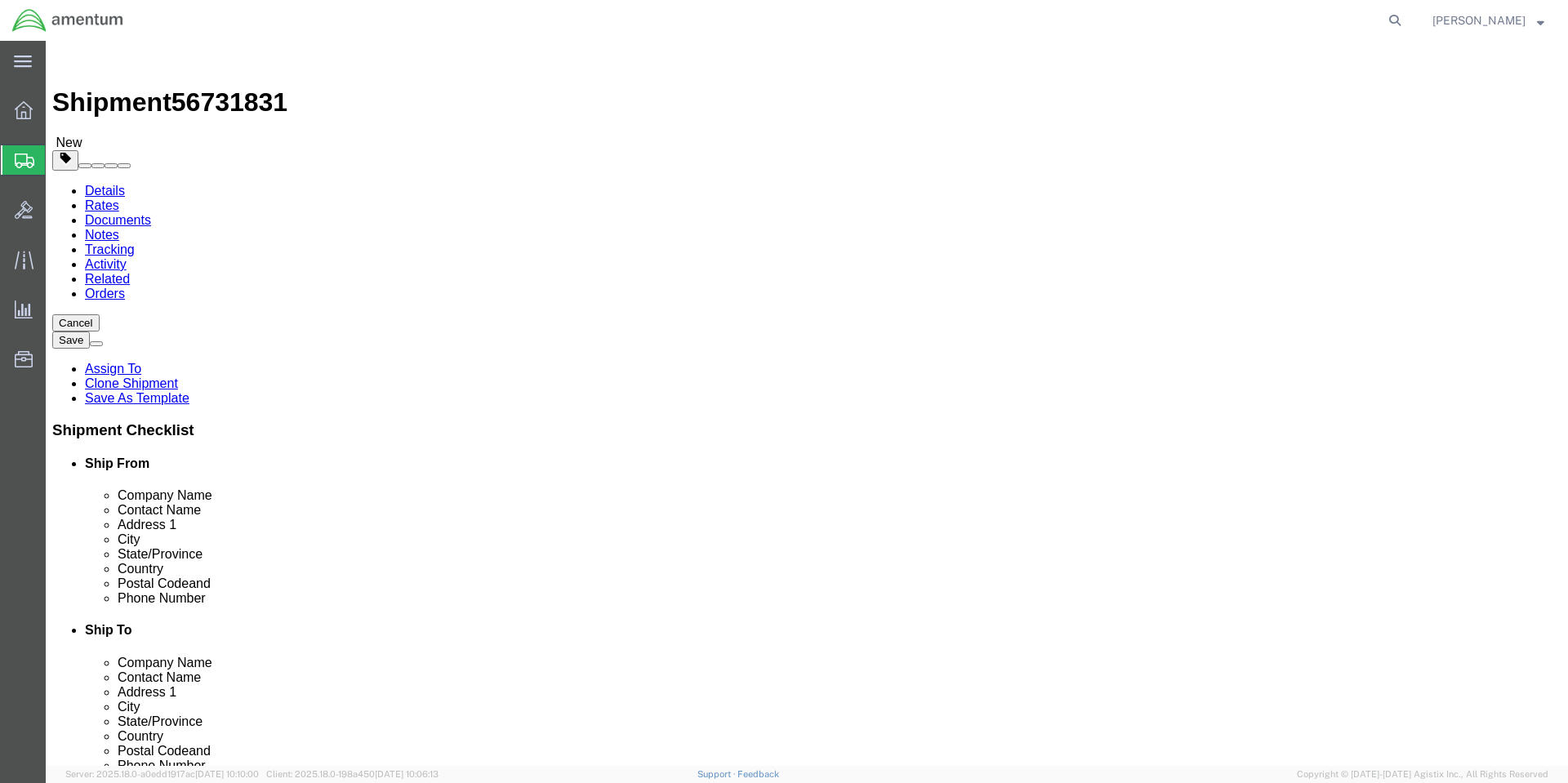
click button "Continue"
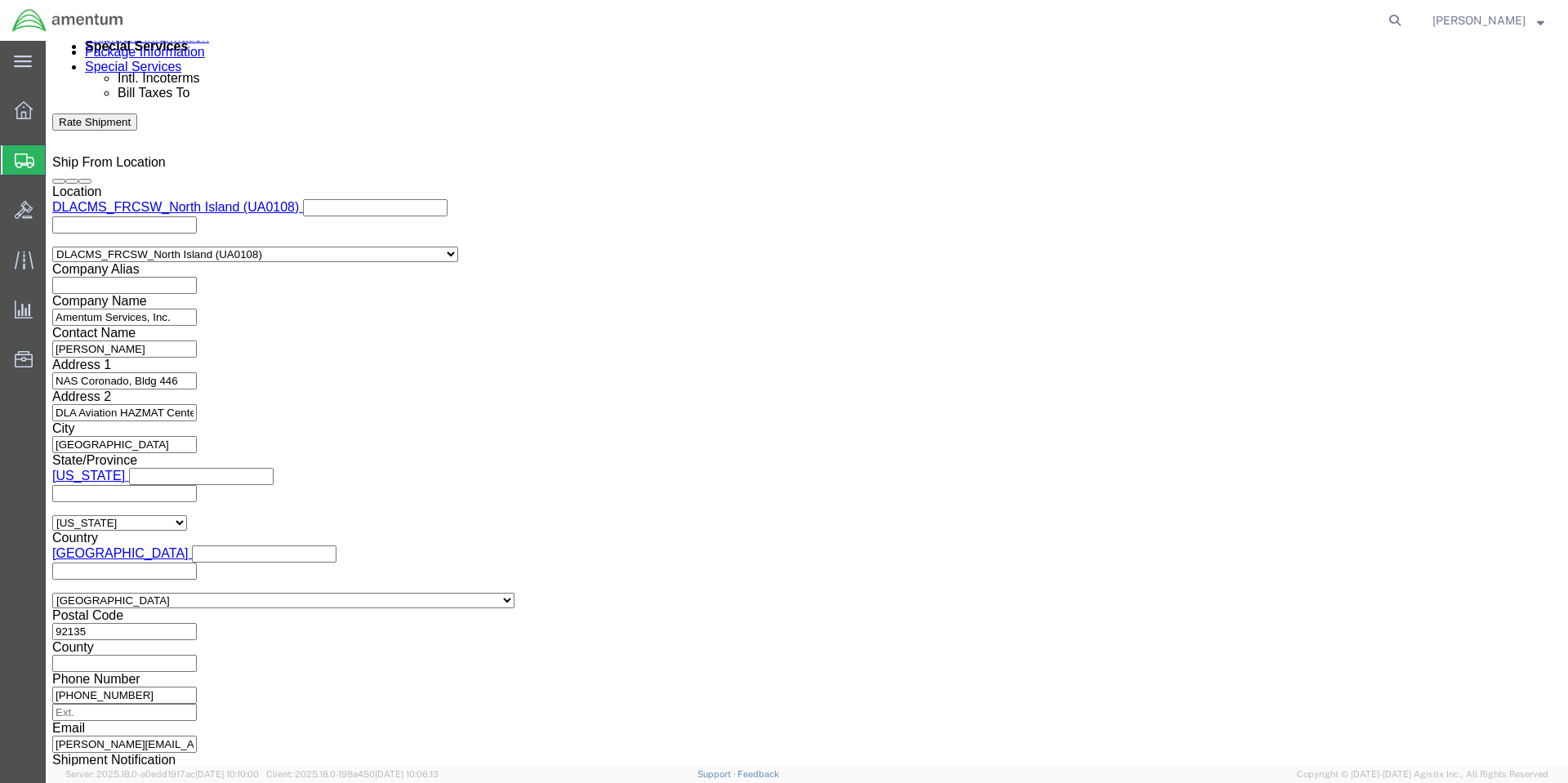
scroll to position [1552, 0]
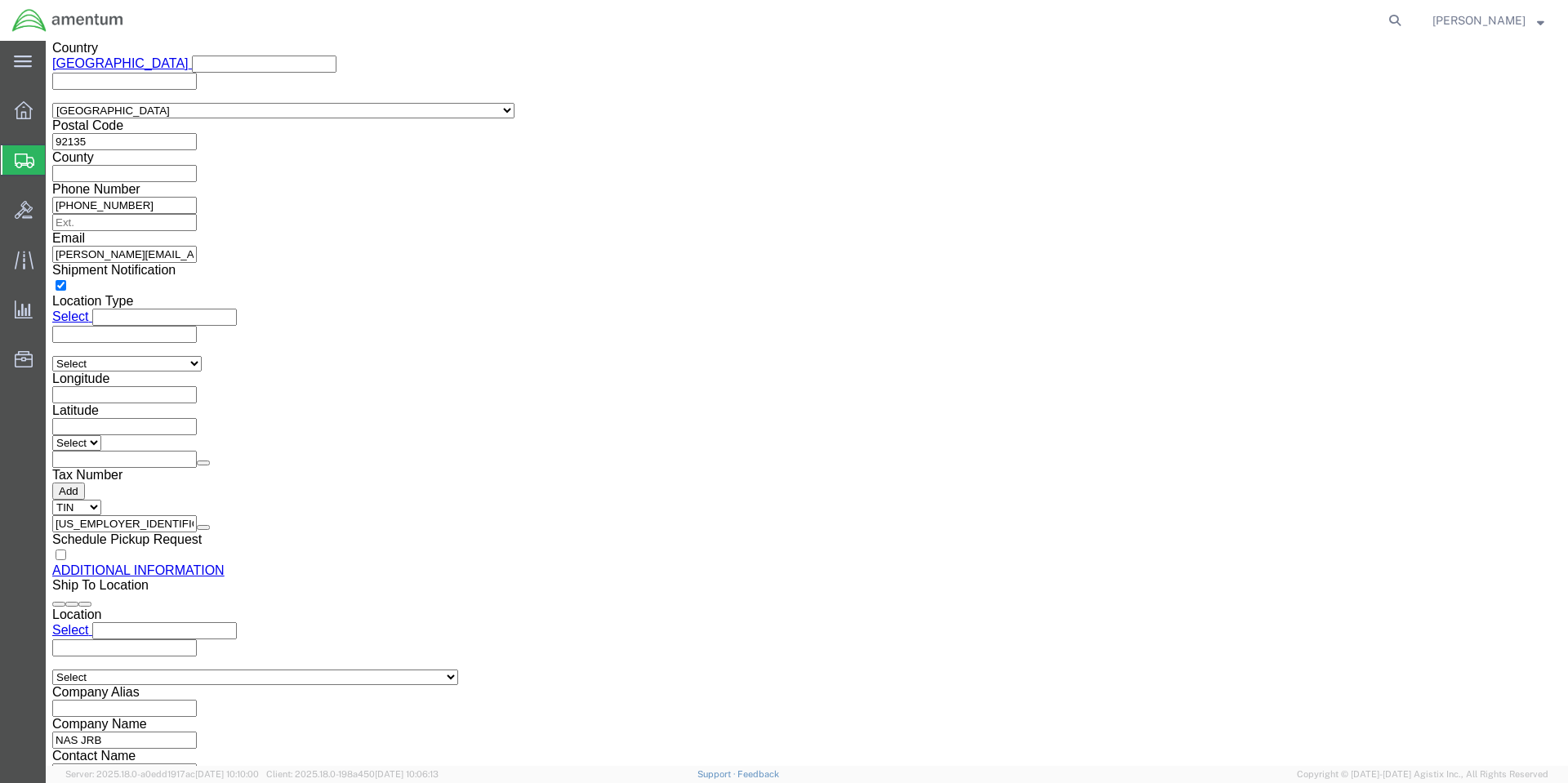
click button "Upload"
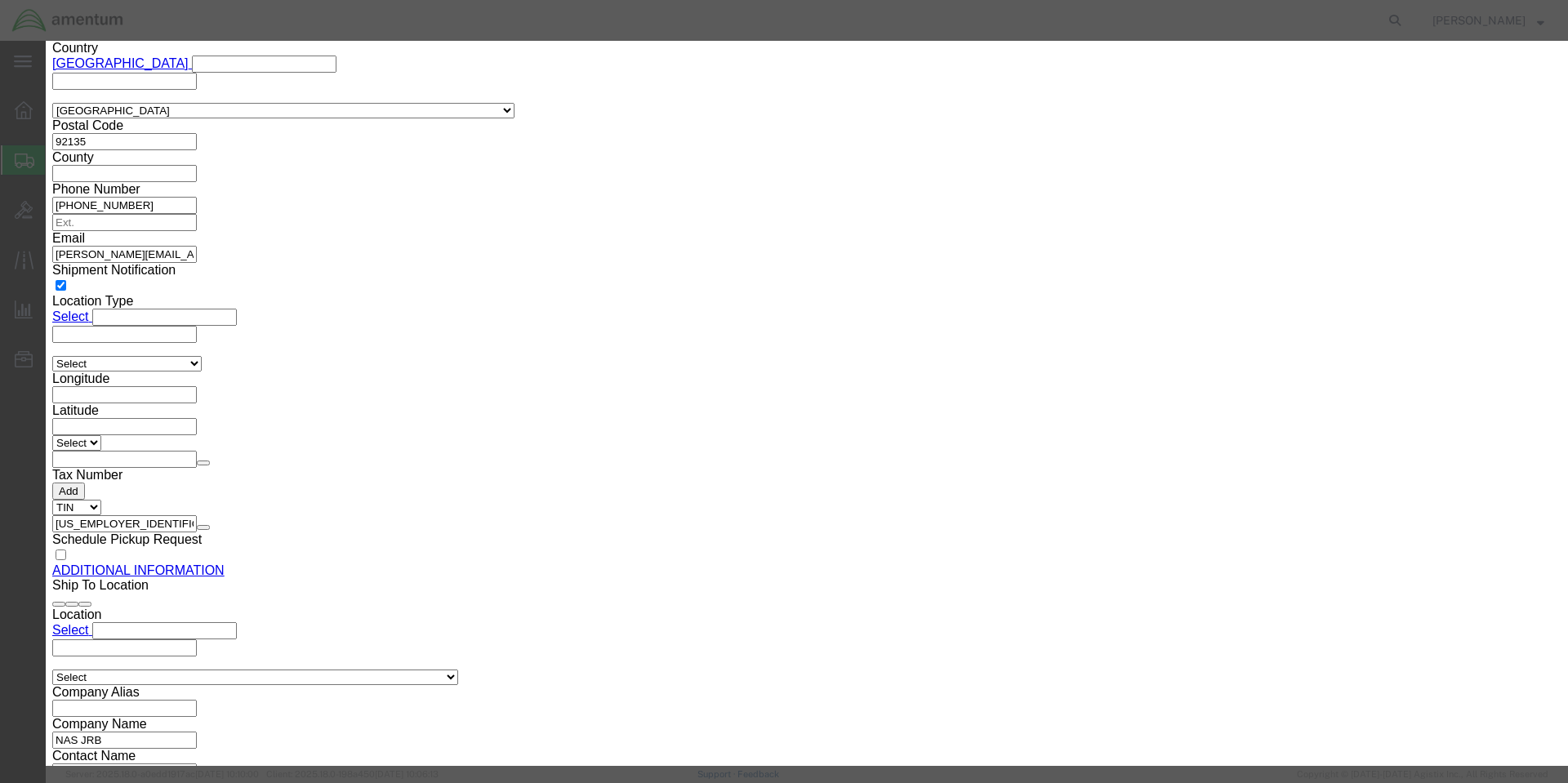
click button "Browse"
click button "Upload"
click button "button"
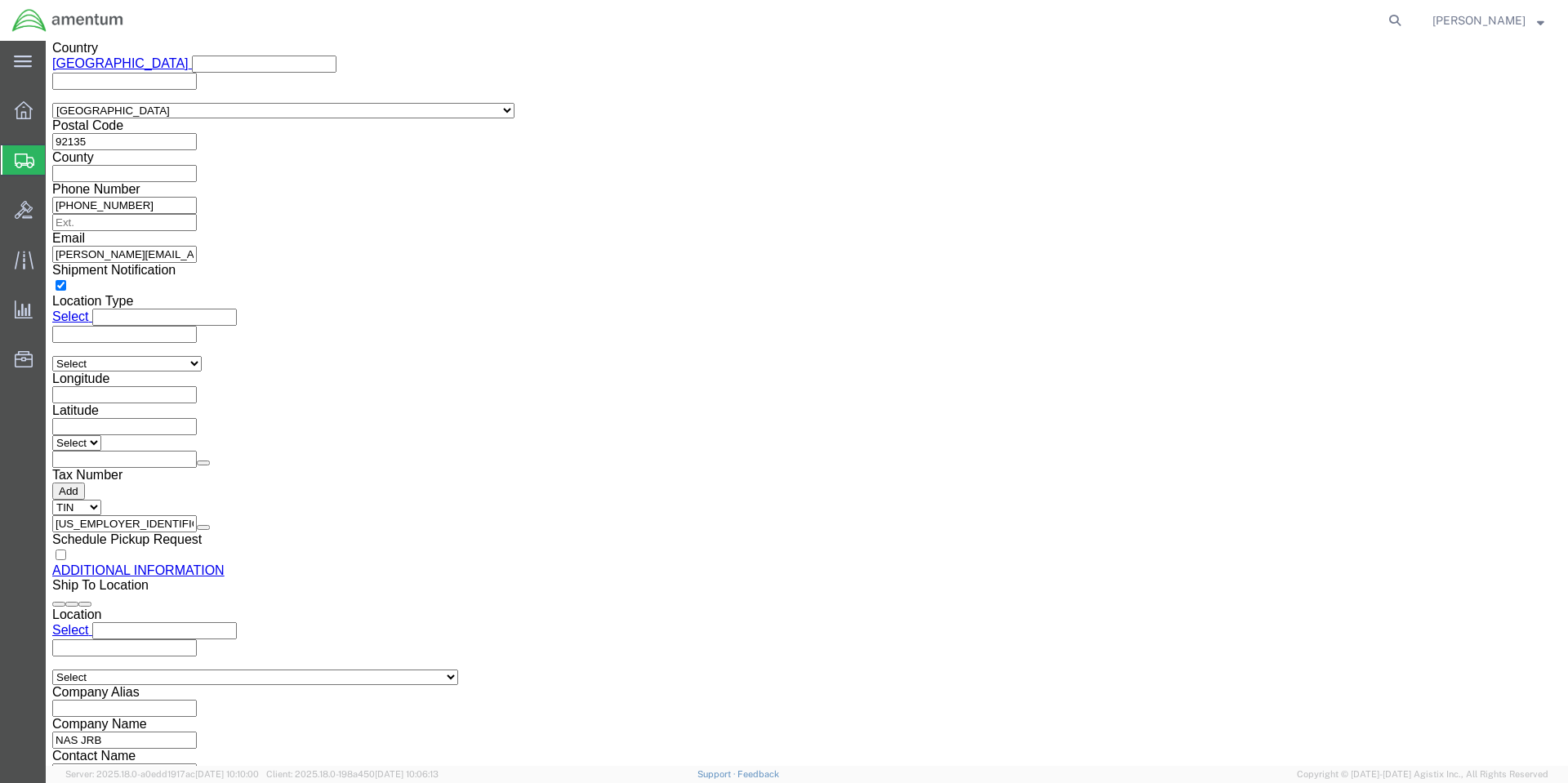
scroll to position [1573, 0]
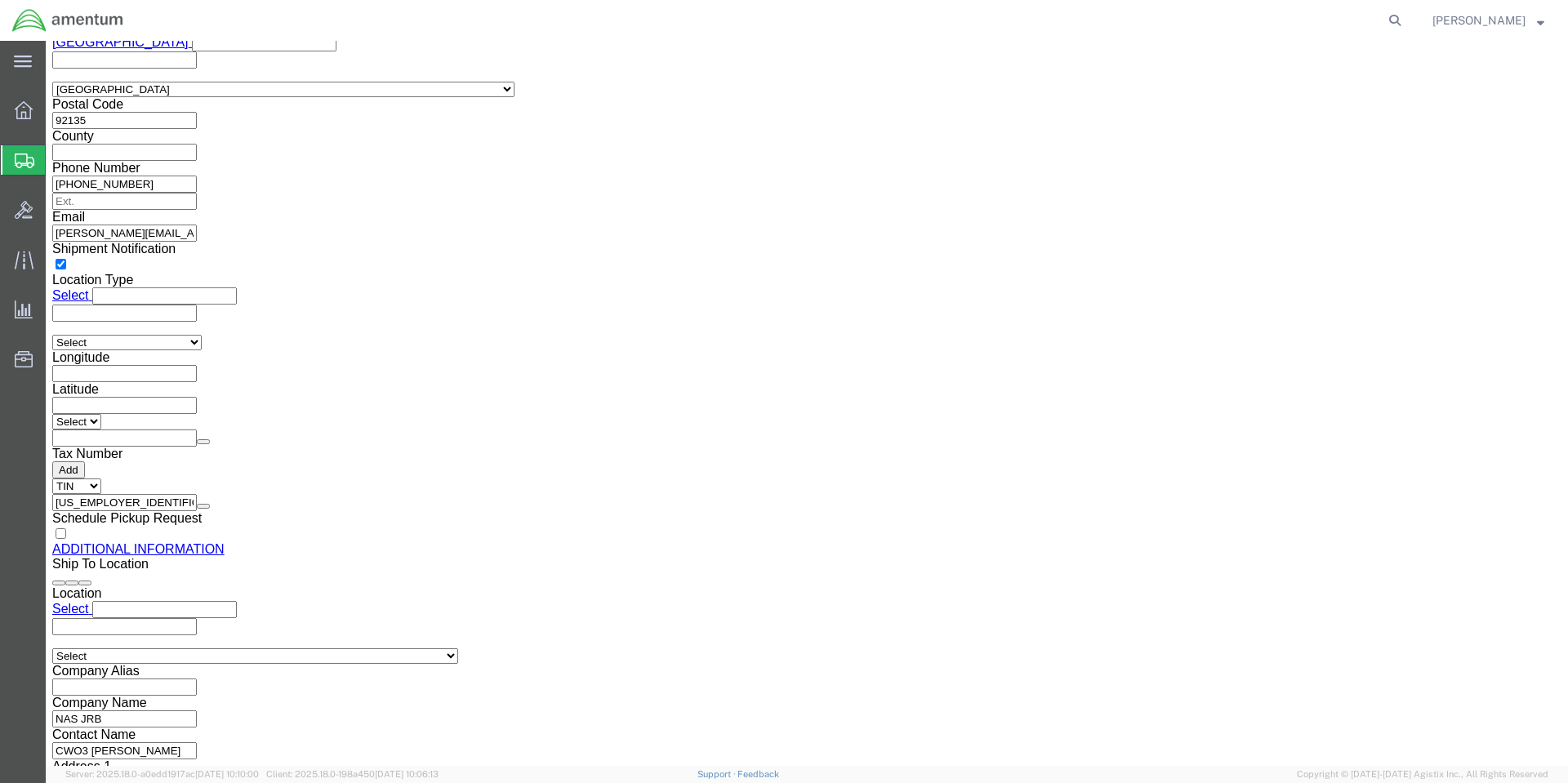
click button "Rate Shipment"
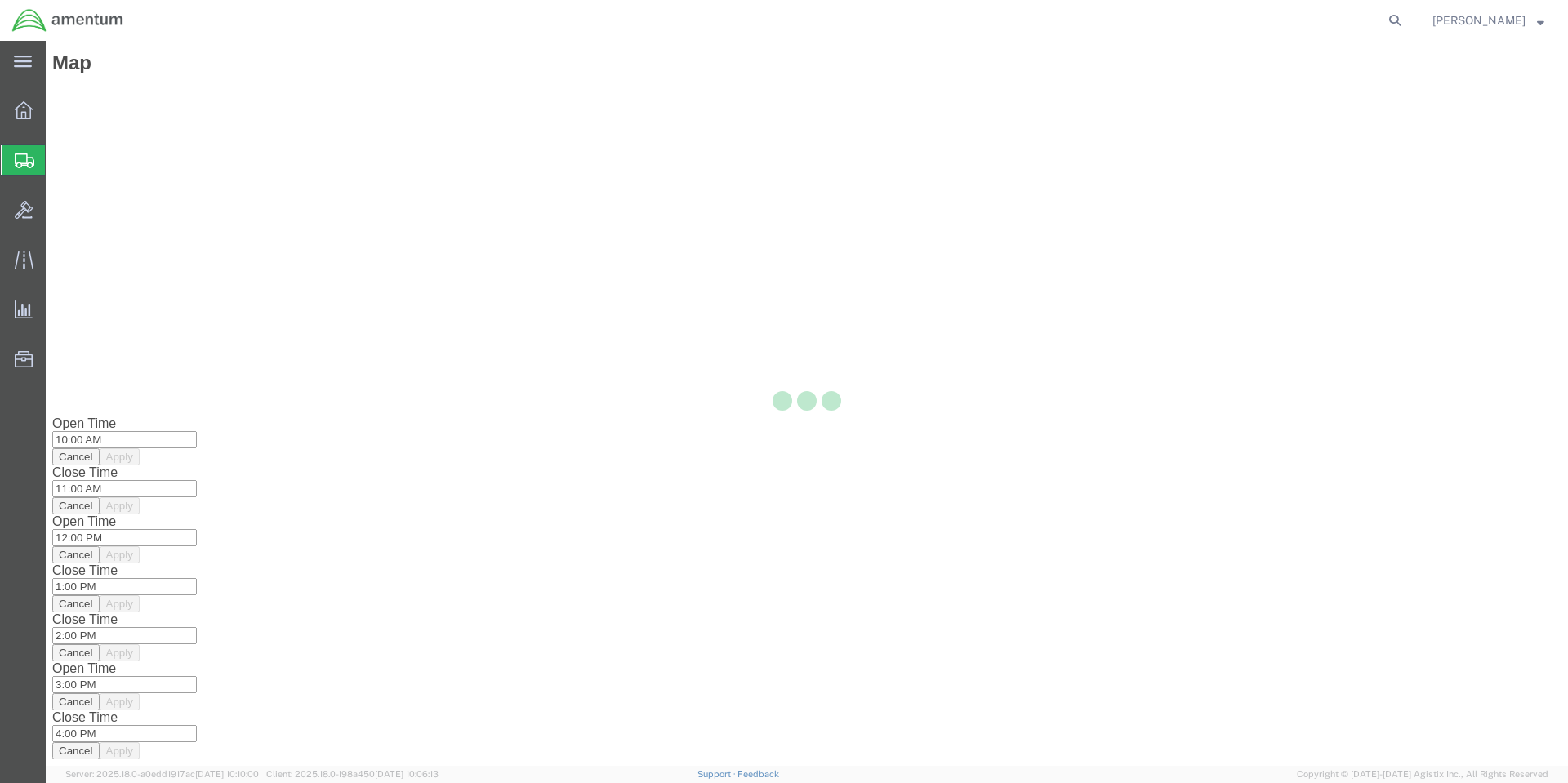
scroll to position [0, 0]
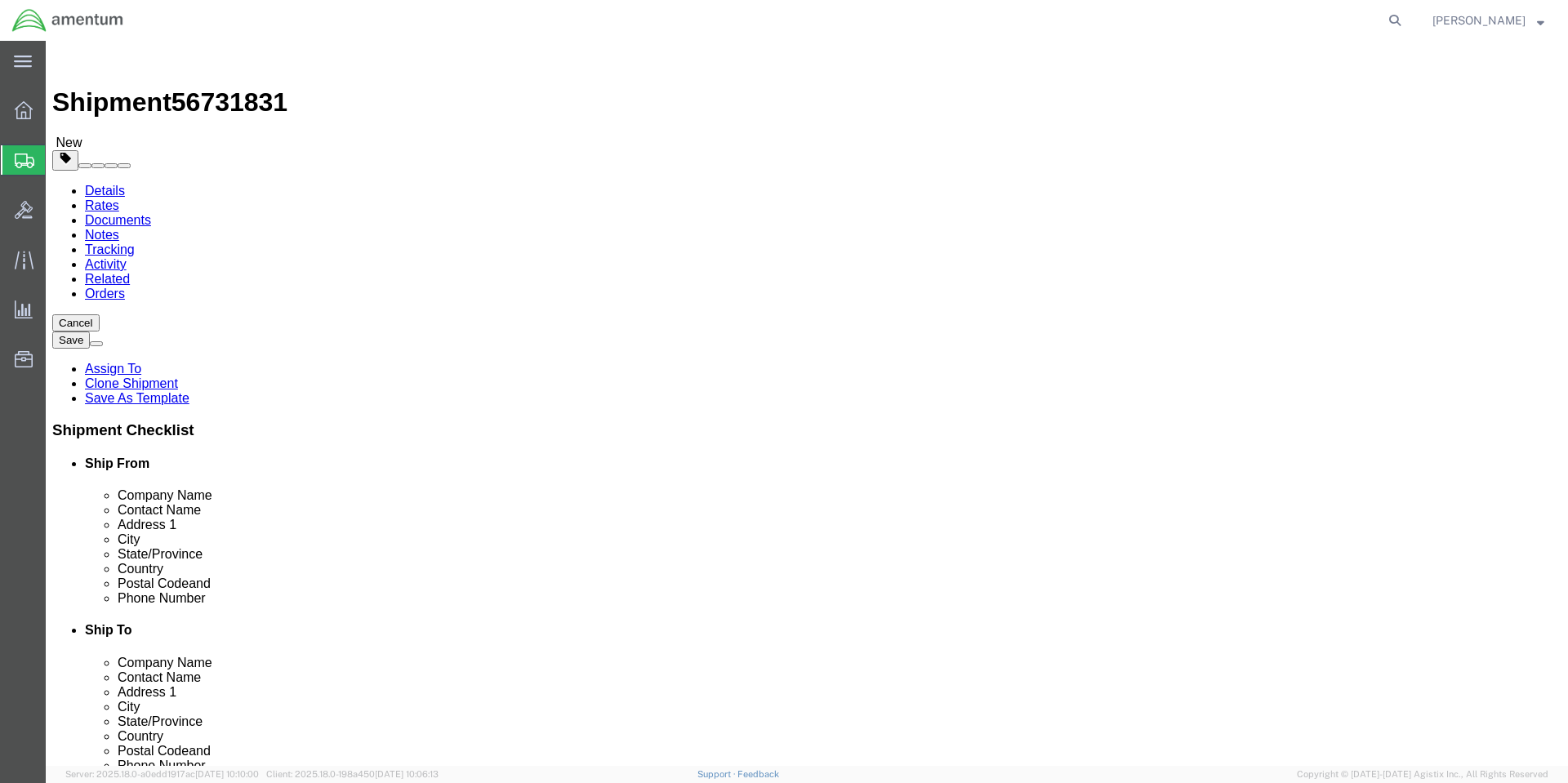
click at [92, 184] on link "Details" at bounding box center [105, 190] width 40 height 13
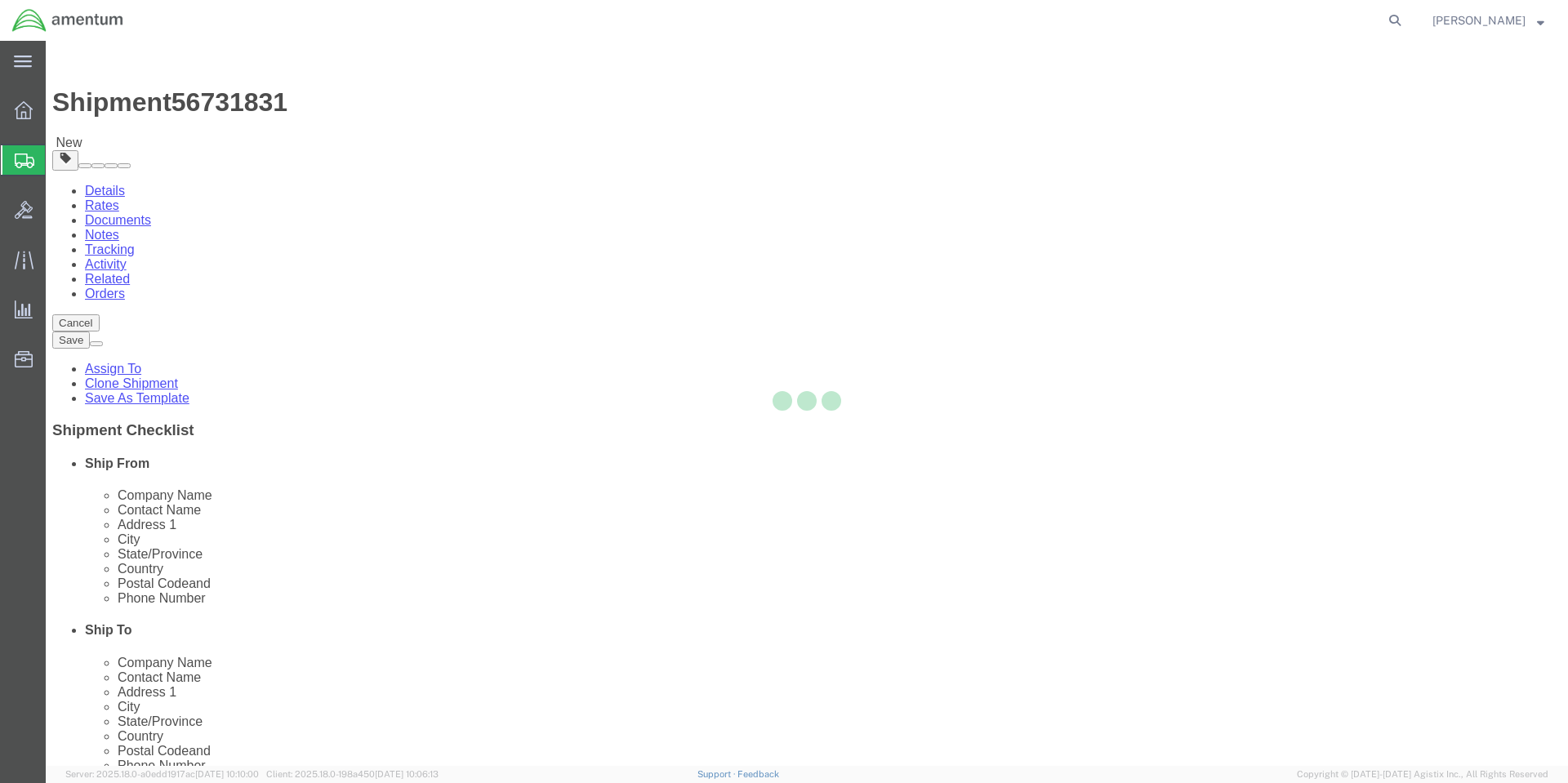
select select "56414"
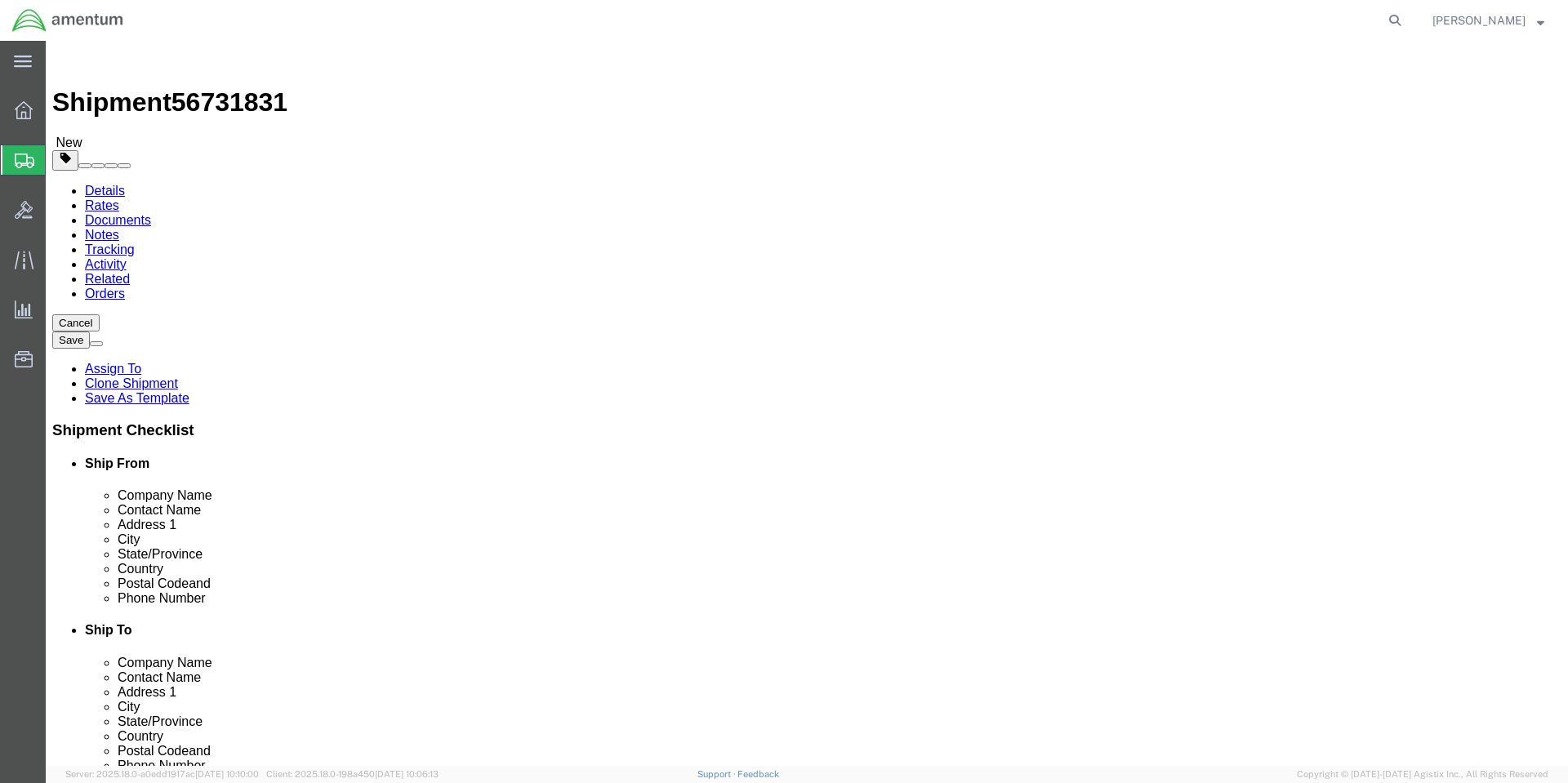
click button "Rate Shipment"
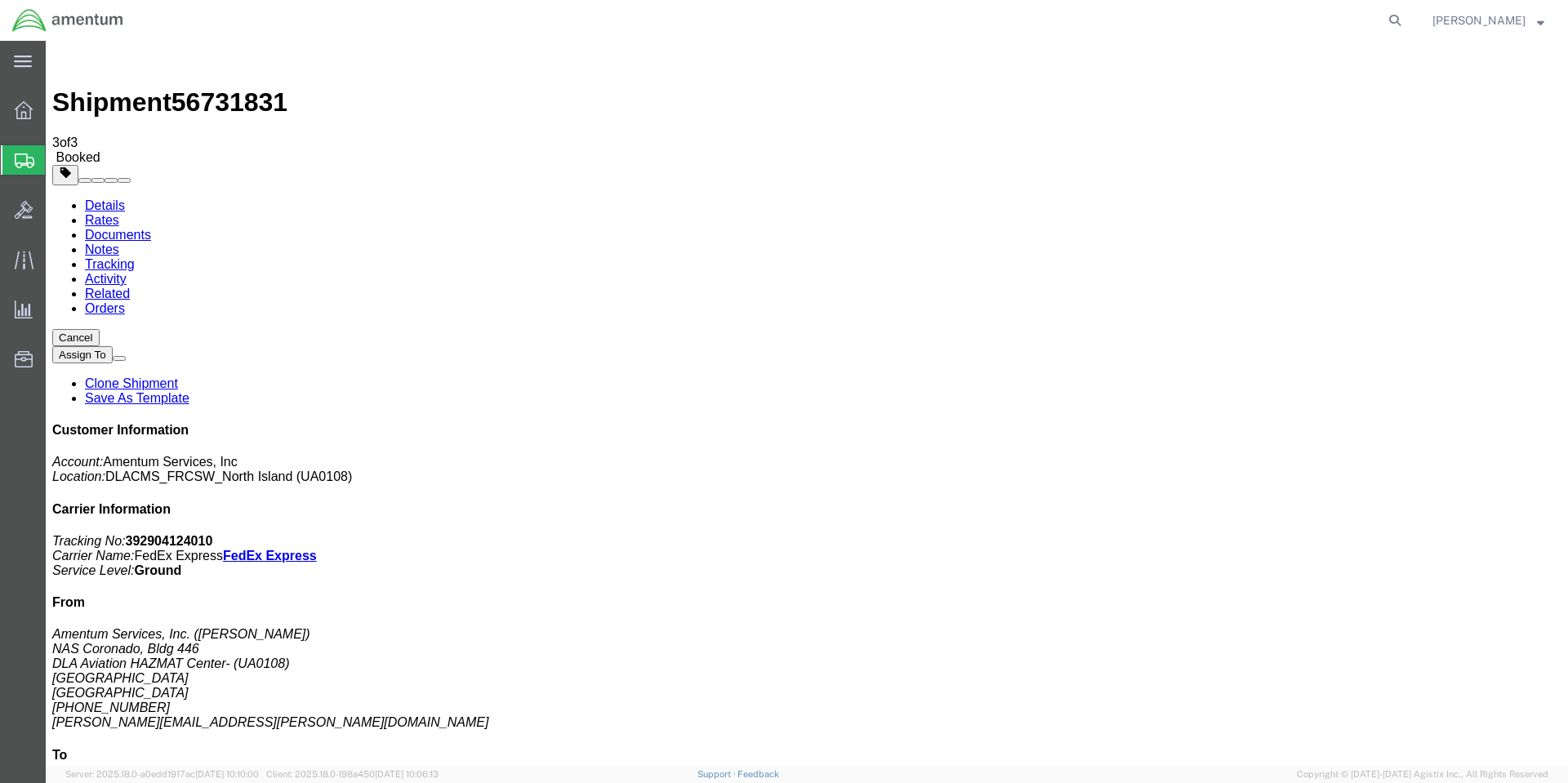
click at [100, 329] on button "Cancel" at bounding box center [75, 338] width 47 height 17
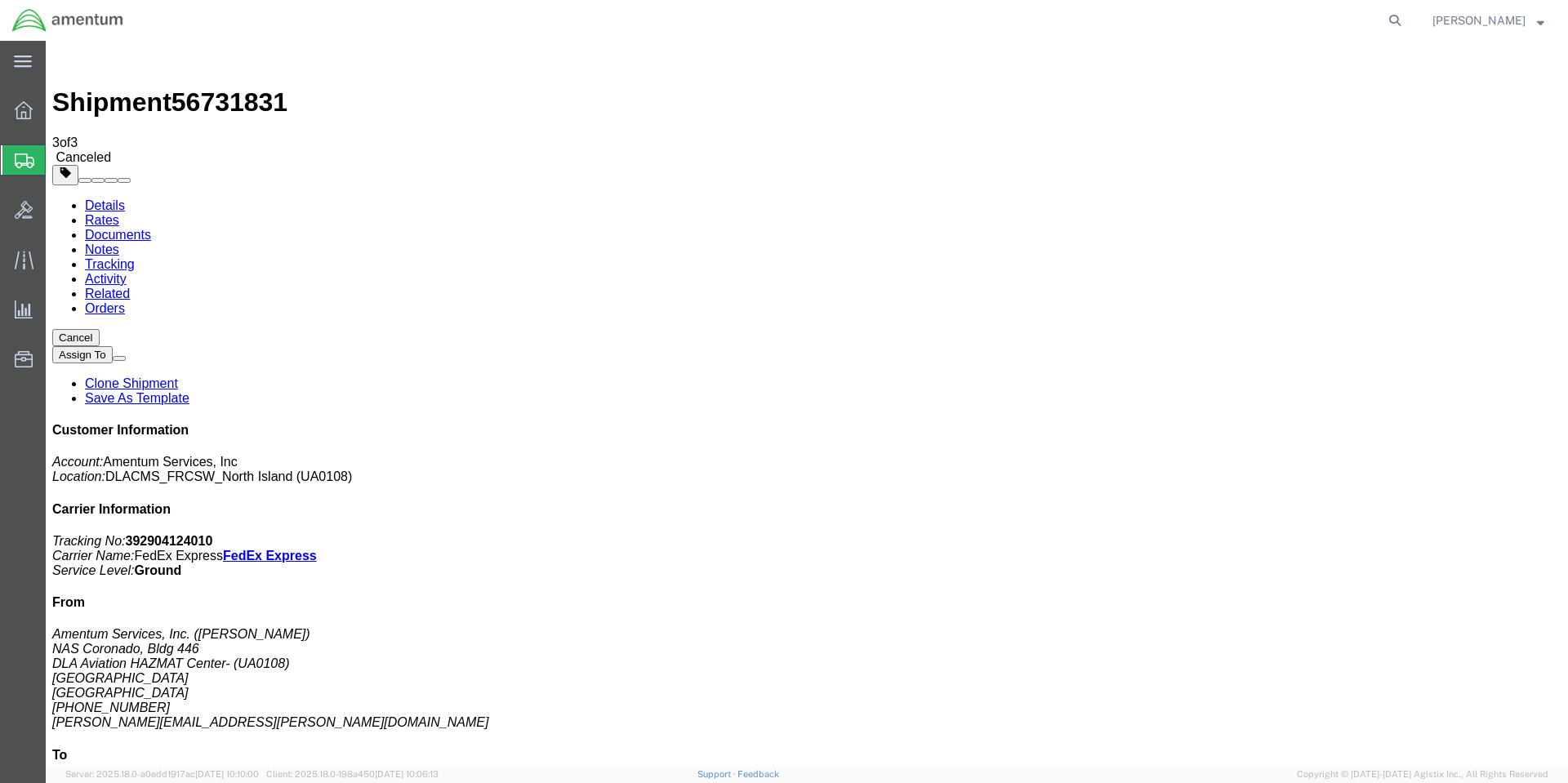
click div "Ship From Amentum Services, Inc. ([PERSON_NAME]) NAS Coronado, Bldg 446 DLA Avi…"
click div
click link "Clone Shipment"
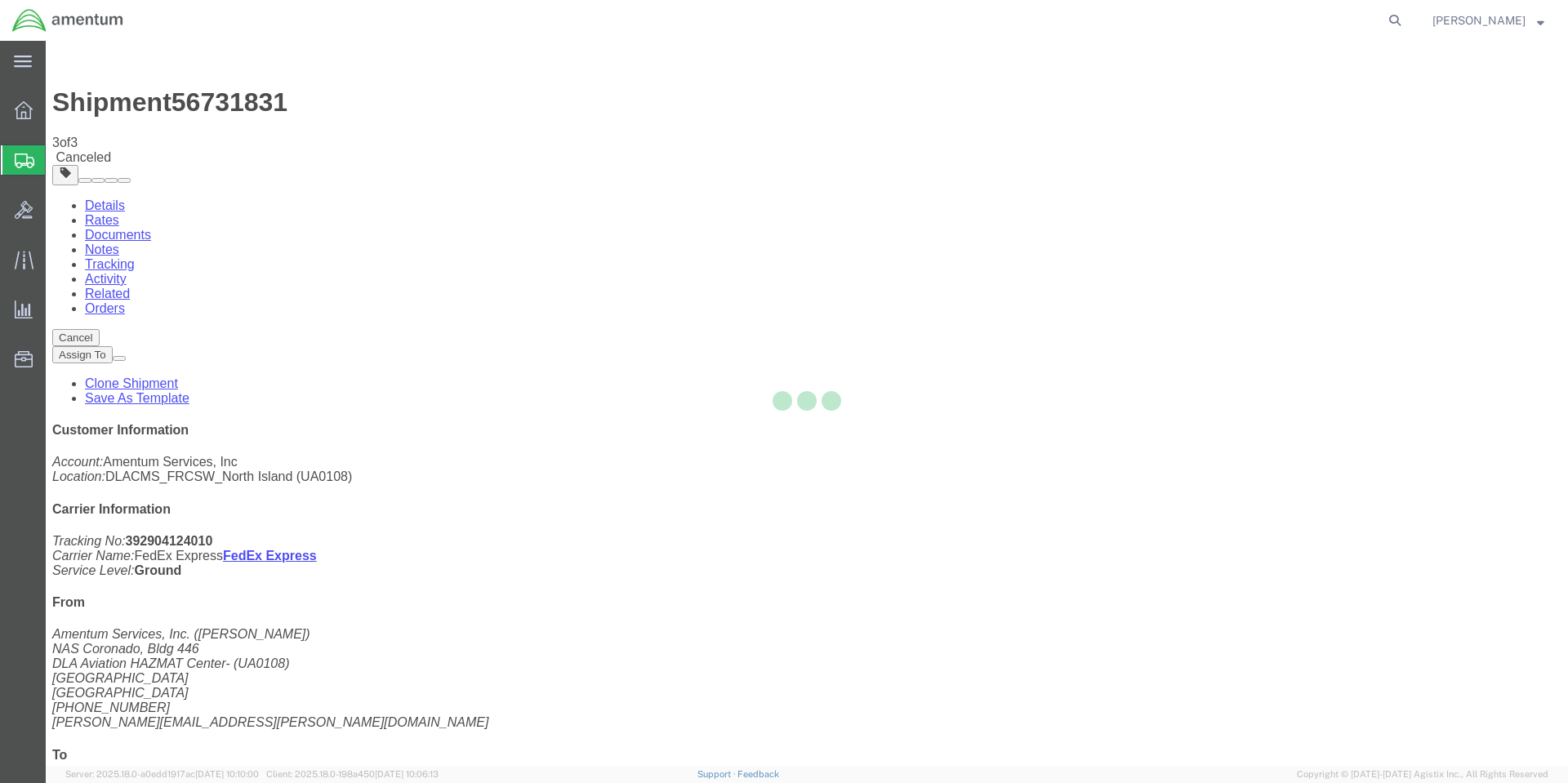
select select "56414"
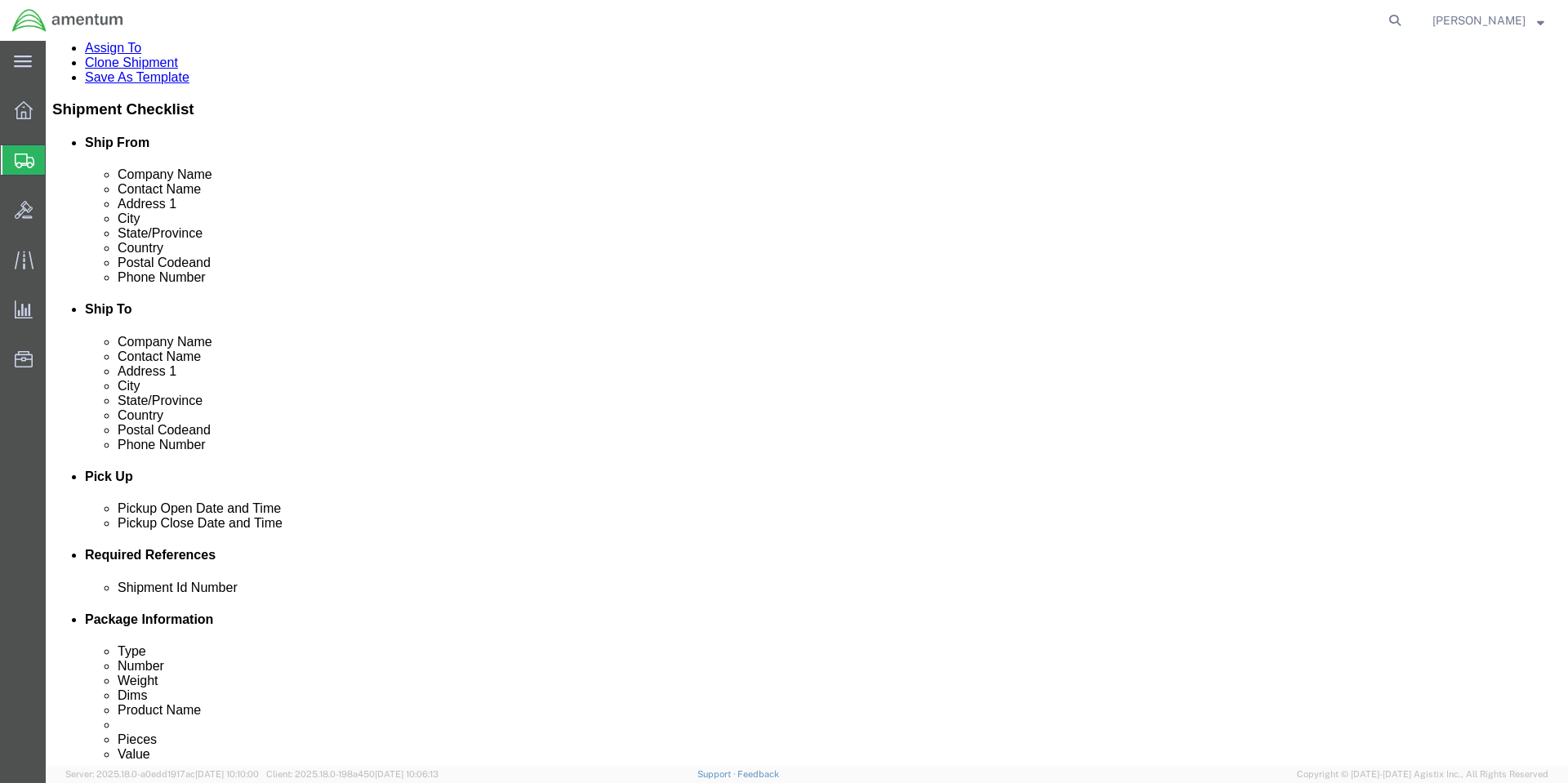
scroll to position [408, 0]
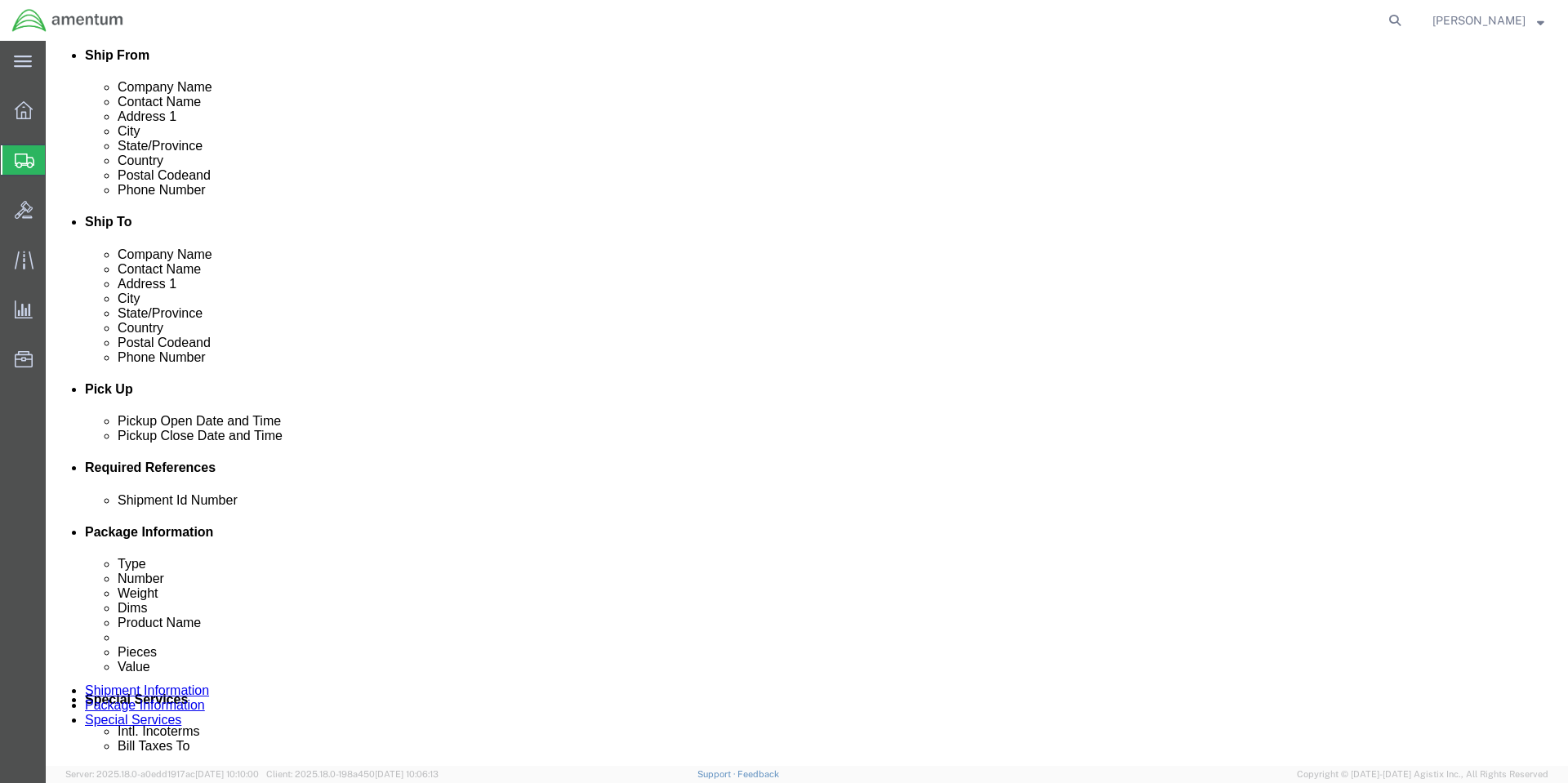
click icon
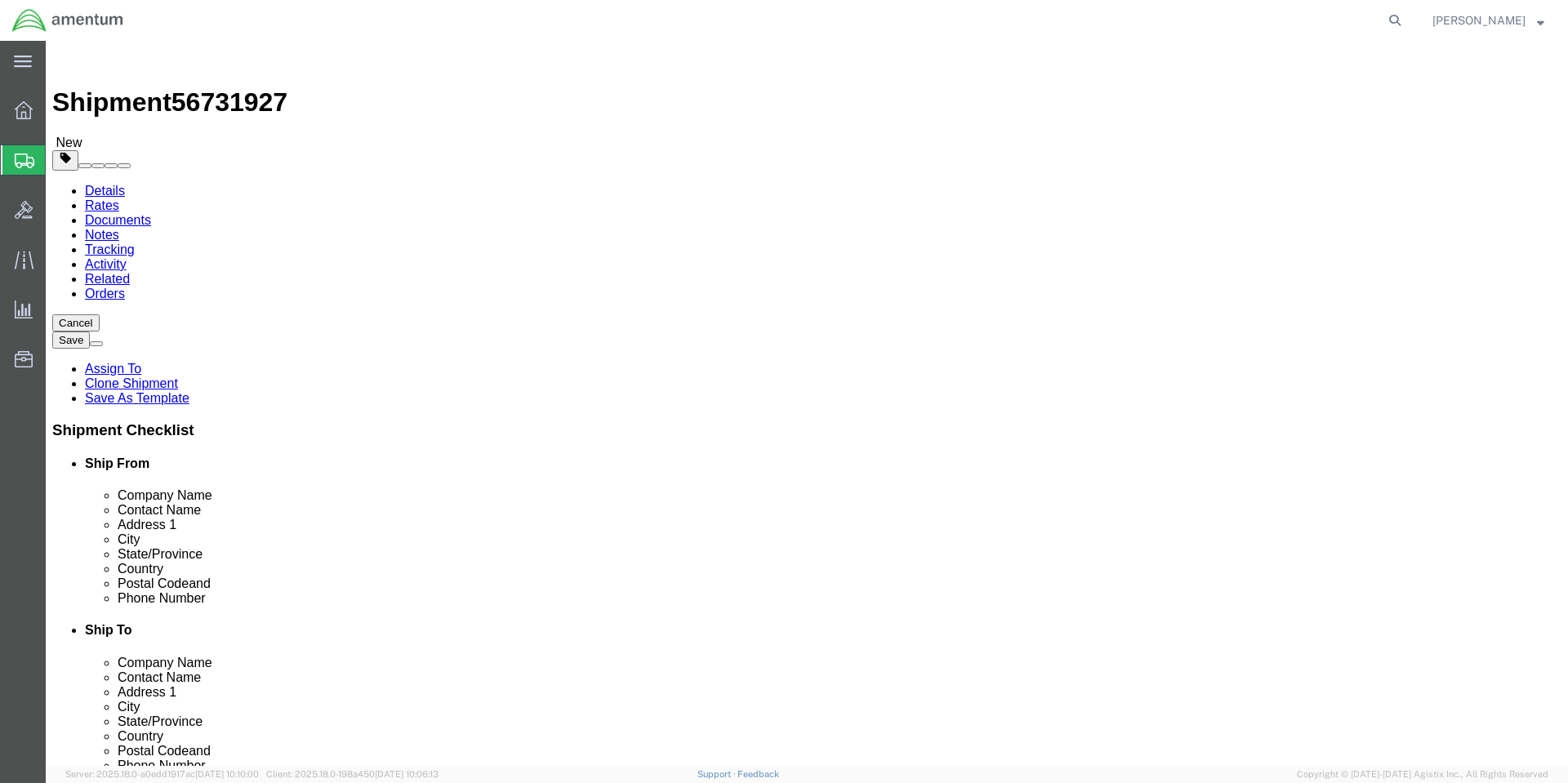
click dd "2.00 Each"
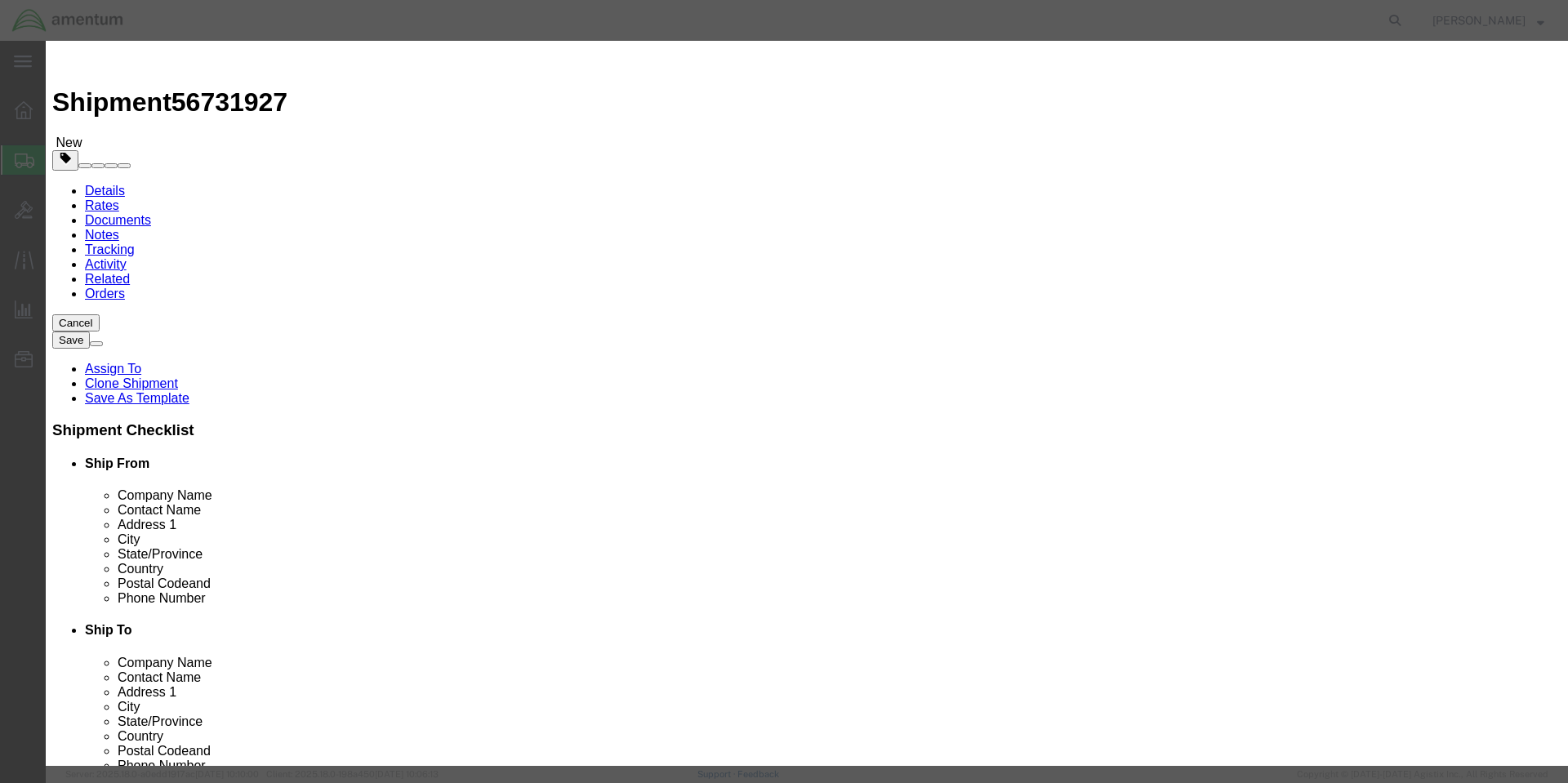
click input "2.00"
type input "2"
type input "1"
type input "162.5"
click button "Save & Close"
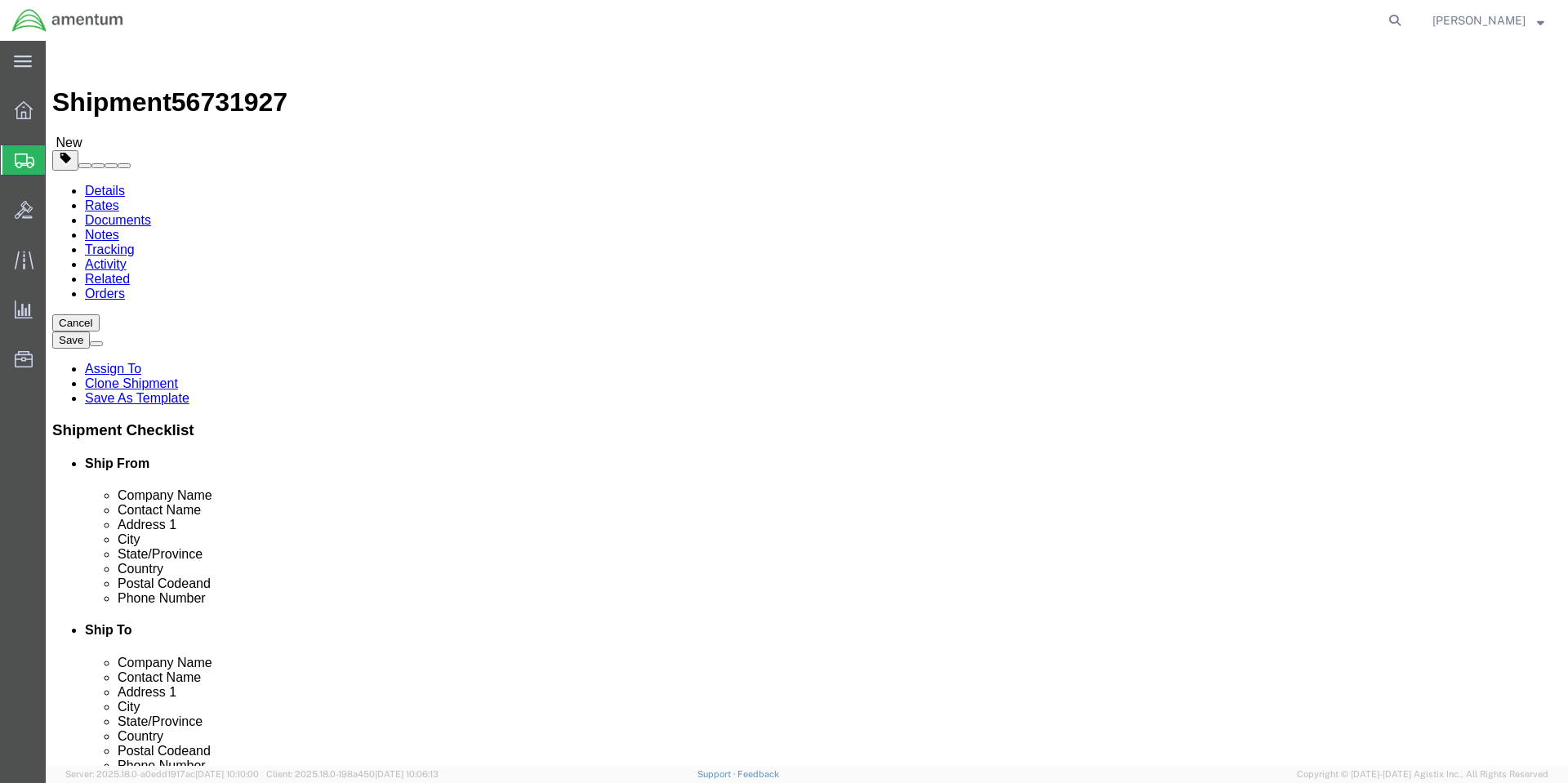
click span "button"
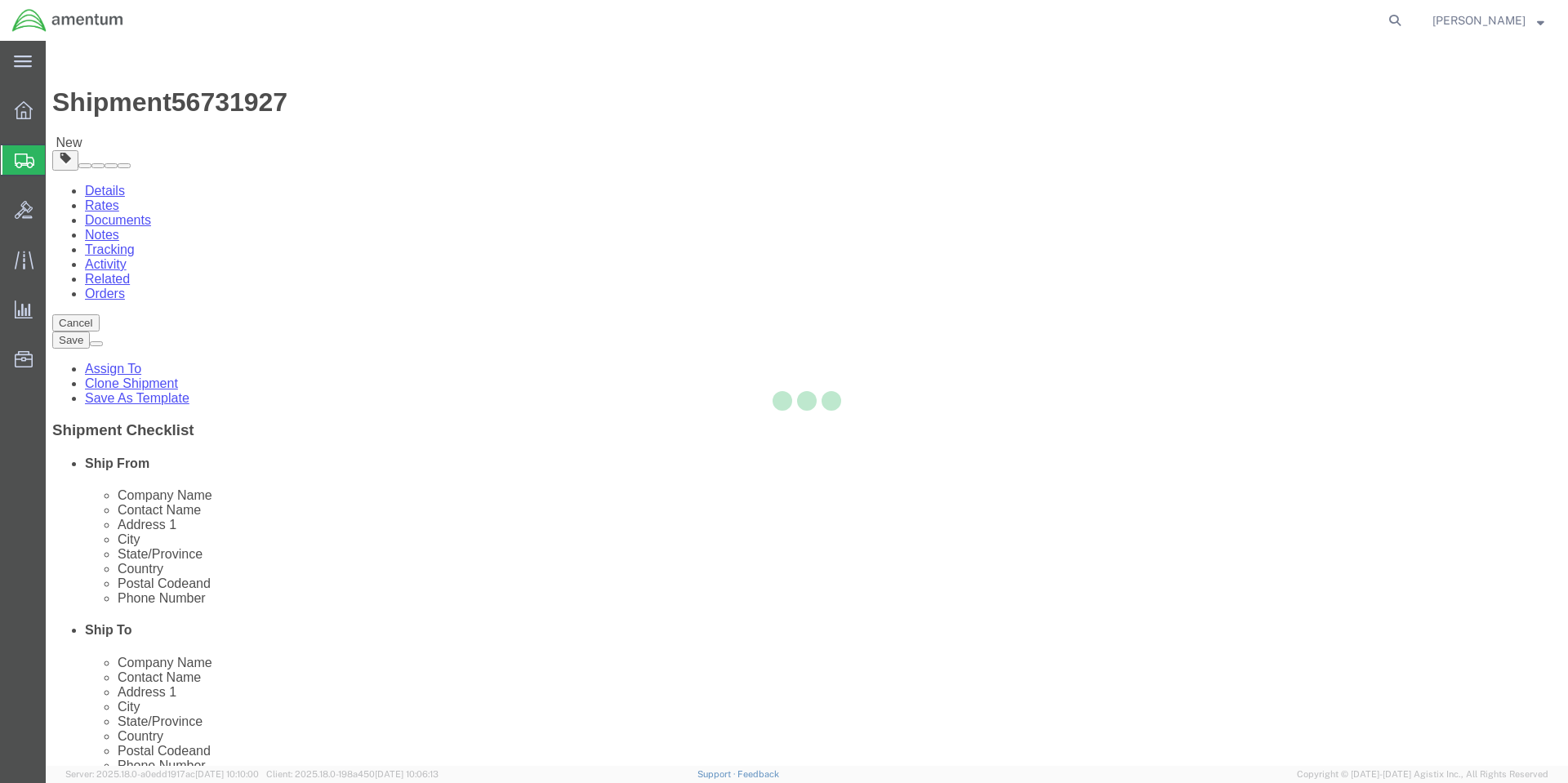
select select "CBOX"
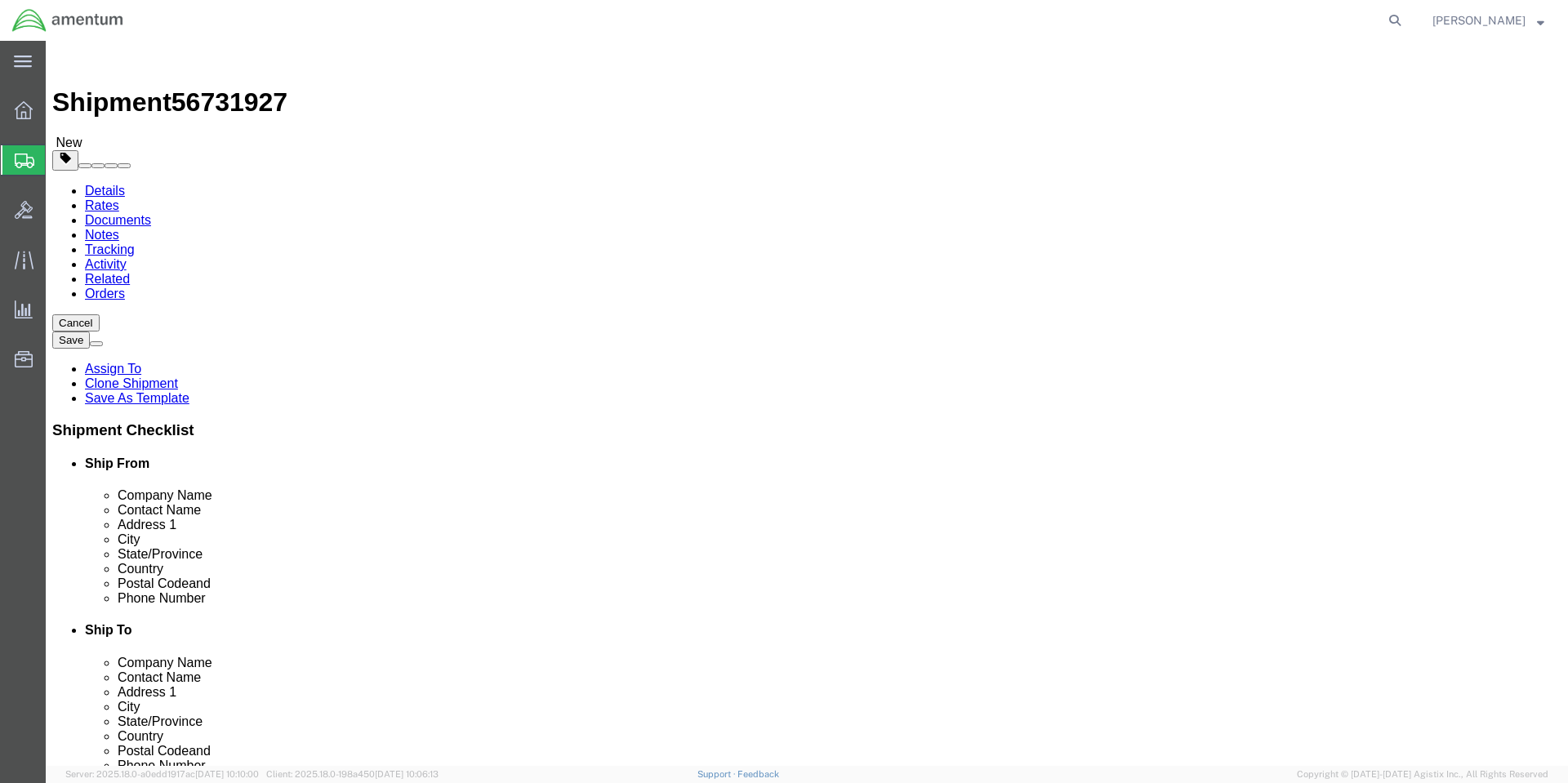
click button "Rate Shipment"
